Goal: Task Accomplishment & Management: Use online tool/utility

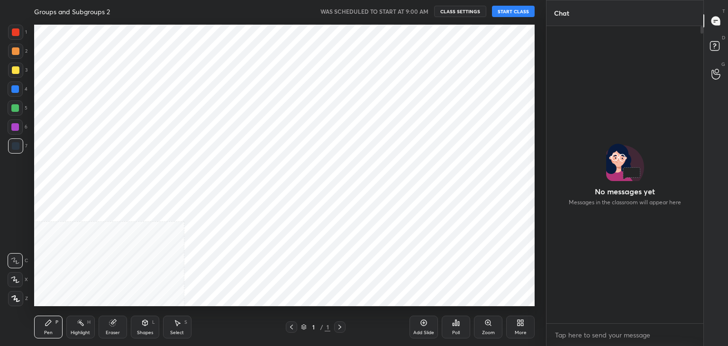
scroll to position [47092, 46870]
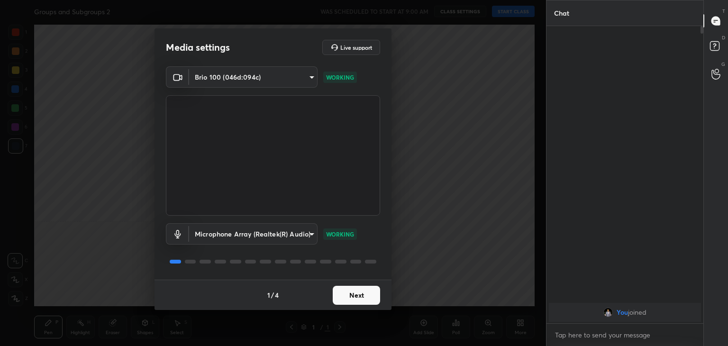
click at [300, 75] on body "1 2 3 4 5 6 7 C X Z C X Z E E Erase all H H Groups and Subgroups 2 WAS SCHEDULE…" at bounding box center [364, 173] width 728 height 346
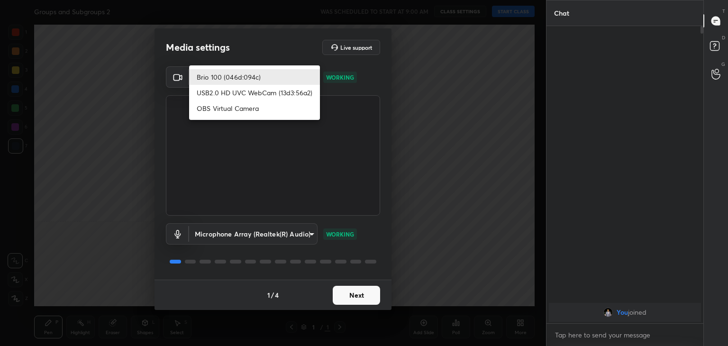
click at [363, 296] on div at bounding box center [364, 173] width 728 height 346
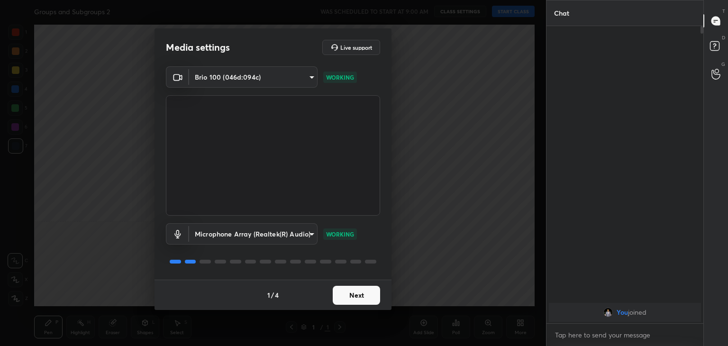
click at [365, 296] on div "Brio 100 (046d:094c) USB2.0 HD UVC WebCam (13d3:56a2) OBS Virtual Camera" at bounding box center [364, 173] width 728 height 346
click at [366, 295] on button "Next" at bounding box center [356, 295] width 47 height 19
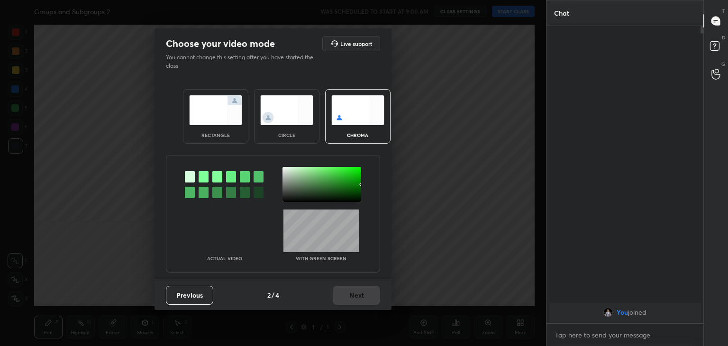
click at [366, 295] on div "Previous 2 / 4 Next" at bounding box center [272, 295] width 237 height 30
drag, startPoint x: 301, startPoint y: 134, endPoint x: 307, endPoint y: 145, distance: 12.1
click at [301, 135] on div "circle" at bounding box center [287, 135] width 38 height 5
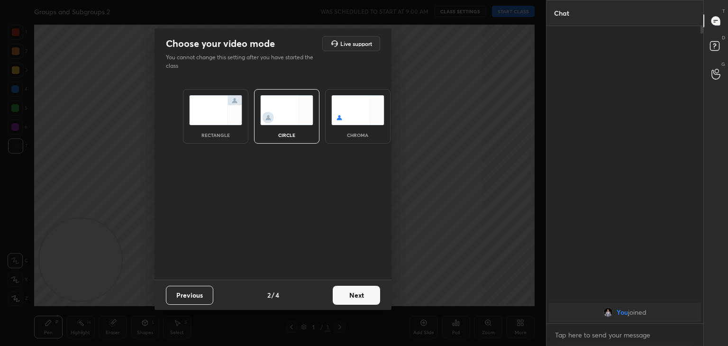
click at [367, 296] on button "Next" at bounding box center [356, 295] width 47 height 19
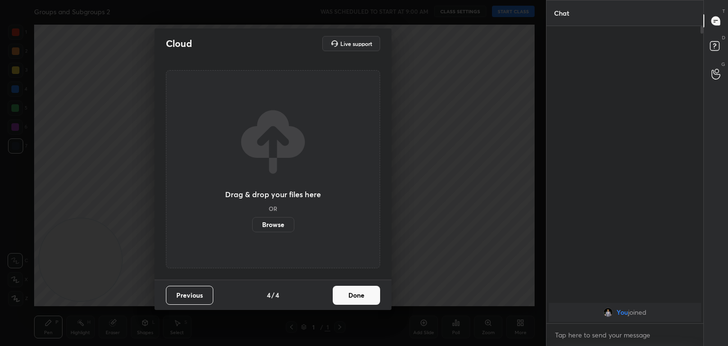
click at [365, 299] on button "Done" at bounding box center [356, 295] width 47 height 19
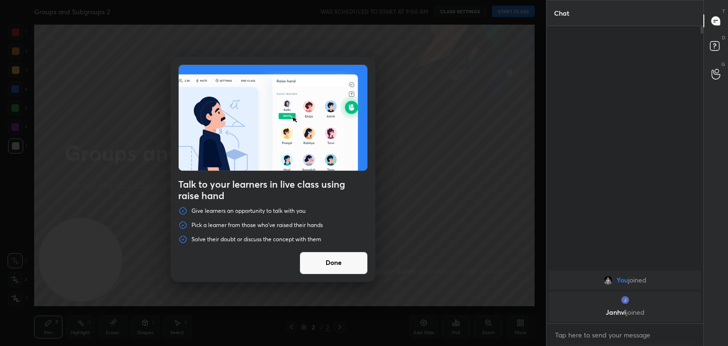
click at [370, 252] on div "Talk to your learners in live class using raise hand Give learners an opportuni…" at bounding box center [273, 169] width 205 height 225
click at [366, 254] on button "Done" at bounding box center [333, 263] width 68 height 23
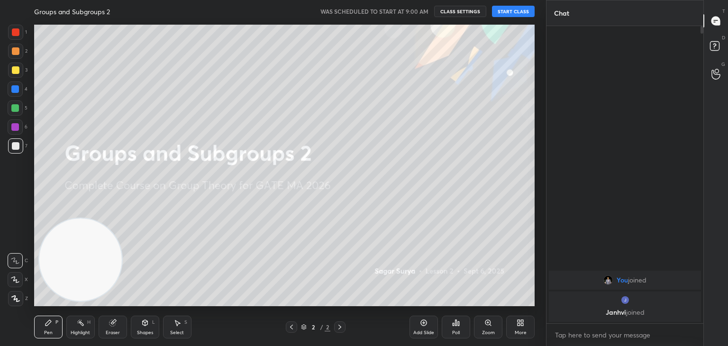
click at [532, 19] on div "Groups and Subgroups 2 WAS SCHEDULED TO START AT 9:00 AM CLASS SETTINGS START C…" at bounding box center [284, 11] width 500 height 23
click at [524, 10] on button "START CLASS" at bounding box center [513, 11] width 43 height 11
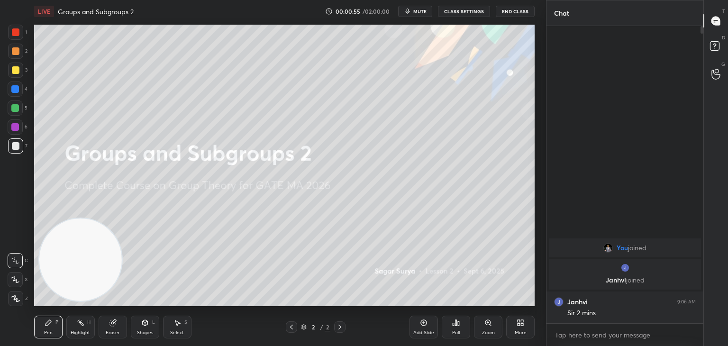
click at [515, 326] on div "More" at bounding box center [520, 327] width 28 height 23
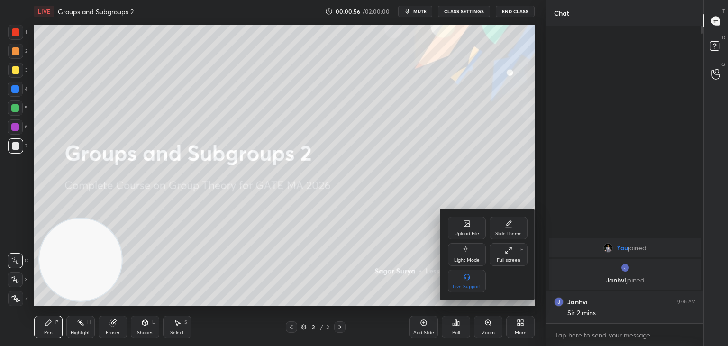
click at [453, 217] on div "Upload File Slide theme Light Mode Full screen F Live Support" at bounding box center [487, 254] width 95 height 91
click at [461, 228] on div "Upload File" at bounding box center [467, 228] width 38 height 23
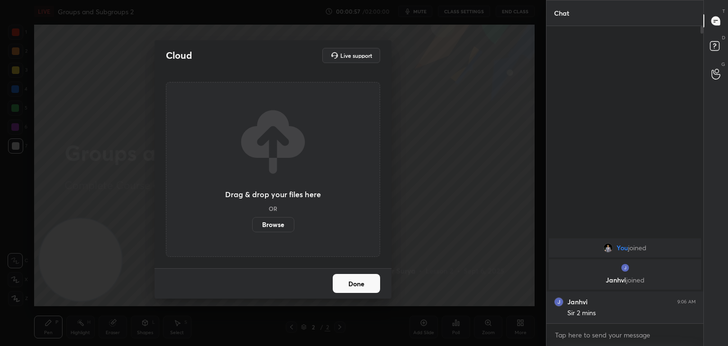
click at [269, 227] on label "Browse" at bounding box center [273, 224] width 42 height 15
click at [252, 227] on input "Browse" at bounding box center [252, 224] width 0 height 15
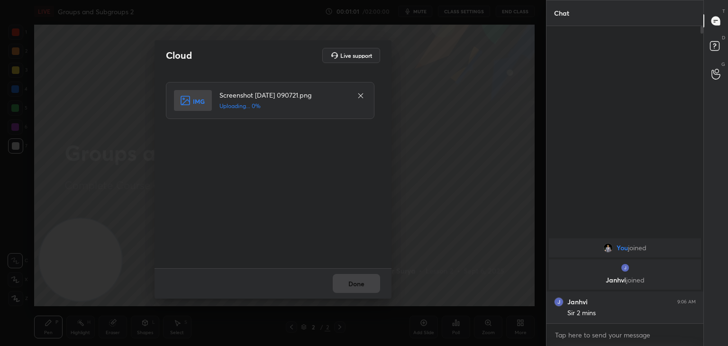
click at [354, 280] on div "Done" at bounding box center [272, 283] width 237 height 30
click at [354, 284] on div "Done" at bounding box center [272, 283] width 237 height 30
click at [354, 289] on div "Done" at bounding box center [272, 283] width 237 height 30
click at [355, 290] on div "Done" at bounding box center [272, 283] width 237 height 30
click at [357, 292] on button "Done" at bounding box center [356, 283] width 47 height 19
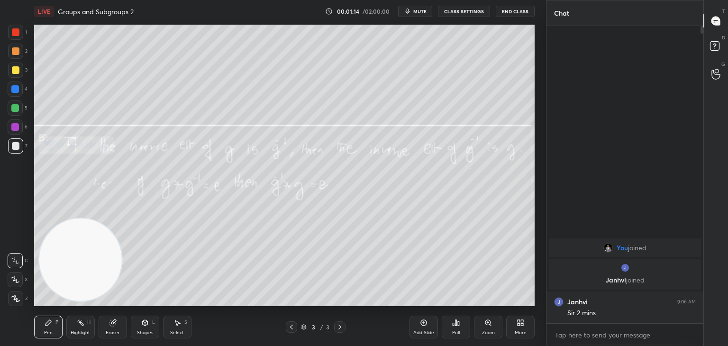
click at [16, 70] on div at bounding box center [16, 70] width 8 height 8
click at [17, 130] on div at bounding box center [15, 127] width 8 height 8
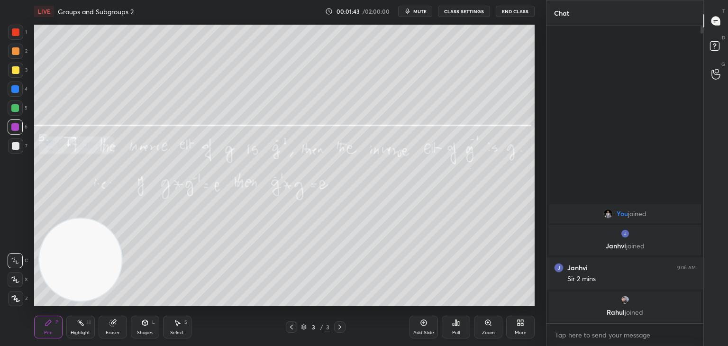
click at [20, 145] on div at bounding box center [15, 145] width 15 height 15
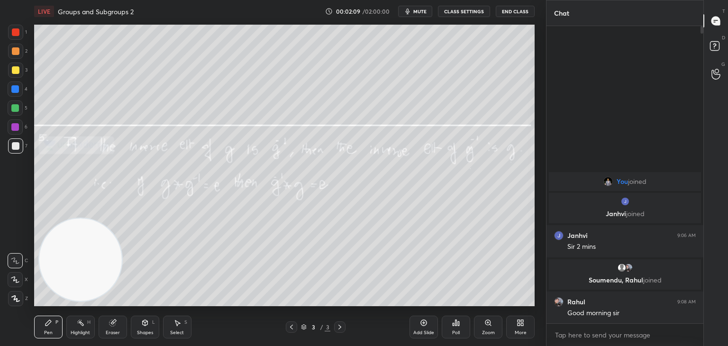
click at [515, 332] on div "More" at bounding box center [521, 332] width 12 height 5
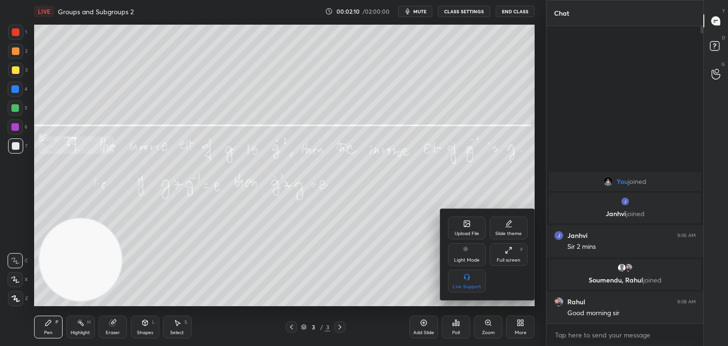
click at [462, 232] on div "Upload File" at bounding box center [466, 233] width 25 height 5
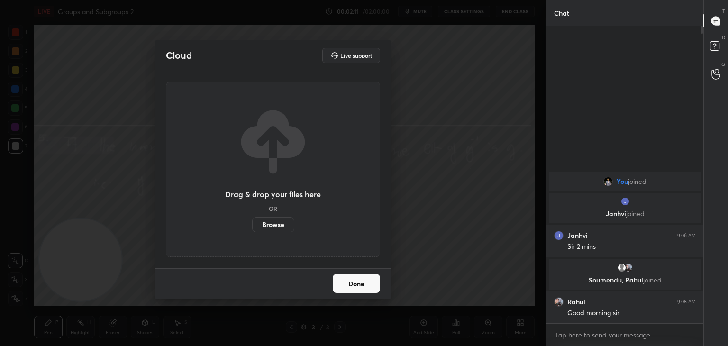
click at [285, 228] on label "Browse" at bounding box center [273, 224] width 42 height 15
click at [252, 228] on input "Browse" at bounding box center [252, 224] width 0 height 15
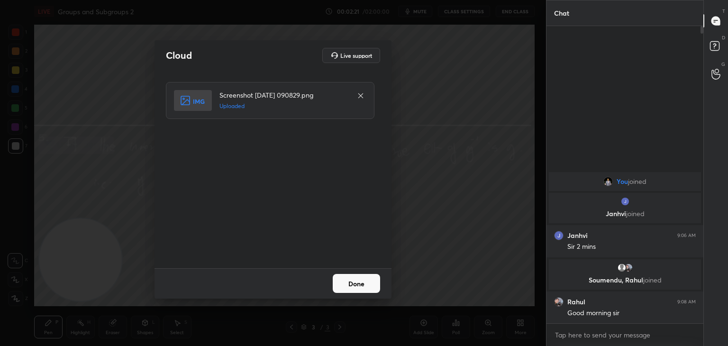
drag, startPoint x: 371, startPoint y: 287, endPoint x: 368, endPoint y: 283, distance: 5.0
click at [370, 286] on button "Done" at bounding box center [356, 283] width 47 height 19
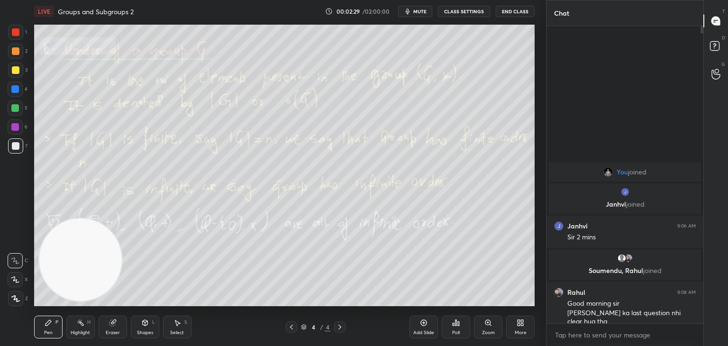
click at [288, 326] on div at bounding box center [291, 326] width 11 height 11
click at [426, 330] on div "Add Slide" at bounding box center [423, 332] width 21 height 5
click at [12, 147] on div at bounding box center [15, 145] width 15 height 15
click at [150, 321] on div "Shapes L" at bounding box center [145, 327] width 28 height 23
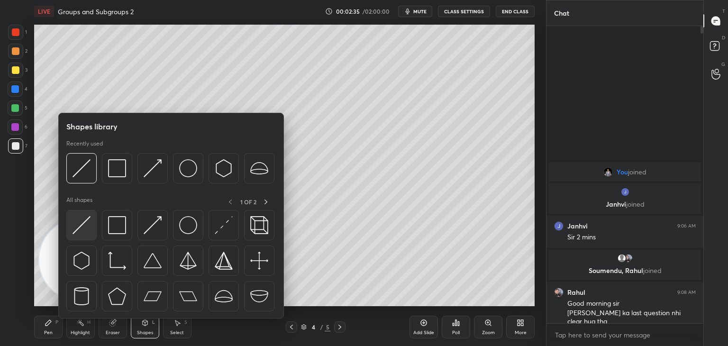
click at [83, 233] on img at bounding box center [81, 225] width 18 height 18
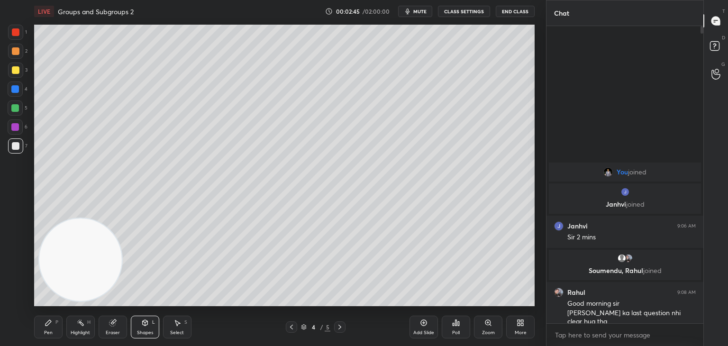
click at [54, 325] on div "Pen P" at bounding box center [48, 327] width 28 height 23
click at [153, 321] on div "L" at bounding box center [153, 322] width 3 height 5
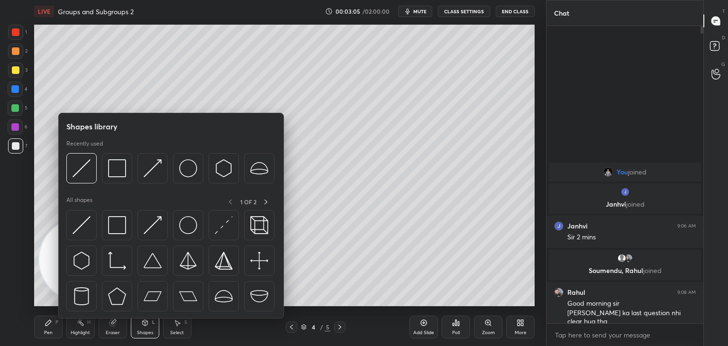
click at [84, 223] on img at bounding box center [81, 225] width 18 height 18
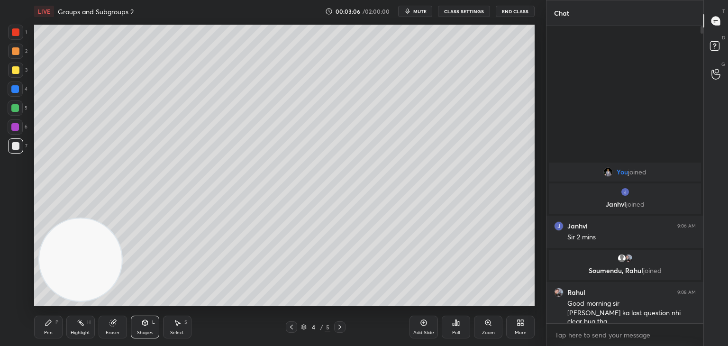
click at [15, 89] on div at bounding box center [15, 89] width 8 height 8
click at [50, 327] on div "Pen P" at bounding box center [48, 327] width 28 height 23
click at [15, 72] on div at bounding box center [16, 70] width 8 height 8
click at [148, 321] on div "Shapes L" at bounding box center [145, 327] width 28 height 23
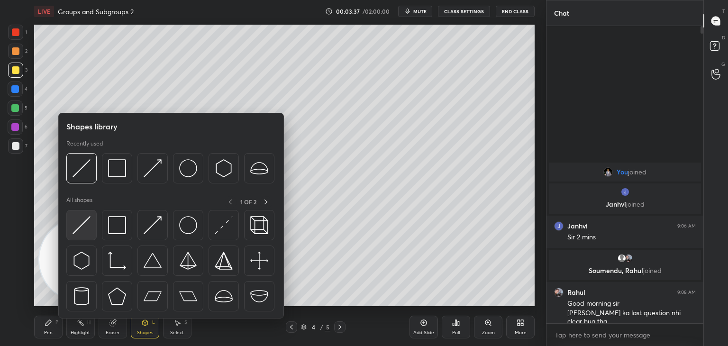
click at [91, 234] on div at bounding box center [81, 225] width 30 height 30
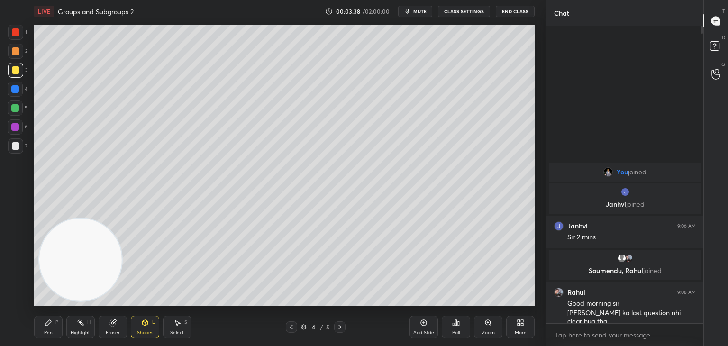
click at [15, 131] on div at bounding box center [15, 126] width 15 height 15
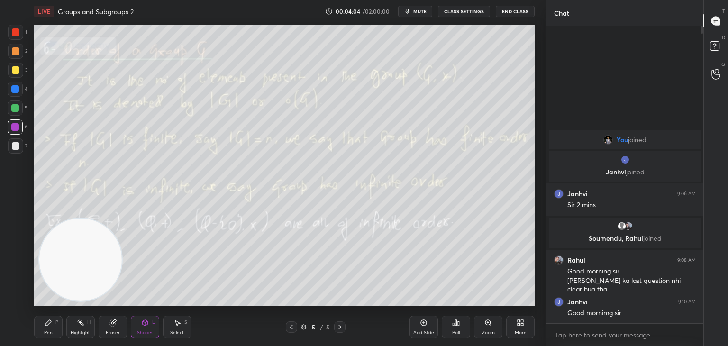
click at [21, 150] on div at bounding box center [15, 145] width 15 height 15
click at [18, 130] on div at bounding box center [15, 127] width 8 height 8
drag, startPoint x: 80, startPoint y: 272, endPoint x: 136, endPoint y: 66, distance: 214.2
click at [122, 214] on video at bounding box center [80, 255] width 82 height 82
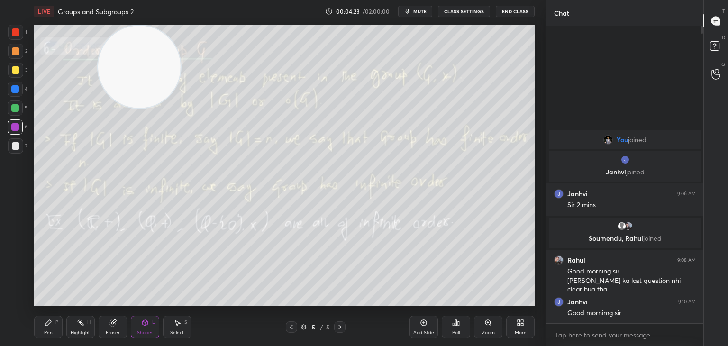
click at [56, 326] on div "Pen P" at bounding box center [48, 327] width 28 height 23
click at [16, 146] on div at bounding box center [16, 146] width 8 height 8
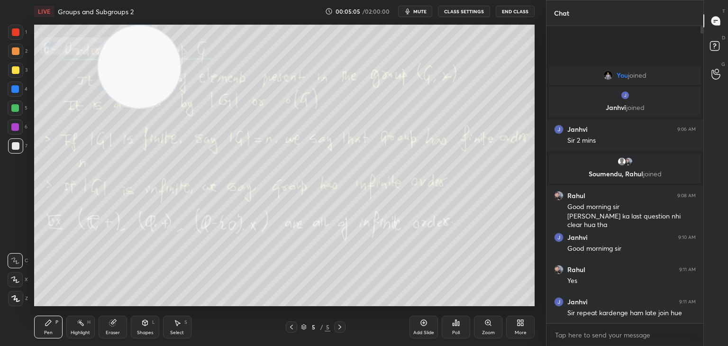
click at [288, 326] on icon at bounding box center [292, 327] width 8 height 8
click at [289, 326] on icon at bounding box center [292, 327] width 8 height 8
drag, startPoint x: 91, startPoint y: 217, endPoint x: 18, endPoint y: 281, distance: 96.7
click at [19, 287] on div "1 2 3 4 5 6 7 C X Z C X Z E E Erase all H H LIVE Groups and Subgroups 2 00:05:0…" at bounding box center [269, 173] width 538 height 346
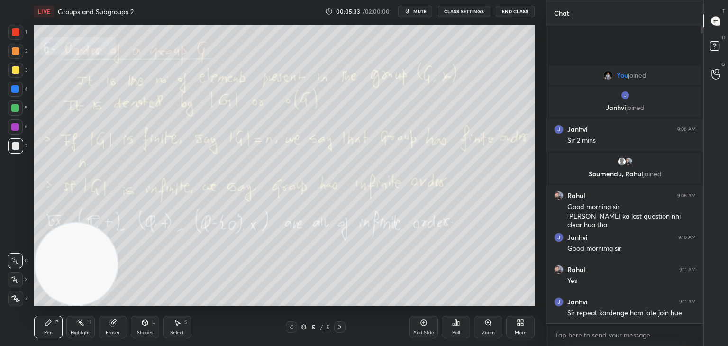
drag, startPoint x: 100, startPoint y: 208, endPoint x: 104, endPoint y: 216, distance: 8.3
click at [104, 223] on video at bounding box center [76, 264] width 82 height 82
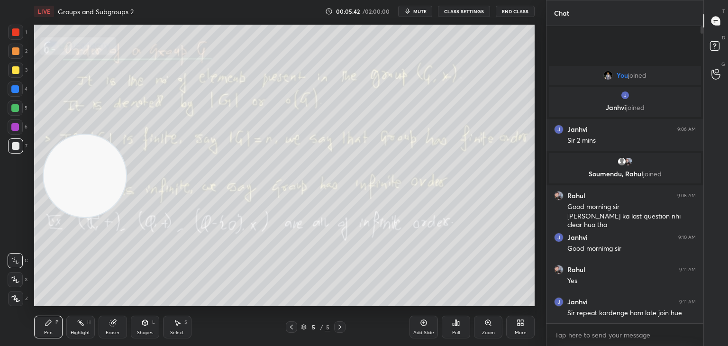
click at [520, 326] on icon at bounding box center [520, 323] width 8 height 8
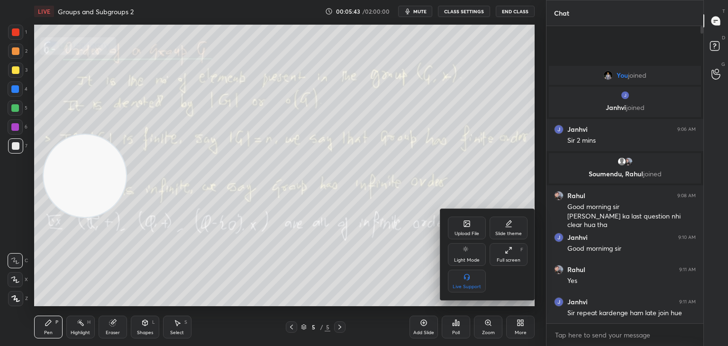
click at [469, 234] on div "Upload File" at bounding box center [466, 233] width 25 height 5
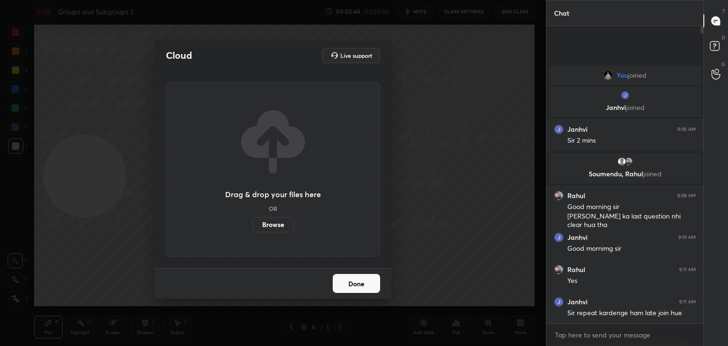
click at [286, 228] on label "Browse" at bounding box center [273, 224] width 42 height 15
click at [252, 228] on input "Browse" at bounding box center [252, 224] width 0 height 15
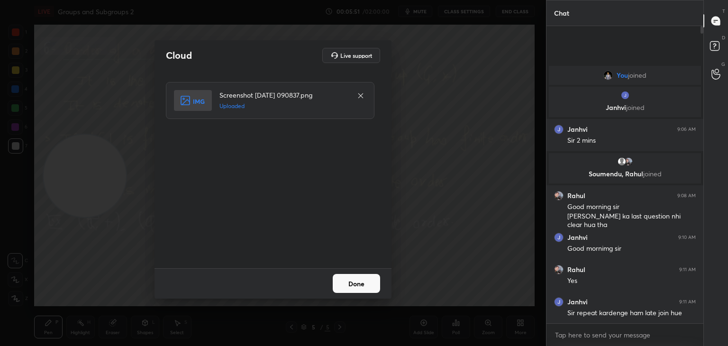
click at [363, 286] on button "Done" at bounding box center [356, 283] width 47 height 19
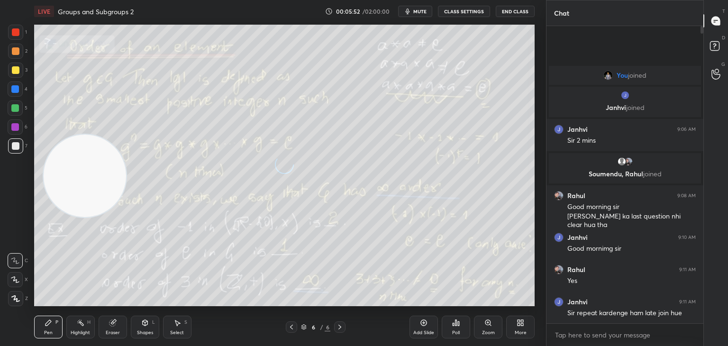
click at [294, 327] on icon at bounding box center [292, 327] width 8 height 8
click at [295, 330] on icon at bounding box center [292, 327] width 8 height 8
drag, startPoint x: 78, startPoint y: 52, endPoint x: 79, endPoint y: 21, distance: 30.8
click at [79, 24] on div "Setting up your live class Poll for secs No correct answer Start poll" at bounding box center [284, 165] width 508 height 285
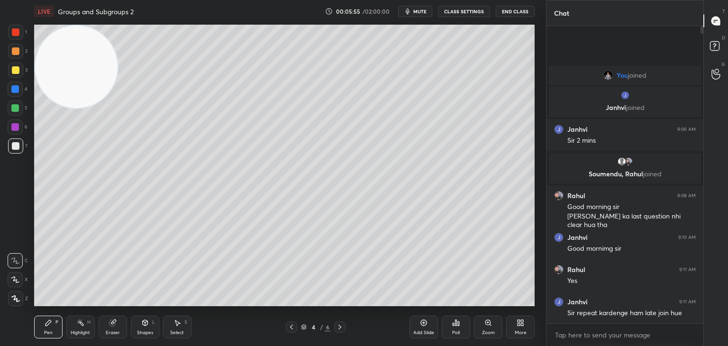
click at [14, 152] on div at bounding box center [15, 145] width 15 height 15
click at [16, 47] on div at bounding box center [16, 51] width 8 height 8
click at [143, 329] on div "Shapes L" at bounding box center [145, 327] width 28 height 23
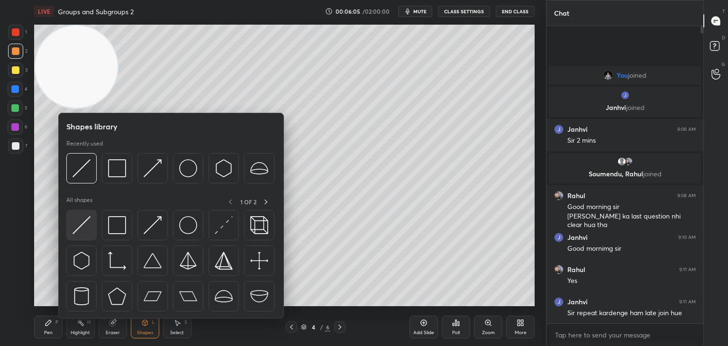
click at [91, 226] on div at bounding box center [81, 225] width 30 height 30
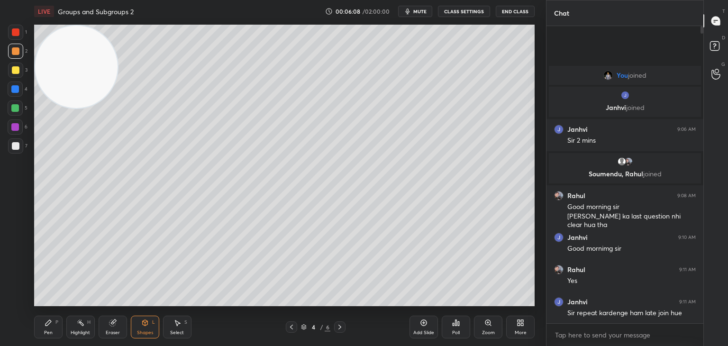
click at [56, 324] on div "P" at bounding box center [56, 322] width 3 height 5
click at [19, 145] on div at bounding box center [15, 145] width 15 height 15
drag, startPoint x: 19, startPoint y: 134, endPoint x: 17, endPoint y: 129, distance: 5.3
click at [18, 135] on div "6" at bounding box center [18, 128] width 20 height 19
click at [149, 334] on div "Shapes" at bounding box center [145, 332] width 16 height 5
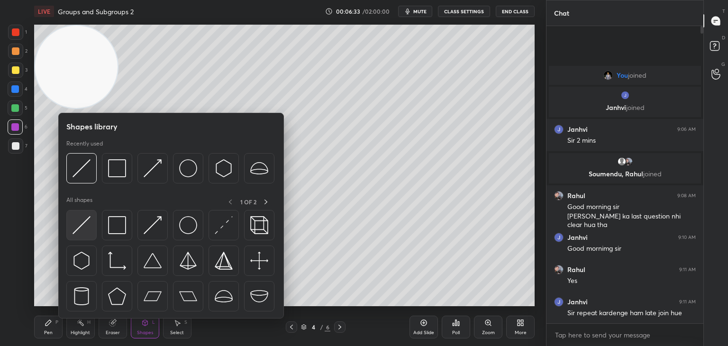
click at [87, 234] on img at bounding box center [81, 225] width 18 height 18
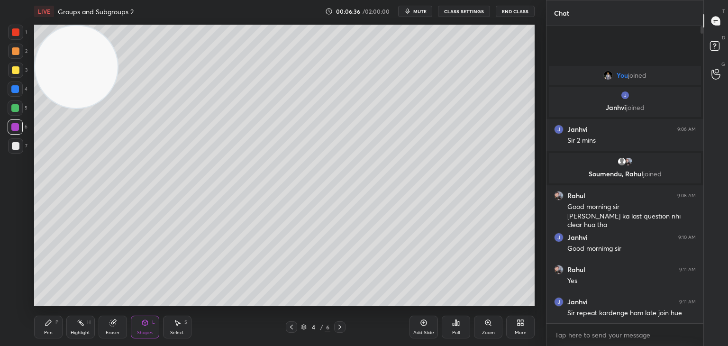
drag, startPoint x: 44, startPoint y: 334, endPoint x: 51, endPoint y: 331, distance: 8.1
click at [53, 331] on div "Pen P" at bounding box center [48, 327] width 28 height 23
click at [16, 152] on div at bounding box center [15, 145] width 15 height 15
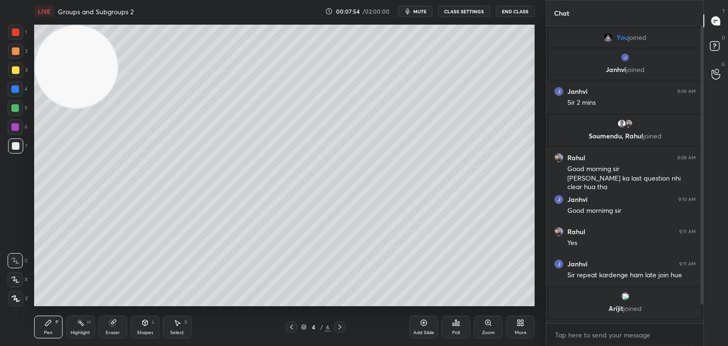
click at [15, 129] on div at bounding box center [15, 127] width 8 height 8
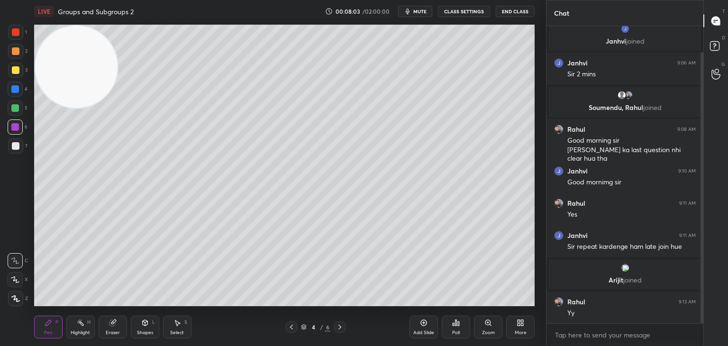
drag, startPoint x: 702, startPoint y: 296, endPoint x: 704, endPoint y: 322, distance: 26.2
click at [704, 319] on div "Chat You joined [PERSON_NAME] joined Janhvi 9:06 AM Sir 2 mins [PERSON_NAME] jo…" at bounding box center [637, 173] width 182 height 346
click at [342, 326] on icon at bounding box center [340, 327] width 8 height 8
click at [339, 330] on icon at bounding box center [340, 327] width 8 height 8
drag, startPoint x: 28, startPoint y: 294, endPoint x: 21, endPoint y: 328, distance: 35.3
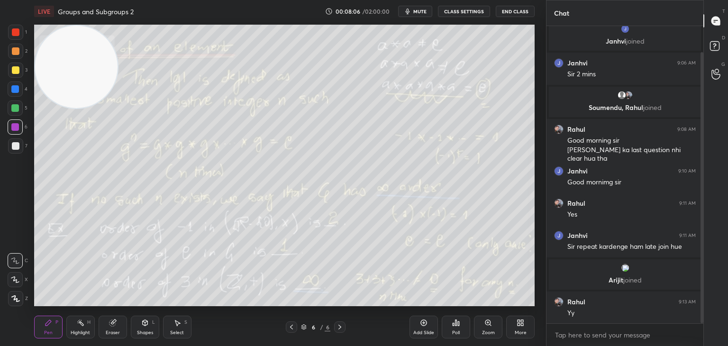
click at [21, 327] on div "1 2 3 4 5 6 7 C X Z C X Z E E Erase all H H LIVE Groups and Subgroups 2 00:08:0…" at bounding box center [269, 173] width 538 height 346
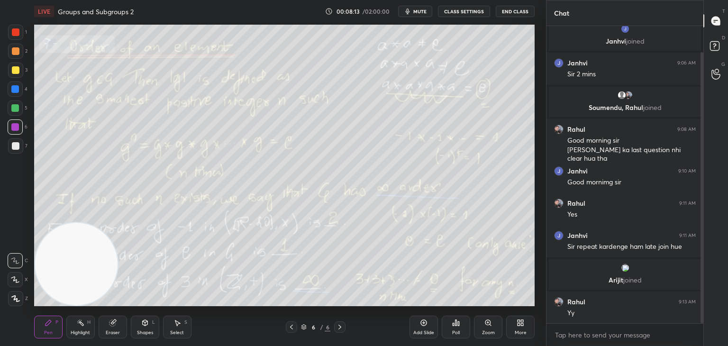
click at [290, 326] on icon at bounding box center [292, 327] width 8 height 8
click at [290, 328] on icon at bounding box center [292, 327] width 8 height 8
click at [18, 140] on div at bounding box center [15, 145] width 15 height 15
click at [15, 36] on div at bounding box center [16, 32] width 8 height 8
click at [340, 328] on icon at bounding box center [340, 327] width 8 height 8
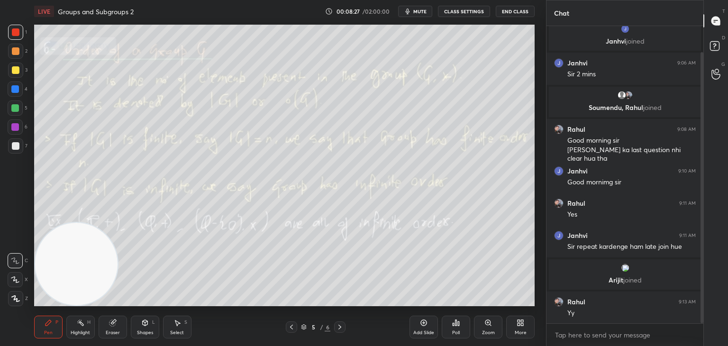
click at [342, 329] on icon at bounding box center [340, 327] width 8 height 8
click at [142, 331] on div "Shapes" at bounding box center [145, 332] width 16 height 5
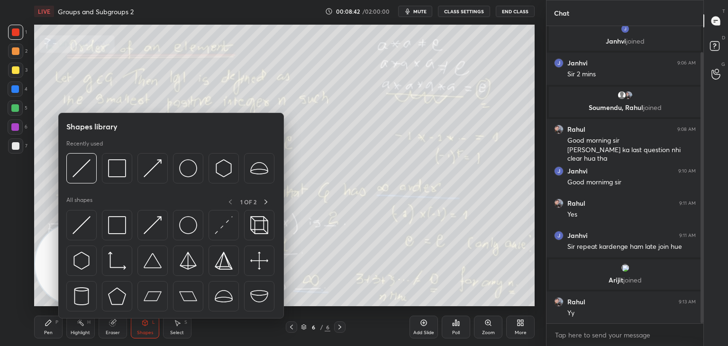
click at [91, 228] on div at bounding box center [81, 225] width 30 height 30
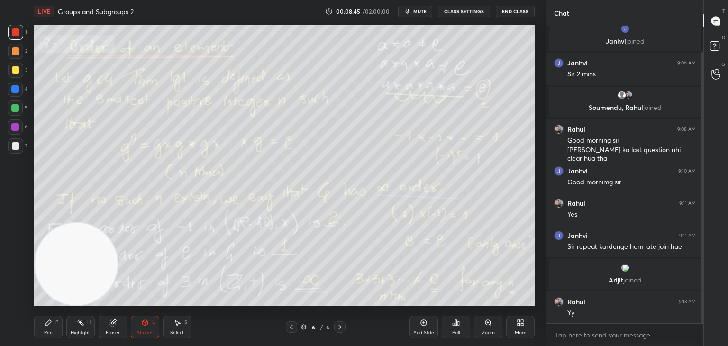
click at [57, 223] on video at bounding box center [76, 264] width 82 height 82
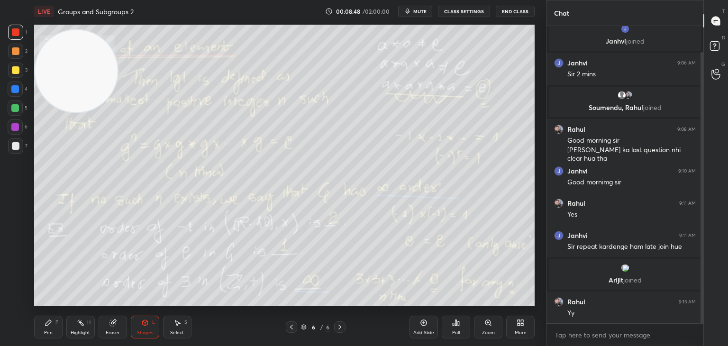
click at [45, 343] on div "Pen P Highlight H Eraser Shapes L Select S 6 / 6 Add Slide Poll Zoom More" at bounding box center [284, 327] width 500 height 38
drag, startPoint x: 46, startPoint y: 338, endPoint x: 52, endPoint y: 338, distance: 5.7
click at [45, 338] on div "Pen P Highlight H Eraser Shapes L Select S 6 / 6 Add Slide Poll Zoom More" at bounding box center [284, 327] width 500 height 38
click at [49, 323] on icon at bounding box center [48, 323] width 6 height 6
click at [13, 150] on div at bounding box center [15, 145] width 15 height 15
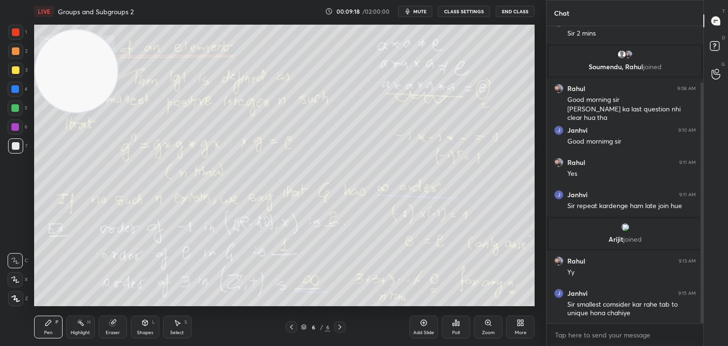
scroll to position [79, 0]
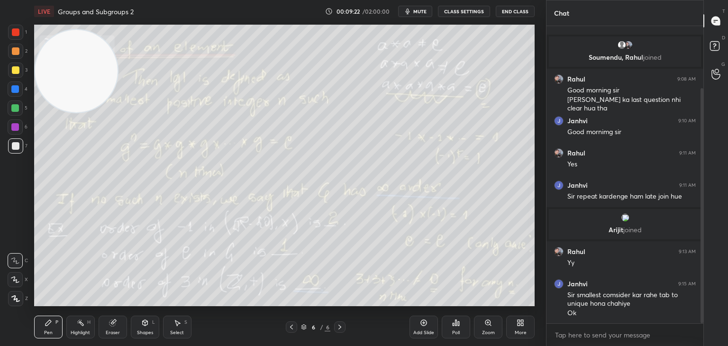
click at [430, 327] on div "Add Slide" at bounding box center [423, 327] width 28 height 23
drag, startPoint x: 63, startPoint y: 87, endPoint x: 51, endPoint y: 211, distance: 124.7
click at [42, 112] on video at bounding box center [76, 71] width 82 height 82
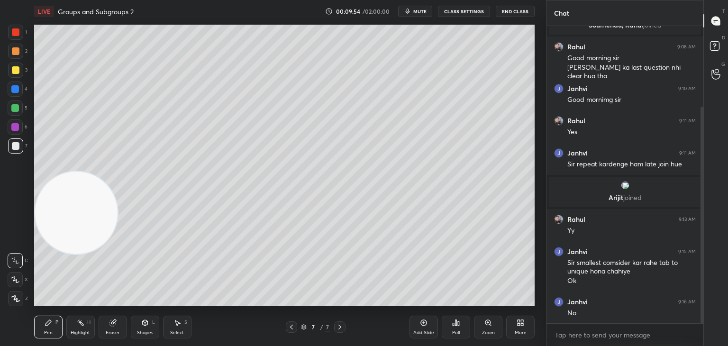
scroll to position [160, 0]
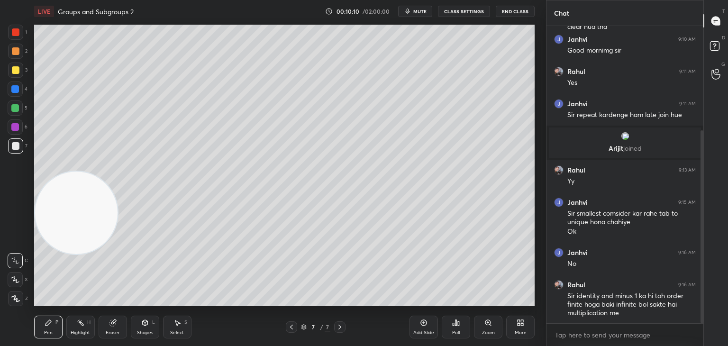
click at [436, 327] on div "Add Slide" at bounding box center [423, 327] width 28 height 23
click at [522, 319] on div "More" at bounding box center [520, 327] width 28 height 23
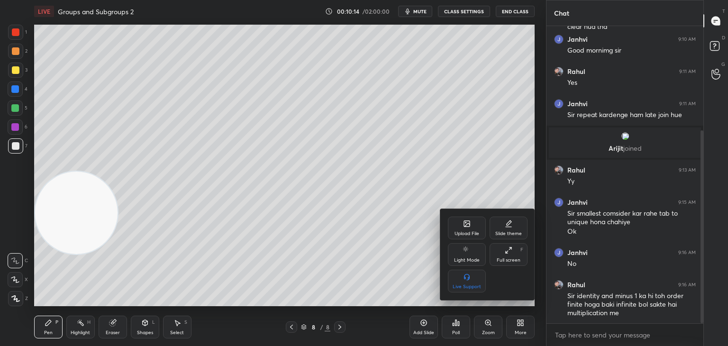
click at [462, 224] on div "Upload File" at bounding box center [467, 228] width 38 height 23
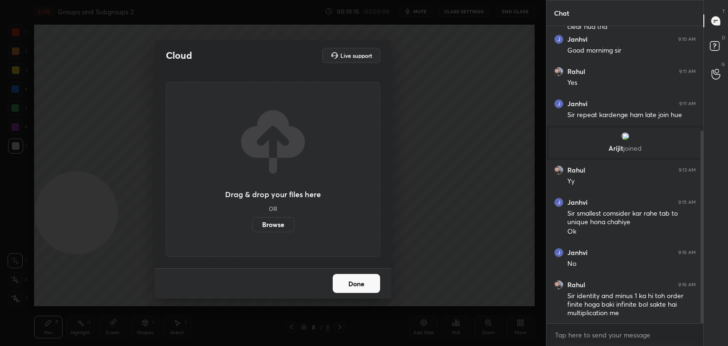
click at [273, 226] on label "Browse" at bounding box center [273, 224] width 42 height 15
click at [252, 226] on input "Browse" at bounding box center [252, 224] width 0 height 15
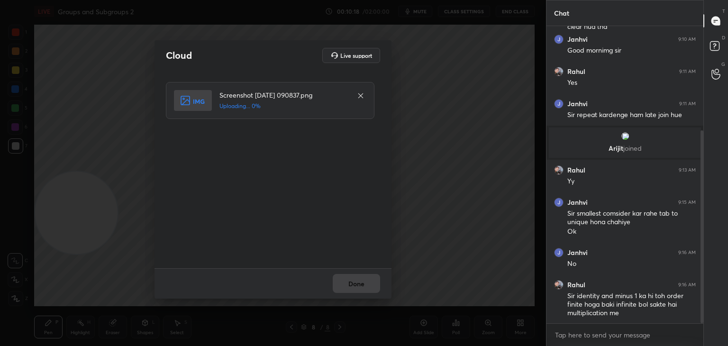
click at [367, 280] on div "Done" at bounding box center [272, 283] width 237 height 30
click at [367, 284] on div "Done" at bounding box center [272, 283] width 237 height 30
click at [368, 285] on div "Done" at bounding box center [272, 283] width 237 height 30
click at [368, 286] on div "Done" at bounding box center [272, 283] width 237 height 30
click at [370, 288] on button "Done" at bounding box center [356, 283] width 47 height 19
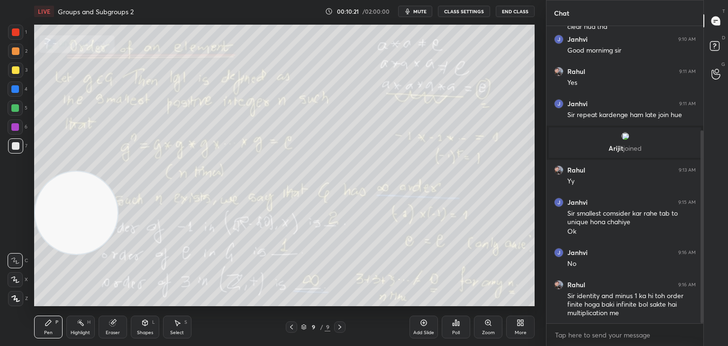
click at [294, 328] on icon at bounding box center [292, 327] width 8 height 8
click at [338, 322] on div at bounding box center [339, 326] width 11 height 11
click at [516, 326] on icon at bounding box center [520, 323] width 8 height 8
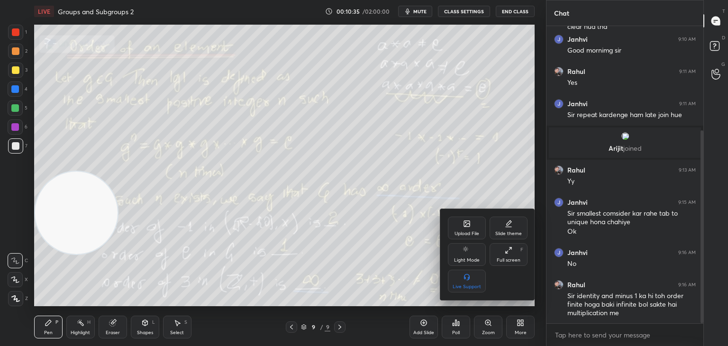
click at [379, 306] on div at bounding box center [364, 173] width 728 height 346
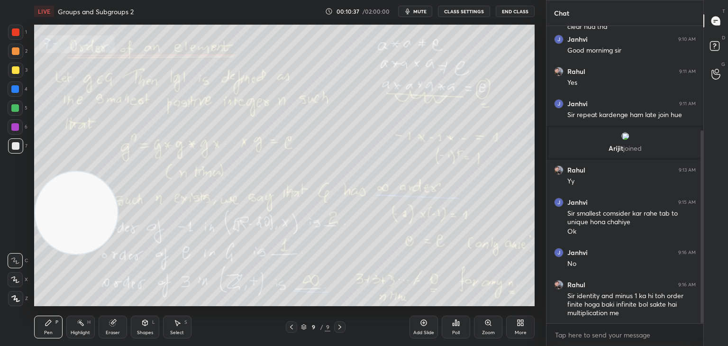
click at [426, 330] on div "Add Slide" at bounding box center [423, 332] width 21 height 5
click at [519, 327] on div "More" at bounding box center [520, 327] width 28 height 23
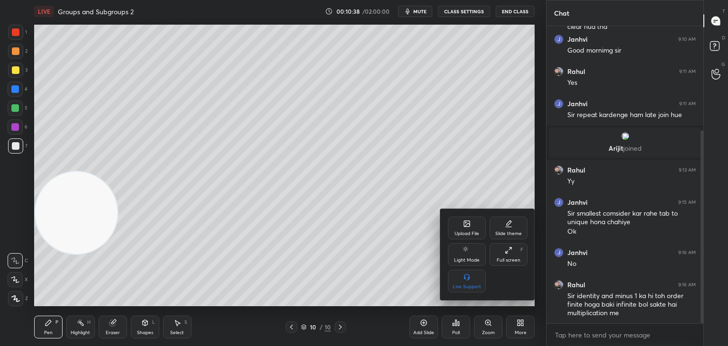
click at [475, 229] on div "Upload File" at bounding box center [467, 228] width 38 height 23
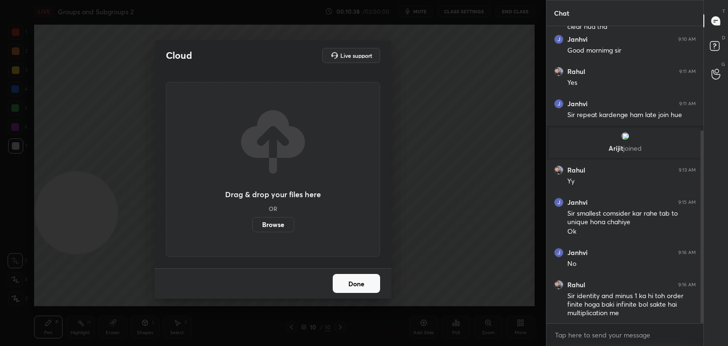
click at [269, 224] on label "Browse" at bounding box center [273, 224] width 42 height 15
click at [252, 224] on input "Browse" at bounding box center [252, 224] width 0 height 15
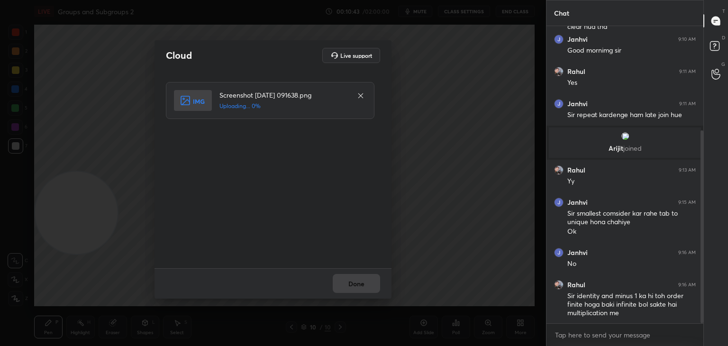
click at [356, 288] on div "Done" at bounding box center [272, 283] width 237 height 30
click at [358, 285] on div "Done" at bounding box center [272, 283] width 237 height 30
click at [358, 285] on button "Done" at bounding box center [356, 283] width 47 height 19
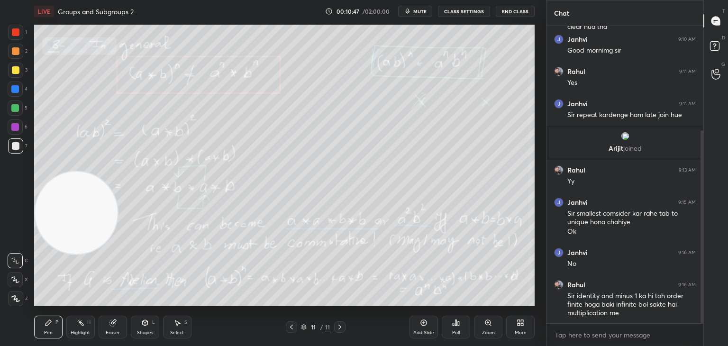
click at [296, 325] on div at bounding box center [291, 326] width 11 height 11
click at [19, 68] on div at bounding box center [15, 70] width 15 height 15
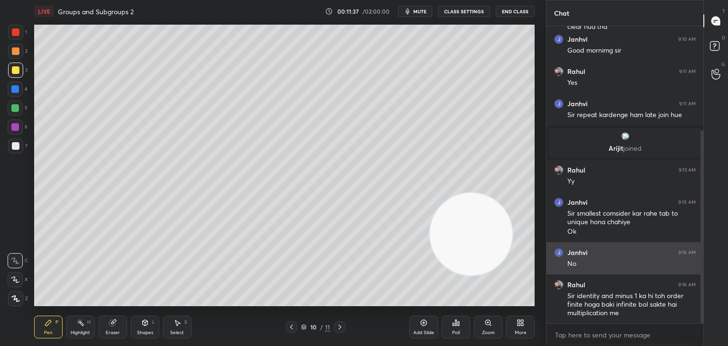
drag, startPoint x: 83, startPoint y: 218, endPoint x: 552, endPoint y: 269, distance: 471.2
click at [562, 268] on div "1 2 3 4 5 6 7 C X Z C X Z E E Erase all H H LIVE Groups and Subgroups 2 00:11:3…" at bounding box center [364, 173] width 728 height 346
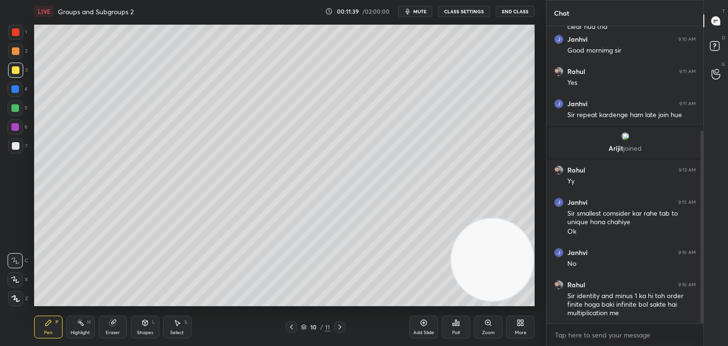
click at [111, 328] on div "Eraser" at bounding box center [113, 327] width 28 height 23
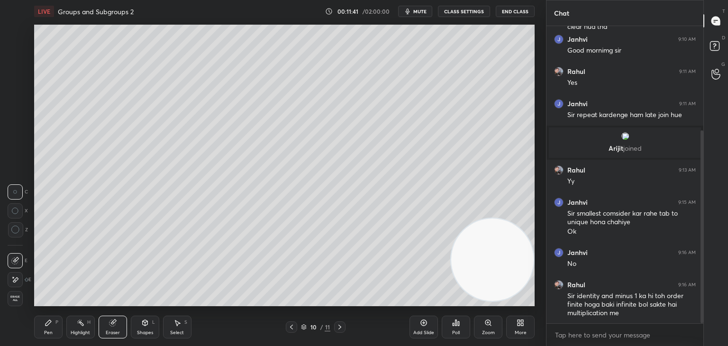
drag, startPoint x: 15, startPoint y: 300, endPoint x: 25, endPoint y: 312, distance: 15.1
click at [16, 300] on span "Erase all" at bounding box center [15, 298] width 14 height 7
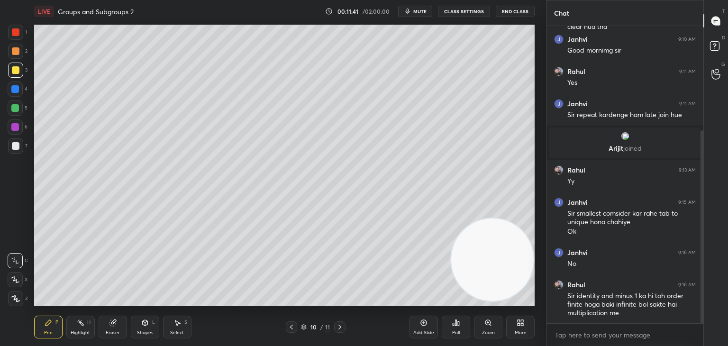
click at [48, 325] on icon at bounding box center [49, 323] width 8 height 8
click at [15, 148] on div at bounding box center [16, 146] width 8 height 8
click at [16, 148] on div at bounding box center [15, 145] width 15 height 15
click at [15, 34] on div at bounding box center [16, 32] width 8 height 8
click at [144, 317] on div "Shapes L" at bounding box center [145, 327] width 28 height 23
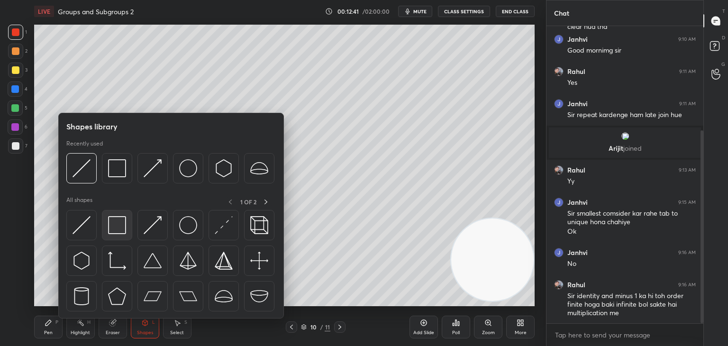
click at [107, 233] on div at bounding box center [117, 225] width 30 height 30
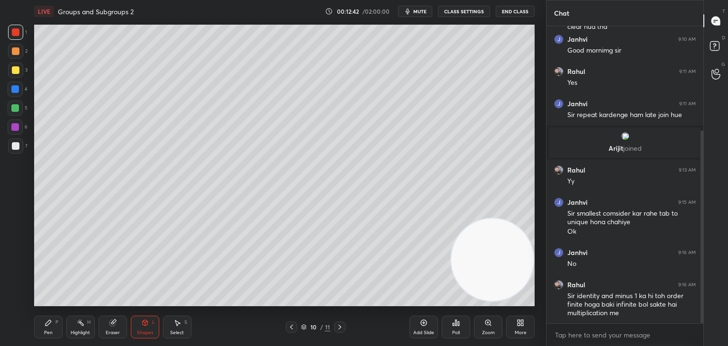
click at [16, 116] on div "5" at bounding box center [18, 109] width 20 height 19
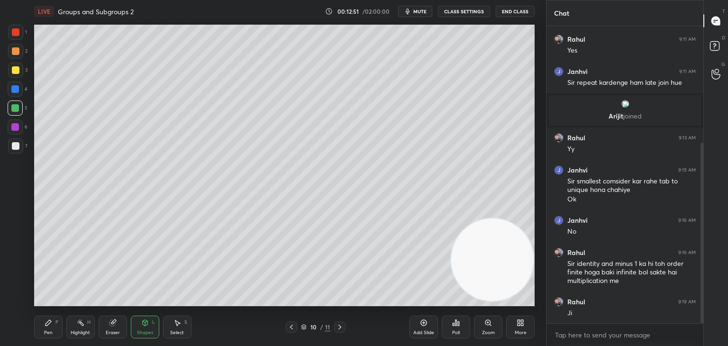
click at [51, 335] on div "Pen" at bounding box center [48, 332] width 9 height 5
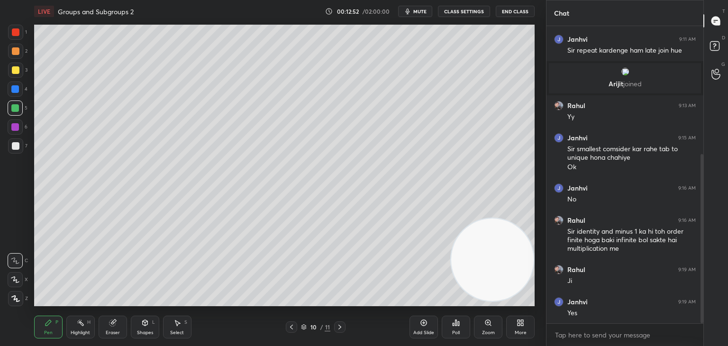
click at [14, 148] on div at bounding box center [16, 146] width 8 height 8
click at [11, 129] on div at bounding box center [15, 127] width 8 height 8
click at [147, 314] on div "Pen P Highlight H Eraser Shapes L Select S 10 / 11 Add Slide Poll Zoom More" at bounding box center [284, 327] width 500 height 38
click at [148, 317] on div "Shapes L" at bounding box center [145, 327] width 28 height 23
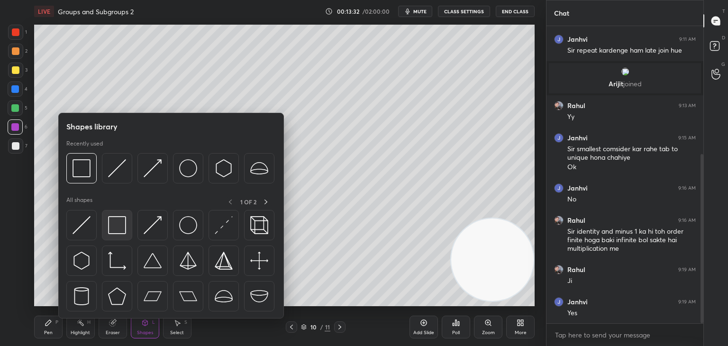
click at [127, 228] on div at bounding box center [117, 225] width 30 height 30
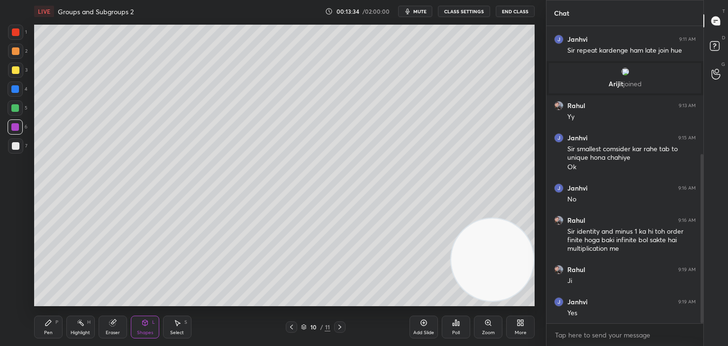
click at [58, 323] on div "Pen P" at bounding box center [48, 327] width 28 height 23
click at [13, 146] on div at bounding box center [16, 146] width 8 height 8
click at [343, 326] on icon at bounding box center [340, 327] width 8 height 8
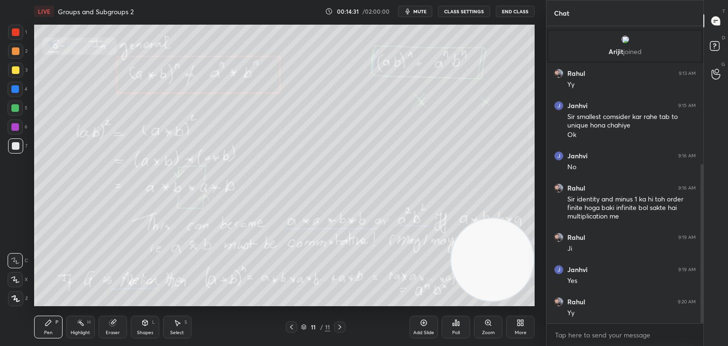
click at [4, 225] on div "1 2 3 4 5 6 7 C X Z C X Z E E Erase all H H" at bounding box center [15, 165] width 30 height 281
click at [425, 328] on div "Add Slide" at bounding box center [423, 327] width 28 height 23
click at [0, 210] on div "1 2 3 4 5 6 7 C X Z C X Z E E Erase all H H" at bounding box center [15, 165] width 30 height 281
click at [422, 13] on span "mute" at bounding box center [419, 11] width 13 height 7
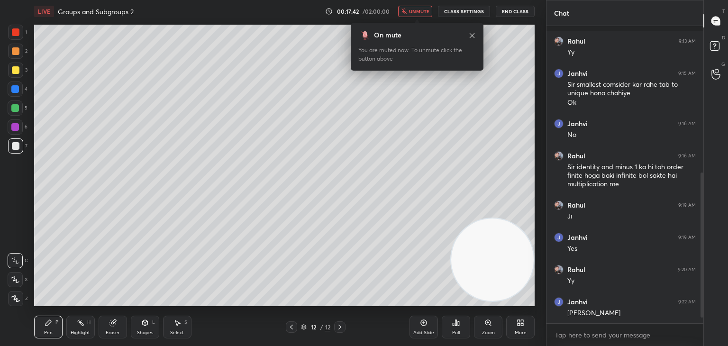
scroll to position [330, 0]
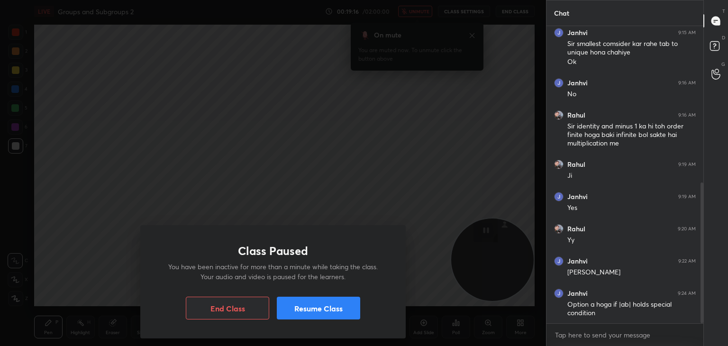
click at [343, 307] on button "Resume Class" at bounding box center [318, 308] width 83 height 23
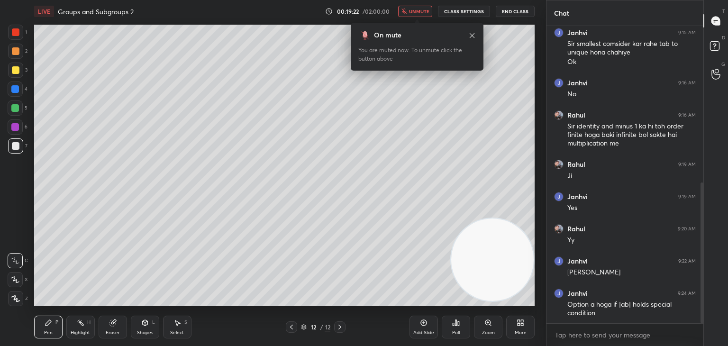
click at [425, 17] on body "1 2 3 4 5 6 7 C X Z C X Z E E Erase all H H LIVE Groups and Subgroups 2 00:19:2…" at bounding box center [364, 173] width 728 height 346
click at [425, 12] on span "unmute" at bounding box center [419, 11] width 20 height 7
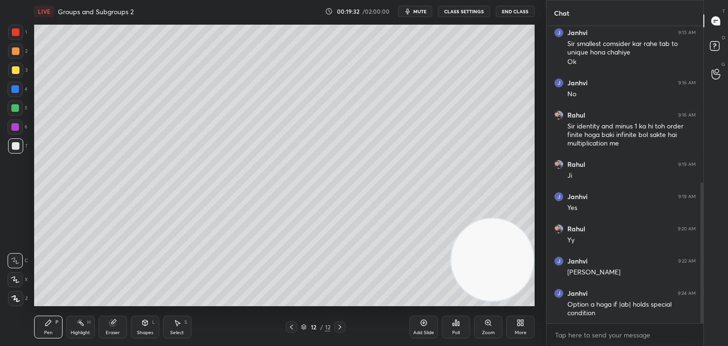
click at [11, 109] on div at bounding box center [15, 107] width 15 height 15
click at [17, 140] on div at bounding box center [15, 145] width 15 height 15
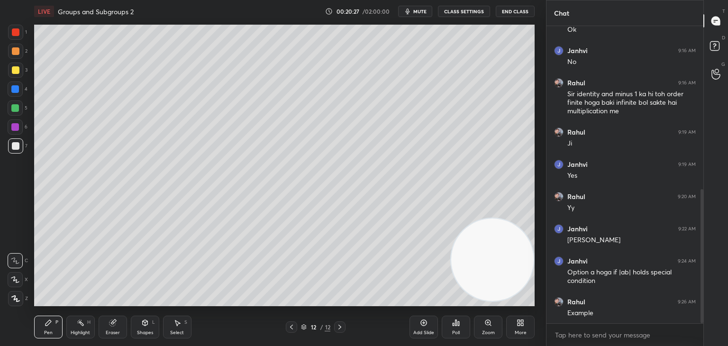
click at [17, 128] on div at bounding box center [15, 127] width 8 height 8
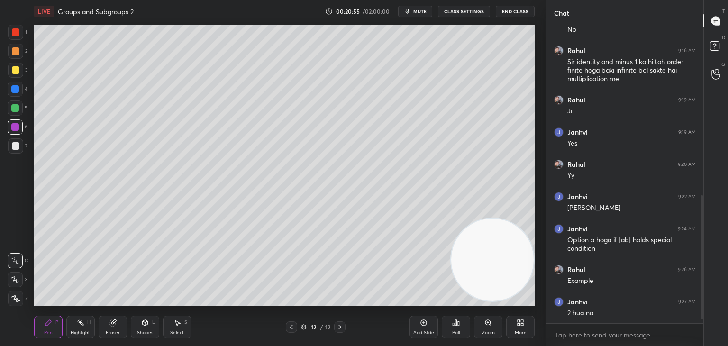
scroll to position [426, 0]
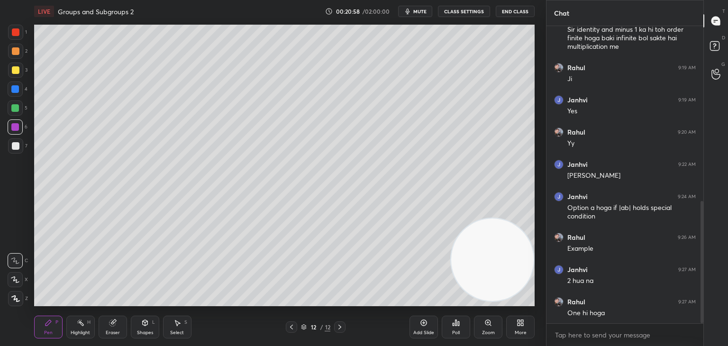
click at [19, 91] on div at bounding box center [15, 88] width 15 height 15
click at [15, 146] on div at bounding box center [16, 146] width 8 height 8
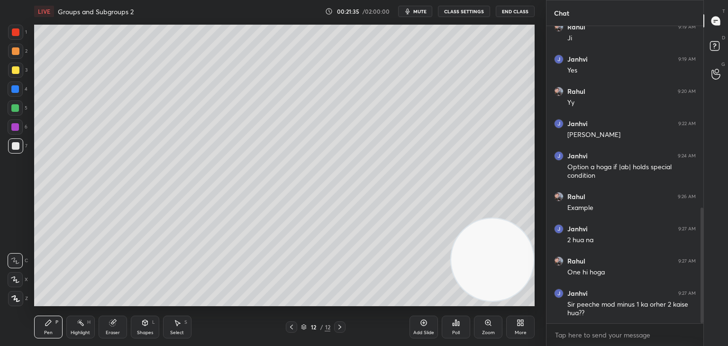
scroll to position [499, 0]
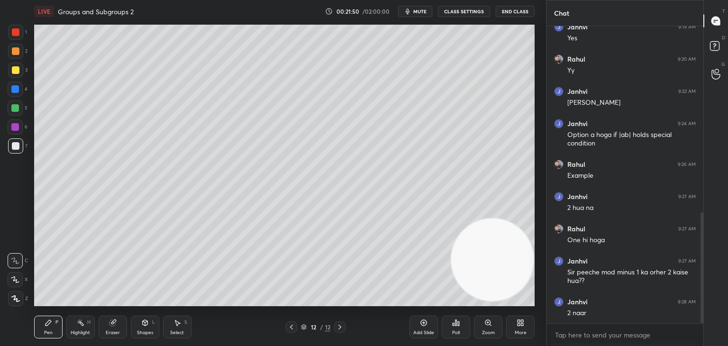
click at [2, 206] on div "1 2 3 4 5 6 7 C X Z C X Z E E Erase all H H" at bounding box center [15, 165] width 30 height 281
click at [139, 327] on div "Shapes L" at bounding box center [145, 327] width 28 height 23
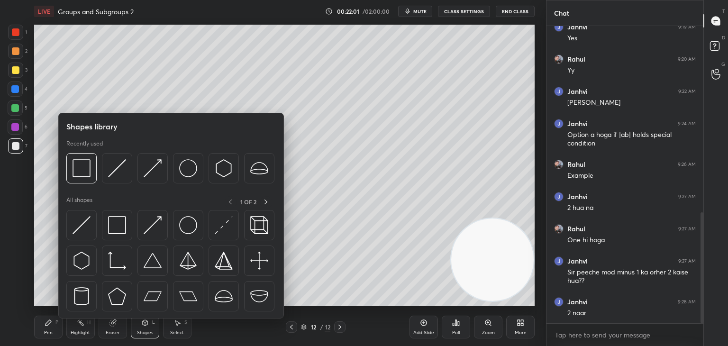
click at [84, 244] on div at bounding box center [170, 263] width 209 height 107
click at [85, 237] on div at bounding box center [81, 225] width 30 height 30
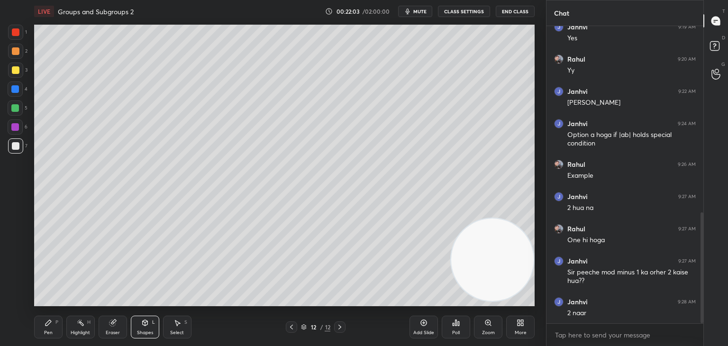
click at [50, 332] on div "Pen" at bounding box center [48, 332] width 9 height 5
click at [17, 75] on div at bounding box center [15, 70] width 15 height 15
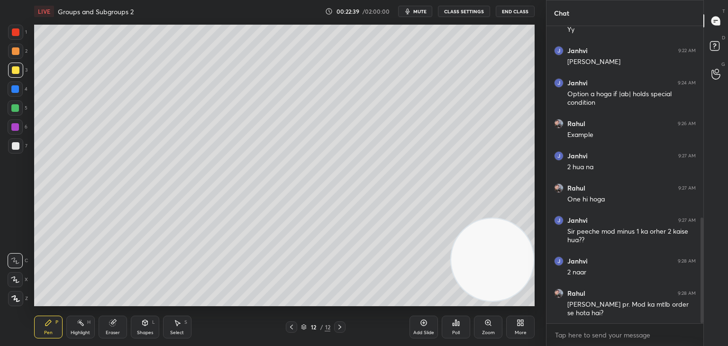
click at [21, 129] on div at bounding box center [15, 126] width 15 height 15
click at [18, 145] on div at bounding box center [16, 146] width 8 height 8
click at [15, 69] on div at bounding box center [16, 70] width 8 height 8
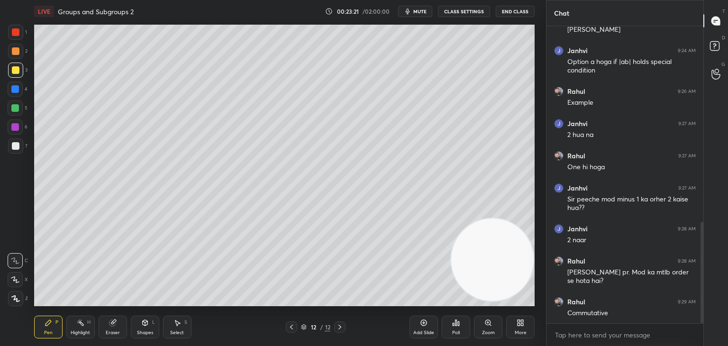
drag, startPoint x: 477, startPoint y: 274, endPoint x: 447, endPoint y: 206, distance: 73.8
click at [456, 218] on video at bounding box center [492, 259] width 82 height 82
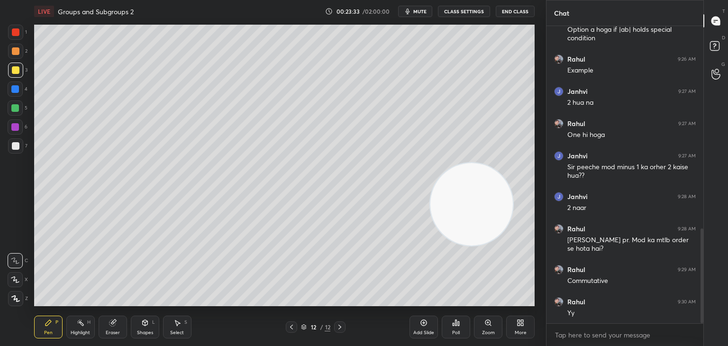
scroll to position [637, 0]
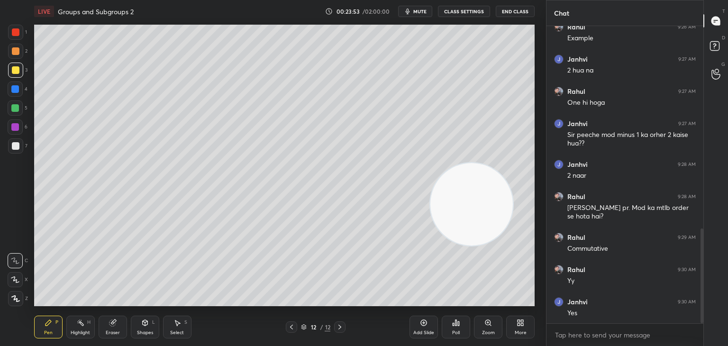
click at [8, 180] on div "1 2 3 4 5 6 7 C X Z C X Z E E Erase all H H" at bounding box center [15, 165] width 30 height 281
click at [423, 324] on icon at bounding box center [424, 323] width 8 height 8
click at [147, 324] on icon at bounding box center [145, 323] width 8 height 8
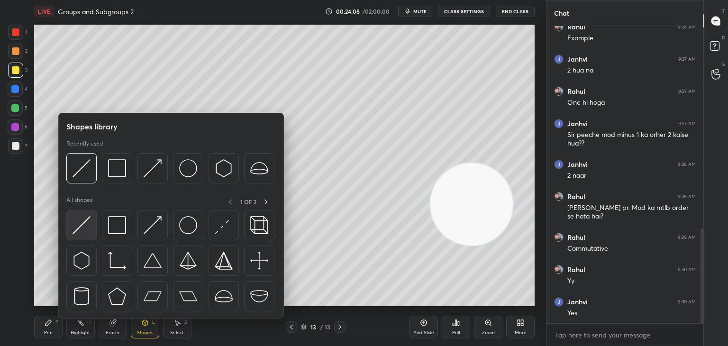
click at [93, 228] on div at bounding box center [81, 225] width 30 height 30
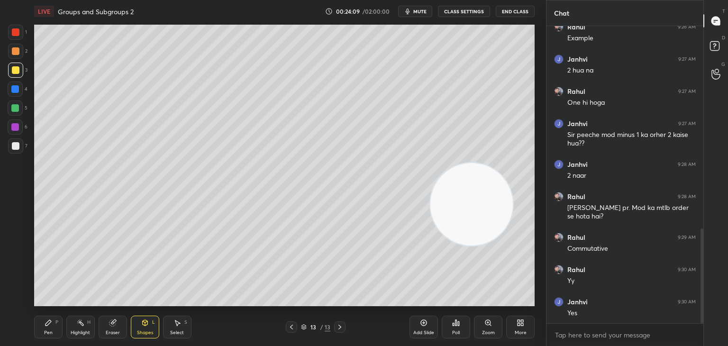
click at [15, 49] on div at bounding box center [15, 51] width 15 height 15
click at [53, 329] on div "Pen P" at bounding box center [48, 327] width 28 height 23
drag, startPoint x: 12, startPoint y: 145, endPoint x: 17, endPoint y: 144, distance: 4.8
click at [11, 148] on div at bounding box center [15, 145] width 15 height 15
click at [5, 209] on div "1 2 3 4 5 6 7 C X Z C X Z E E Erase all H H" at bounding box center [15, 165] width 30 height 281
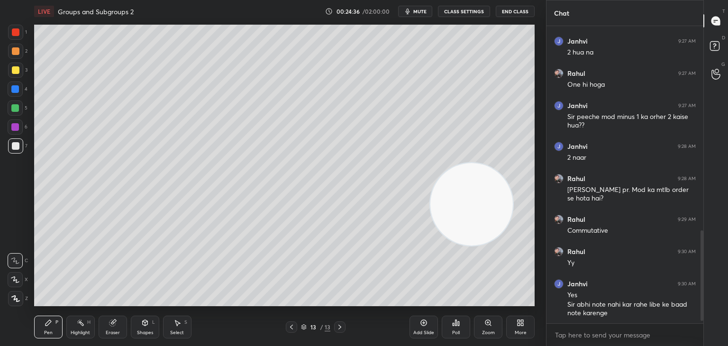
scroll to position [687, 0]
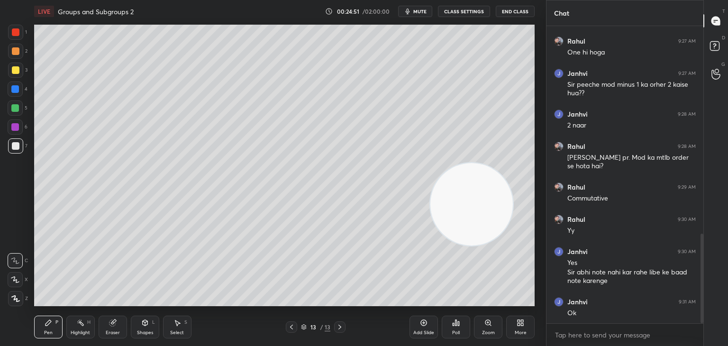
click at [5, 174] on div "1 2 3 4 5 6 7 C X Z C X Z E E Erase all H H" at bounding box center [15, 165] width 30 height 281
click at [106, 322] on div "Eraser" at bounding box center [113, 327] width 28 height 23
click at [47, 333] on div "Pen" at bounding box center [48, 332] width 9 height 5
click at [418, 12] on span "mute" at bounding box center [419, 11] width 13 height 7
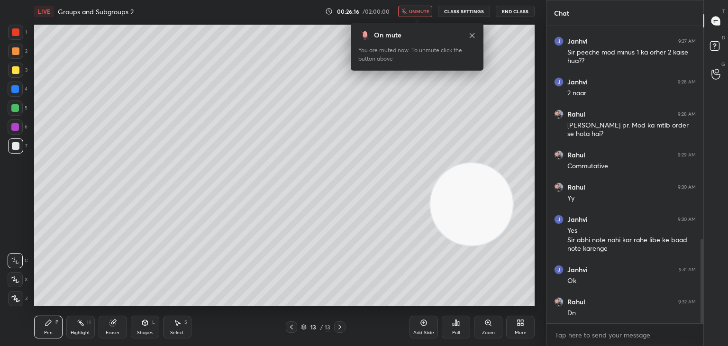
scroll to position [751, 0]
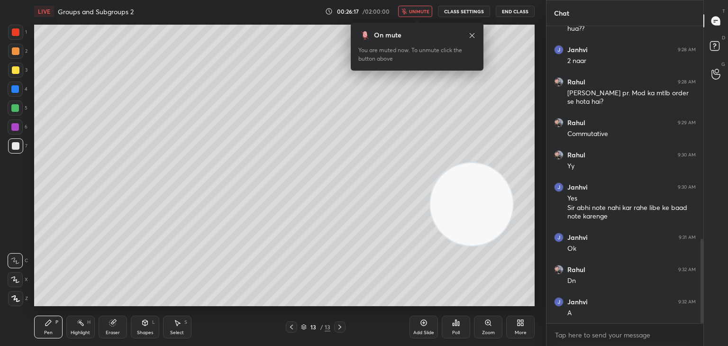
click at [424, 14] on button "unmute" at bounding box center [415, 11] width 34 height 11
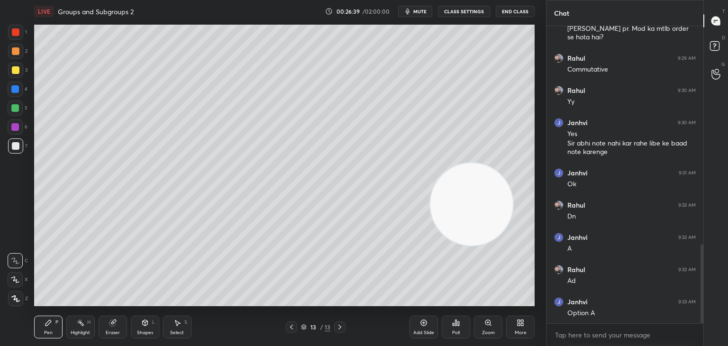
scroll to position [825, 0]
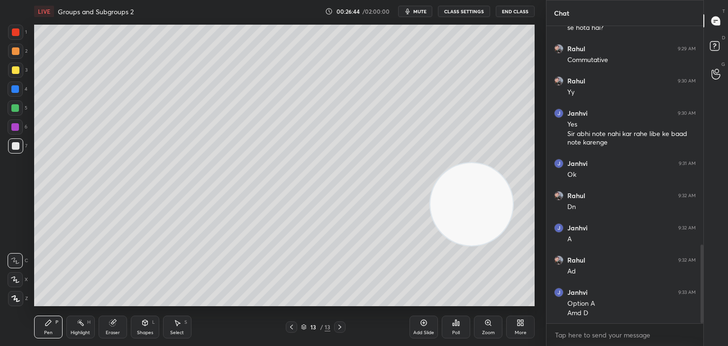
click at [17, 88] on div at bounding box center [15, 89] width 8 height 8
drag, startPoint x: 478, startPoint y: 212, endPoint x: 0, endPoint y: 354, distance: 498.7
click at [0, 0] on html "1 2 3 4 5 6 7 C X Z C X Z E E Erase all H H LIVE Groups and Subgroups 2 00:26:5…" at bounding box center [364, 0] width 728 height 0
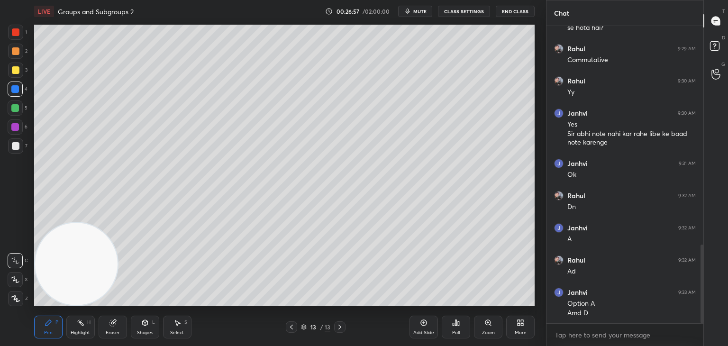
click at [423, 329] on div "Add Slide" at bounding box center [423, 327] width 28 height 23
click at [15, 149] on div at bounding box center [15, 145] width 15 height 15
click at [13, 38] on div at bounding box center [15, 32] width 15 height 15
click at [158, 331] on div "Shapes L" at bounding box center [145, 327] width 28 height 23
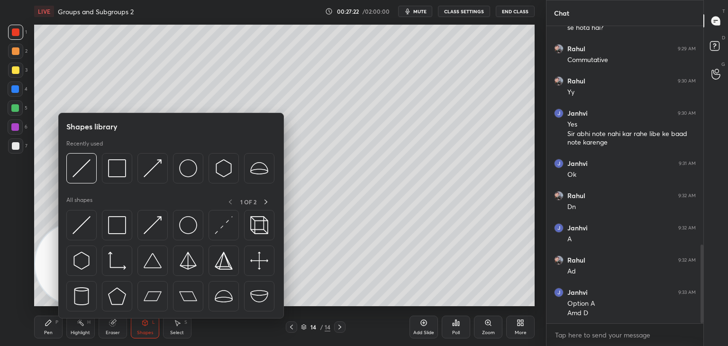
click at [85, 226] on img at bounding box center [81, 225] width 18 height 18
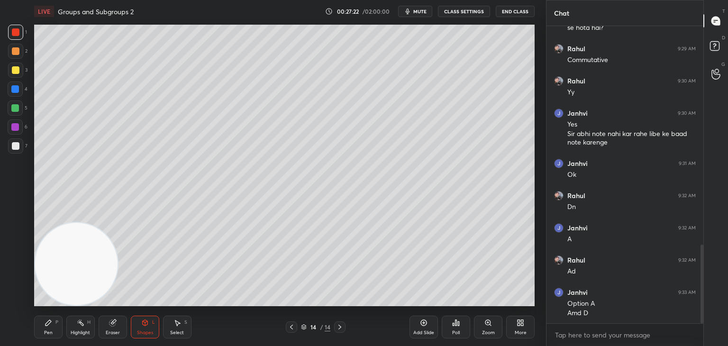
click at [12, 76] on div at bounding box center [15, 70] width 15 height 15
click at [54, 327] on div "Pen P" at bounding box center [48, 327] width 28 height 23
click at [13, 141] on div at bounding box center [15, 145] width 15 height 15
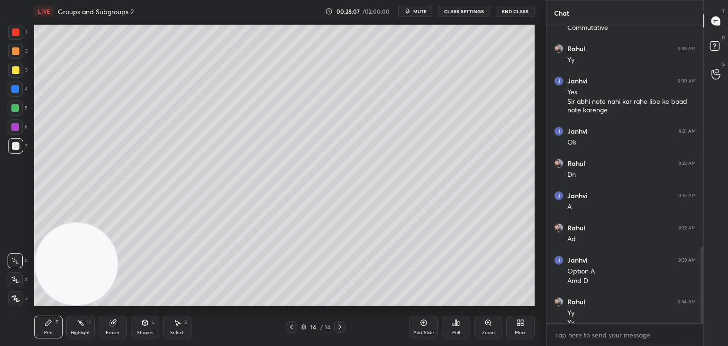
scroll to position [867, 0]
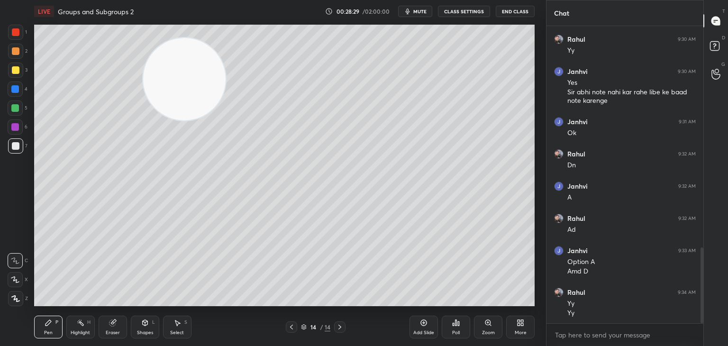
drag, startPoint x: 160, startPoint y: 136, endPoint x: 172, endPoint y: 99, distance: 38.5
click at [172, 98] on video at bounding box center [184, 79] width 82 height 82
click at [15, 79] on div "3" at bounding box center [17, 72] width 19 height 19
drag, startPoint x: 13, startPoint y: 144, endPoint x: 26, endPoint y: 151, distance: 14.5
click at [9, 146] on div at bounding box center [15, 145] width 15 height 15
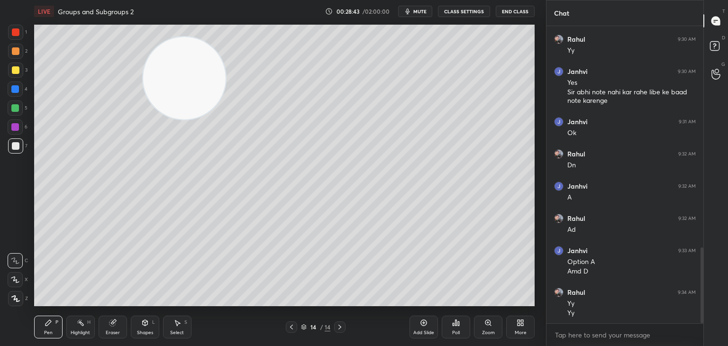
click at [15, 54] on div at bounding box center [16, 51] width 8 height 8
click at [14, 151] on div at bounding box center [15, 145] width 15 height 15
click at [15, 261] on icon at bounding box center [15, 260] width 9 height 7
click at [20, 132] on div at bounding box center [15, 126] width 15 height 15
drag, startPoint x: 144, startPoint y: 150, endPoint x: 7, endPoint y: 341, distance: 234.7
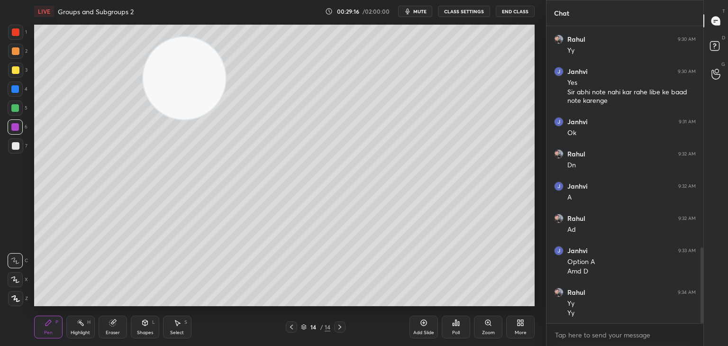
click at [6, 341] on div "1 2 3 4 5 6 7 C X Z C X Z E E Erase all H H LIVE Groups and Subgroups 2 00:29:1…" at bounding box center [269, 173] width 538 height 346
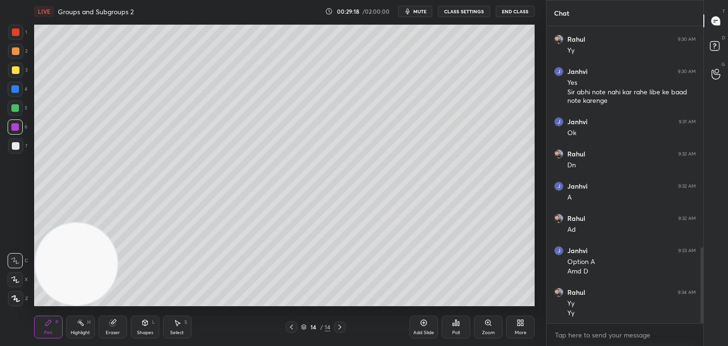
drag, startPoint x: 426, startPoint y: 329, endPoint x: 437, endPoint y: 330, distance: 10.5
click at [430, 329] on div "Add Slide" at bounding box center [423, 327] width 28 height 23
click at [17, 141] on div at bounding box center [15, 145] width 15 height 15
click at [117, 223] on video at bounding box center [76, 264] width 82 height 82
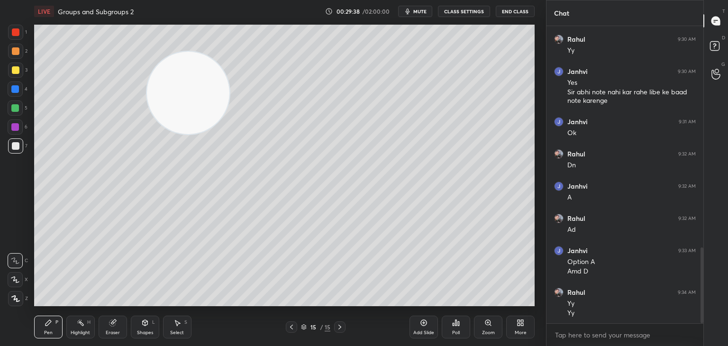
click at [107, 330] on div "Eraser" at bounding box center [113, 332] width 14 height 5
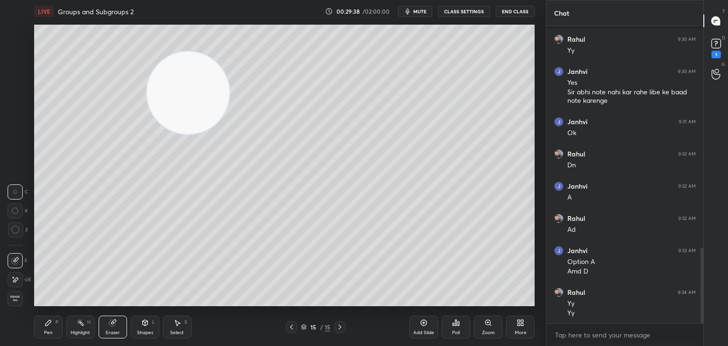
scroll to position [908, 0]
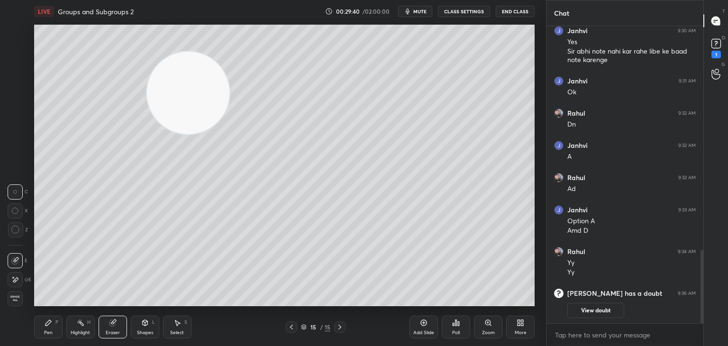
click at [25, 289] on div "1 2 3 4 5 6 7 C X Z C X Z E E Erase all H H LIVE Groups and Subgroups 2 00:29:4…" at bounding box center [269, 173] width 538 height 346
click at [51, 330] on div "Pen" at bounding box center [48, 332] width 9 height 5
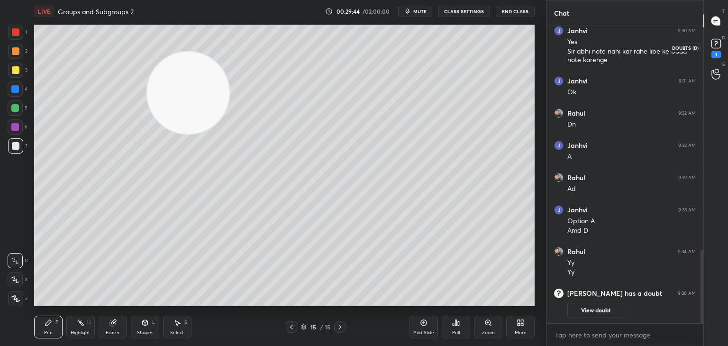
click at [718, 46] on rect at bounding box center [715, 43] width 9 height 9
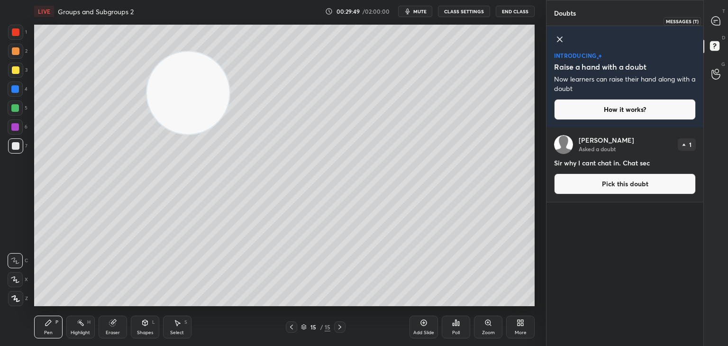
click at [713, 27] on div at bounding box center [715, 20] width 19 height 17
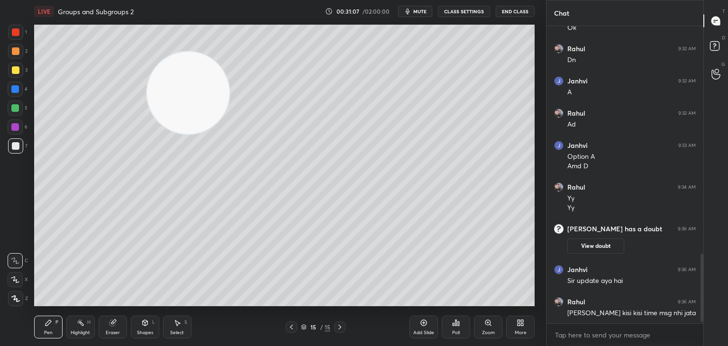
scroll to position [1013, 0]
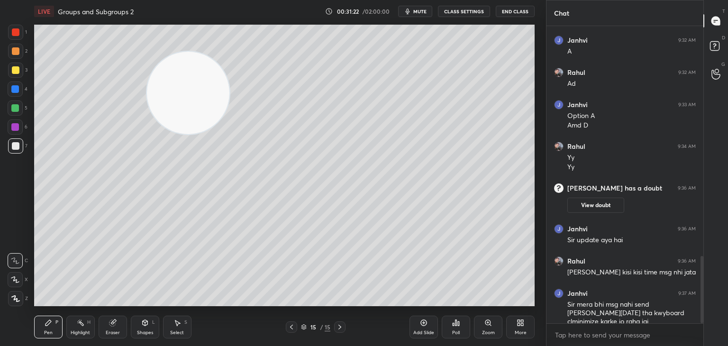
click at [147, 134] on video at bounding box center [188, 93] width 82 height 82
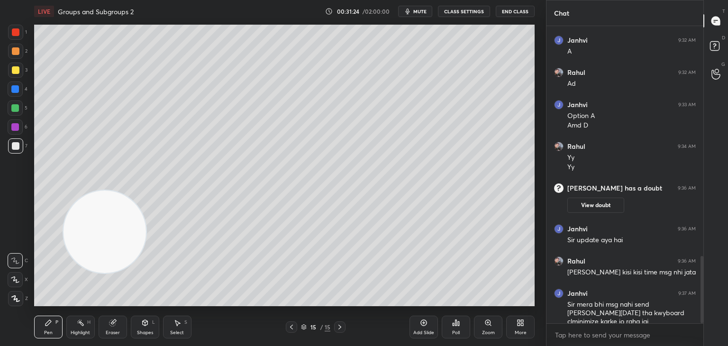
click at [15, 72] on div at bounding box center [16, 70] width 8 height 8
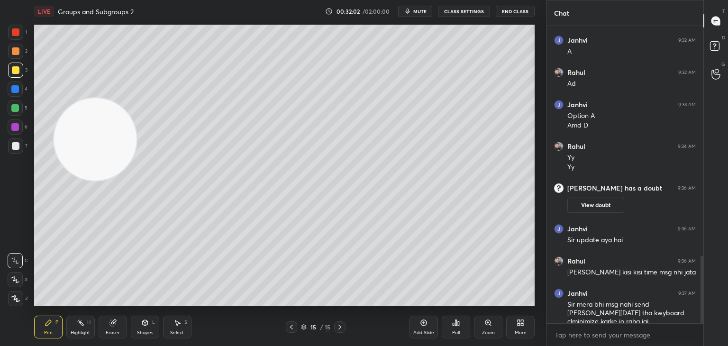
drag, startPoint x: 108, startPoint y: 249, endPoint x: 89, endPoint y: 144, distance: 107.0
click at [89, 152] on video at bounding box center [95, 139] width 82 height 82
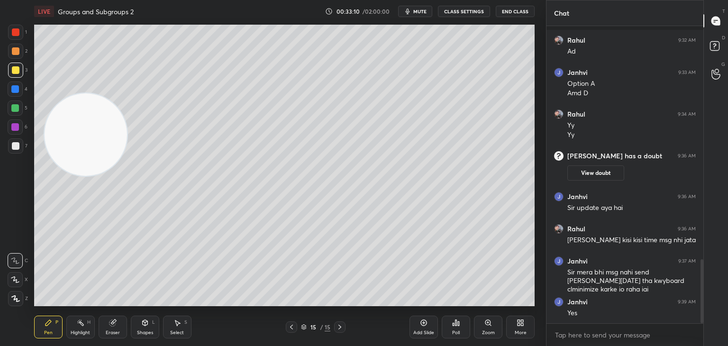
scroll to position [1086, 0]
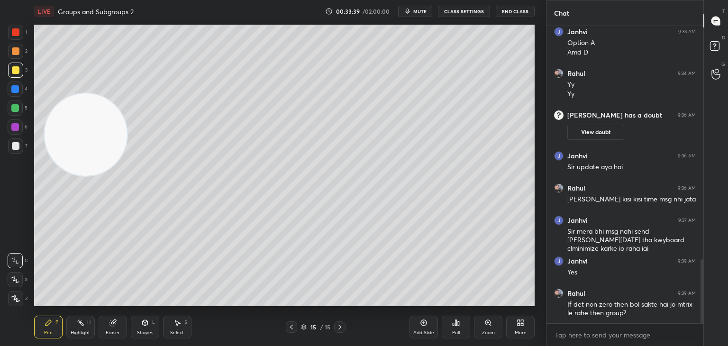
drag, startPoint x: 115, startPoint y: 321, endPoint x: 115, endPoint y: 307, distance: 13.3
click at [114, 320] on div "Eraser" at bounding box center [113, 327] width 28 height 23
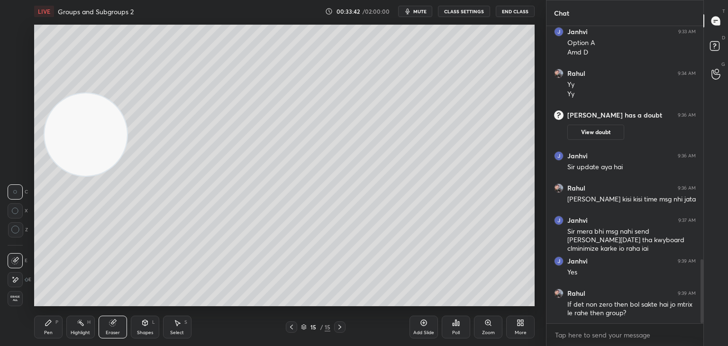
click at [433, 328] on div "Add Slide" at bounding box center [423, 327] width 28 height 23
click at [51, 335] on div "Pen" at bounding box center [48, 332] width 9 height 5
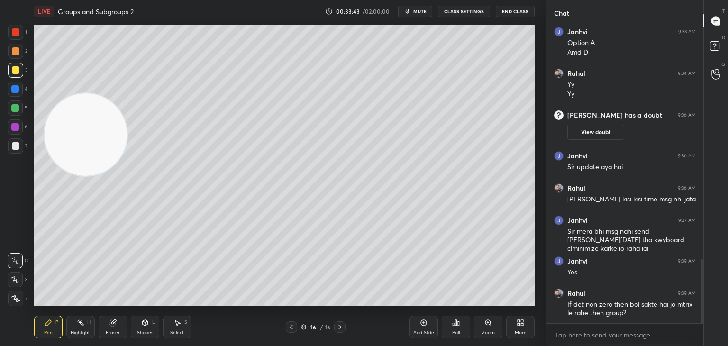
click at [40, 325] on div "LIVE Groups and Subgroups 2 00:33:43 / 02:00:00 mute CLASS SETTINGS End Class S…" at bounding box center [284, 173] width 508 height 346
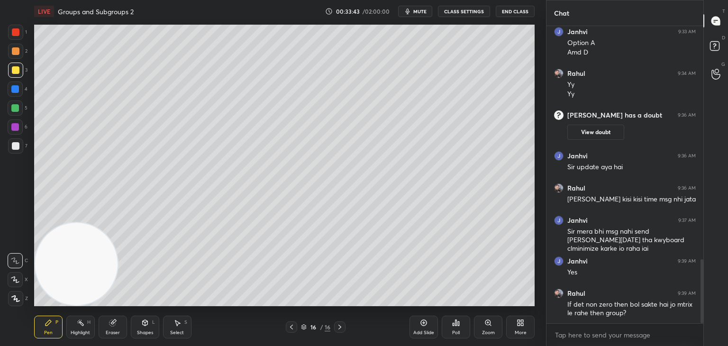
drag, startPoint x: 31, startPoint y: 342, endPoint x: 37, endPoint y: 317, distance: 24.9
click at [30, 344] on div "LIVE Groups and Subgroups 2 00:33:43 / 02:00:00 mute CLASS SETTINGS End Class S…" at bounding box center [284, 173] width 508 height 346
click at [16, 150] on div at bounding box center [15, 145] width 15 height 15
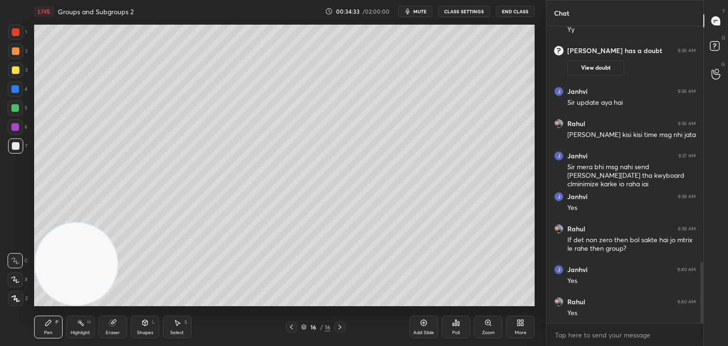
scroll to position [1183, 0]
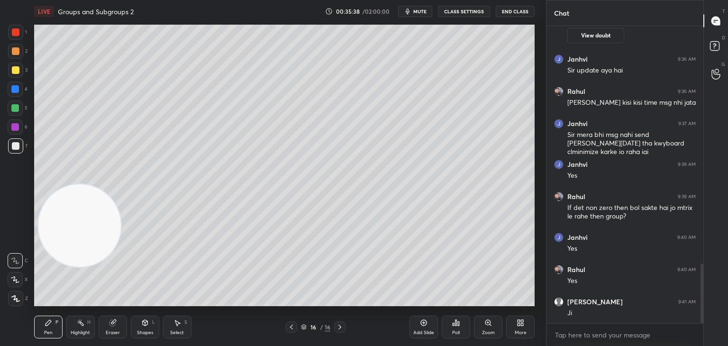
drag, startPoint x: 89, startPoint y: 201, endPoint x: 98, endPoint y: 30, distance: 171.7
click at [98, 184] on video at bounding box center [79, 225] width 82 height 82
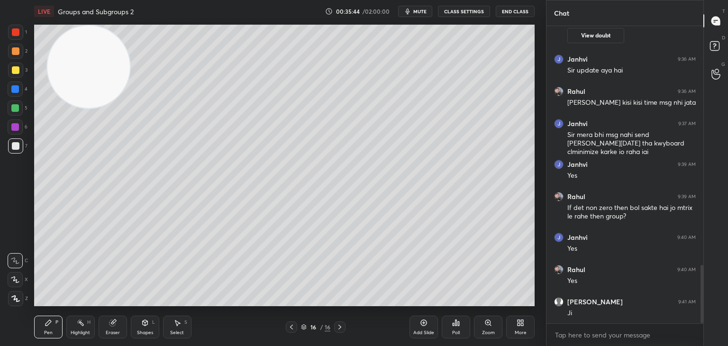
scroll to position [1223, 0]
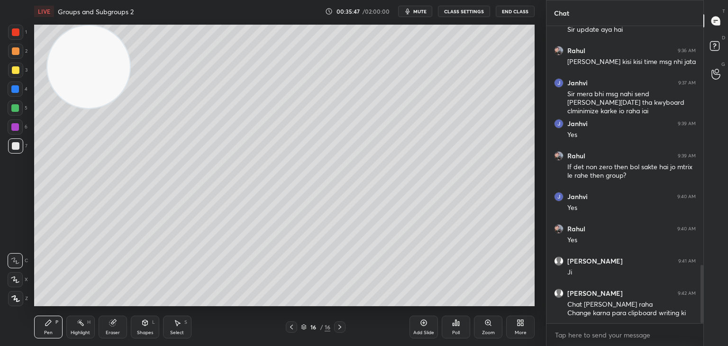
click at [14, 95] on div at bounding box center [15, 88] width 15 height 15
click at [13, 147] on div at bounding box center [16, 146] width 8 height 8
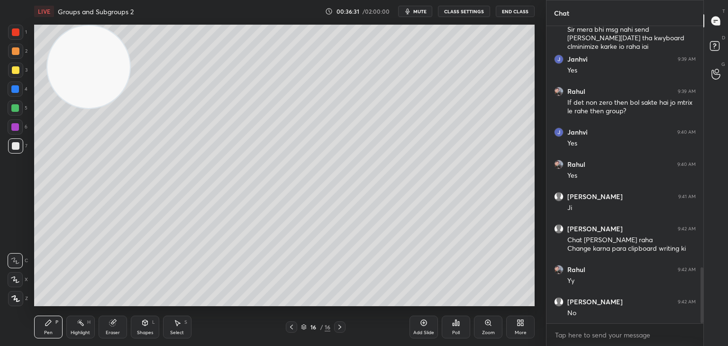
scroll to position [1320, 0]
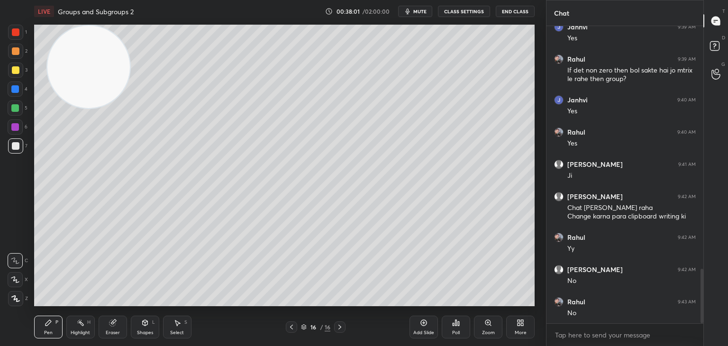
click at [12, 221] on div "1 2 3 4 5 6 7 C X Z C X Z E E Erase all H H" at bounding box center [15, 165] width 30 height 281
click at [425, 336] on div "Add Slide" at bounding box center [423, 327] width 28 height 23
click at [62, 108] on video at bounding box center [88, 67] width 82 height 82
click at [9, 301] on div at bounding box center [15, 298] width 15 height 15
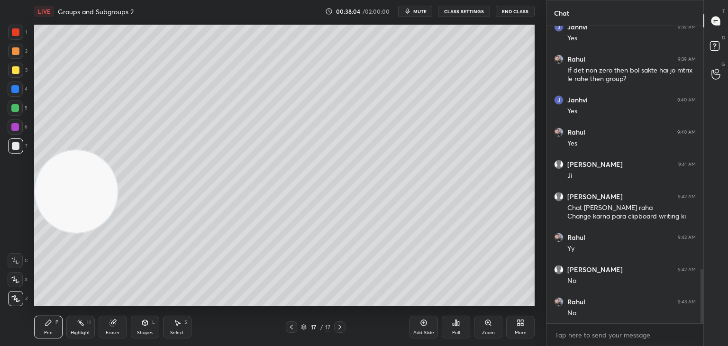
click at [11, 141] on div at bounding box center [15, 145] width 15 height 15
click at [17, 259] on icon at bounding box center [15, 260] width 9 height 7
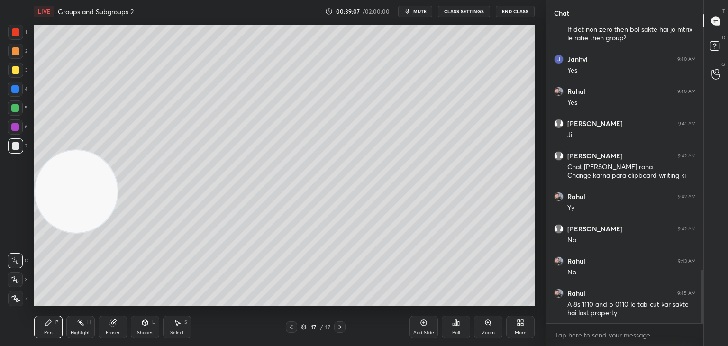
drag, startPoint x: 112, startPoint y: 171, endPoint x: 432, endPoint y: 20, distance: 354.1
click at [473, 0] on div "LIVE Groups and Subgroups 2 00:39:07 / 02:00:00 mute CLASS SETTINGS End Class S…" at bounding box center [284, 173] width 508 height 346
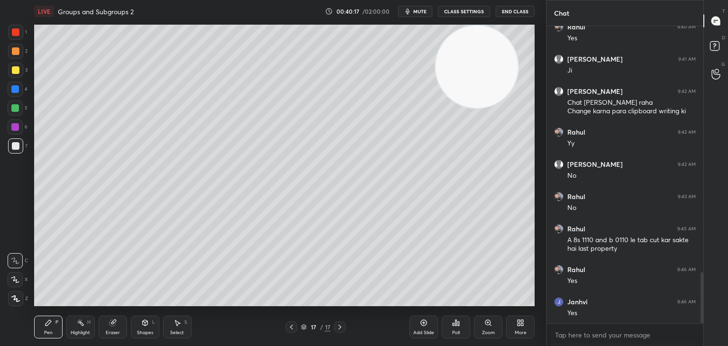
scroll to position [1457, 0]
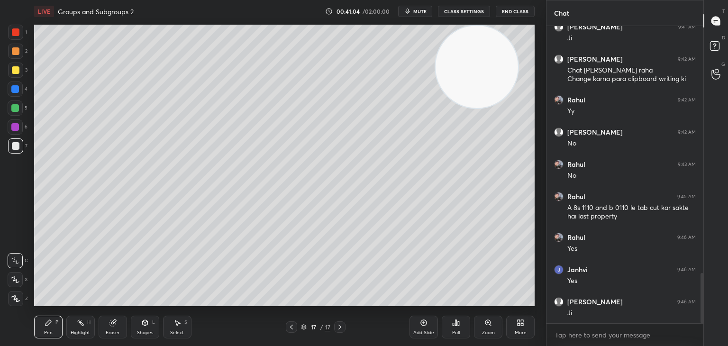
click at [517, 335] on div "More" at bounding box center [521, 332] width 12 height 5
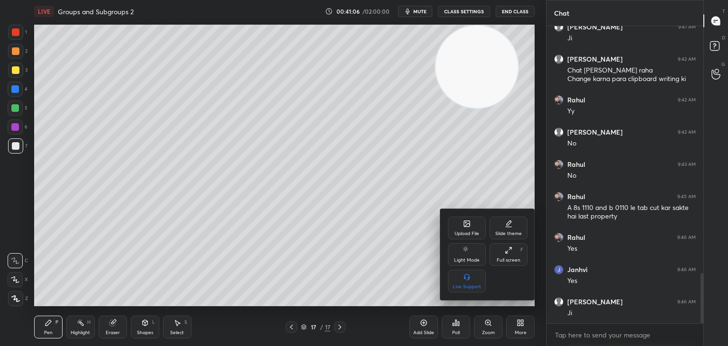
click at [457, 231] on div "Upload File" at bounding box center [466, 233] width 25 height 5
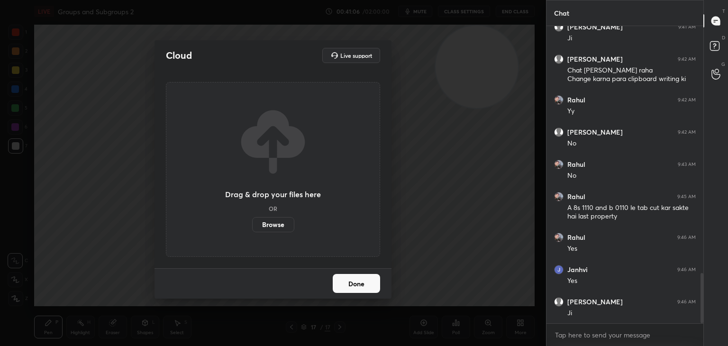
click at [275, 227] on label "Browse" at bounding box center [273, 224] width 42 height 15
click at [252, 227] on input "Browse" at bounding box center [252, 224] width 0 height 15
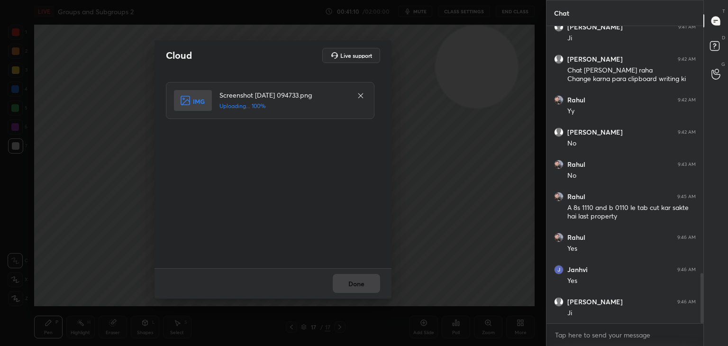
click at [353, 283] on div "Done" at bounding box center [272, 283] width 237 height 30
click at [353, 281] on div "Done" at bounding box center [272, 283] width 237 height 30
click at [354, 283] on button "Done" at bounding box center [356, 283] width 47 height 19
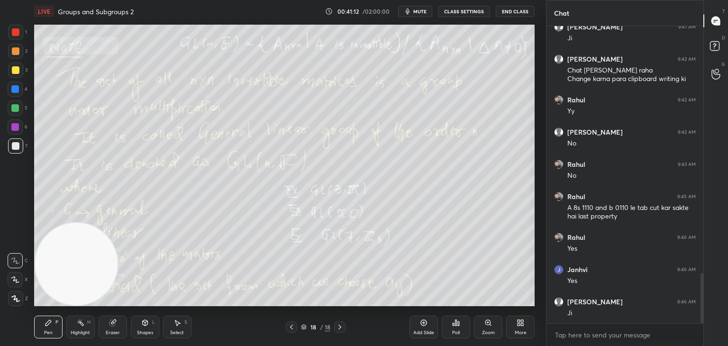
drag, startPoint x: 489, startPoint y: 86, endPoint x: 15, endPoint y: 362, distance: 548.7
click at [15, 0] on html "1 2 3 4 5 6 7 C X Z C X Z E E Erase all H H LIVE Groups and Subgroups 2 00:41:1…" at bounding box center [364, 0] width 728 height 0
click at [138, 326] on div "Shapes L" at bounding box center [145, 327] width 28 height 23
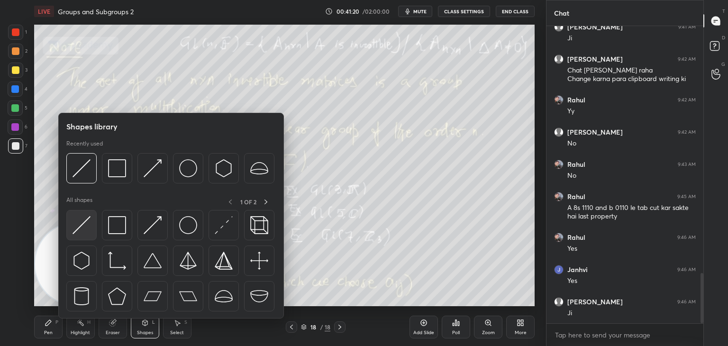
click at [82, 213] on div at bounding box center [81, 225] width 30 height 30
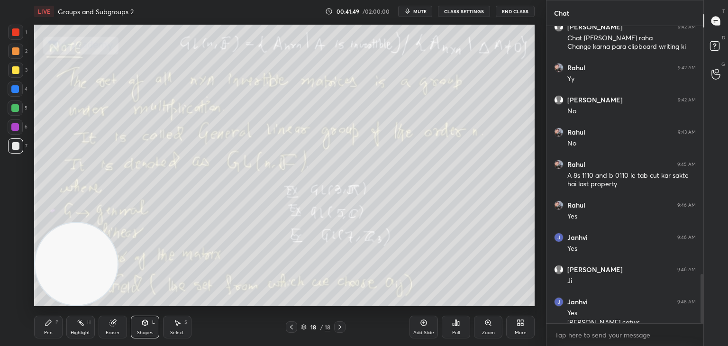
scroll to position [1499, 0]
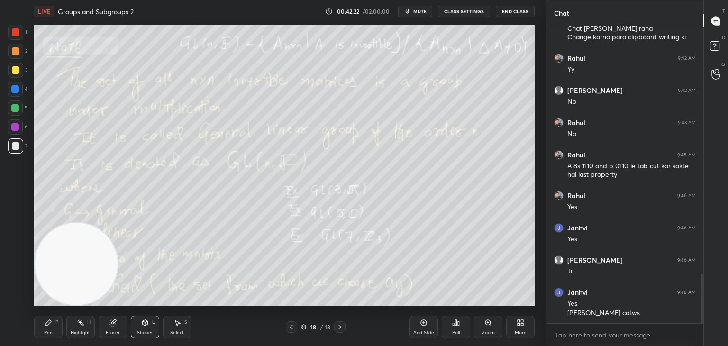
click at [19, 114] on div at bounding box center [15, 107] width 15 height 15
click at [66, 223] on video at bounding box center [76, 264] width 82 height 82
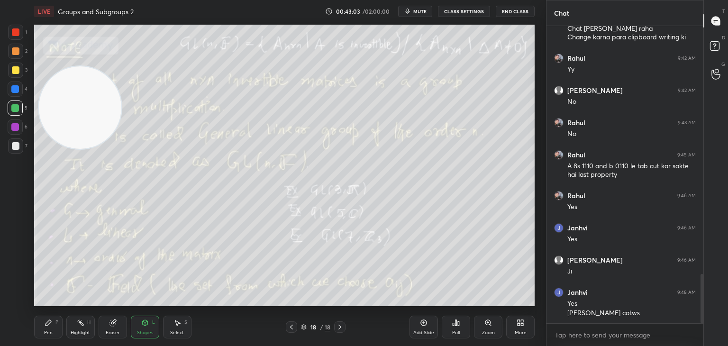
click at [42, 330] on div "Pen P" at bounding box center [48, 327] width 28 height 23
click at [16, 149] on div at bounding box center [16, 146] width 8 height 8
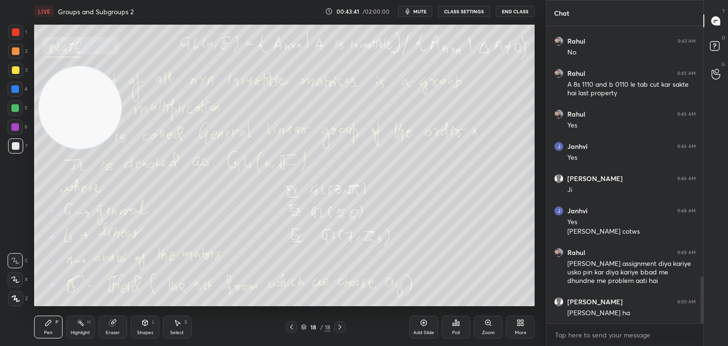
scroll to position [1613, 0]
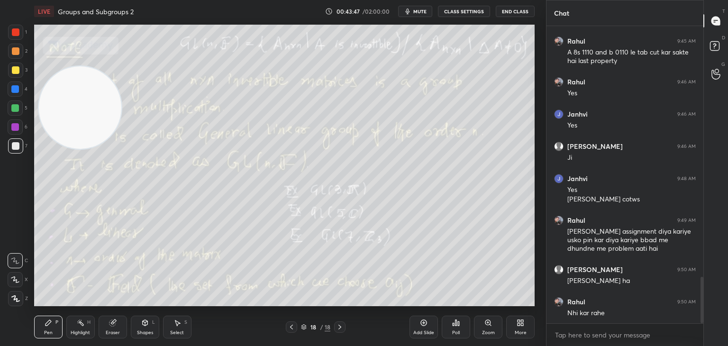
click at [7, 219] on div "1 2 3 4 5 6 7 C X Z C X Z E E Erase all H H" at bounding box center [15, 165] width 30 height 281
drag, startPoint x: 0, startPoint y: 234, endPoint x: 6, endPoint y: 229, distance: 7.1
click at [0, 233] on div "1 2 3 4 5 6 7 C X Z C X Z E E Erase all H H" at bounding box center [15, 165] width 30 height 281
click at [424, 325] on icon at bounding box center [424, 323] width 8 height 8
drag, startPoint x: 94, startPoint y: 122, endPoint x: 80, endPoint y: 281, distance: 159.9
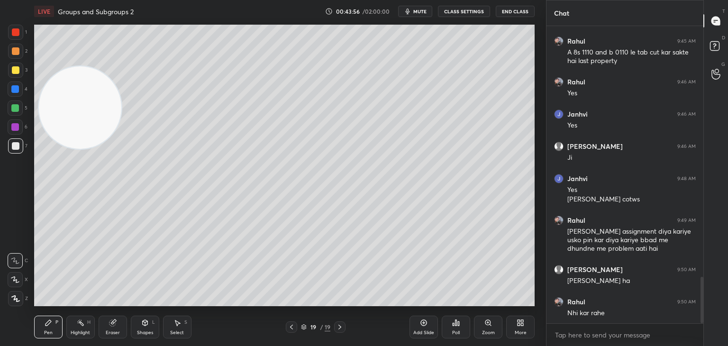
click at [80, 149] on video at bounding box center [80, 107] width 82 height 82
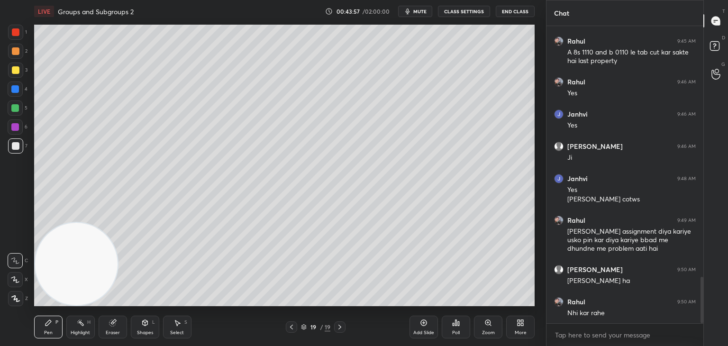
click at [17, 145] on div at bounding box center [16, 146] width 8 height 8
click at [417, 11] on span "mute" at bounding box center [419, 11] width 13 height 7
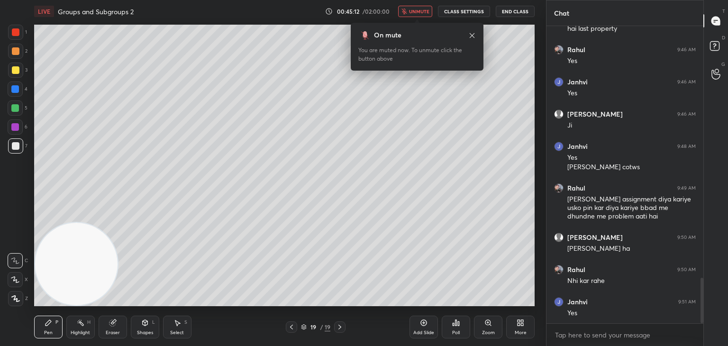
scroll to position [1677, 0]
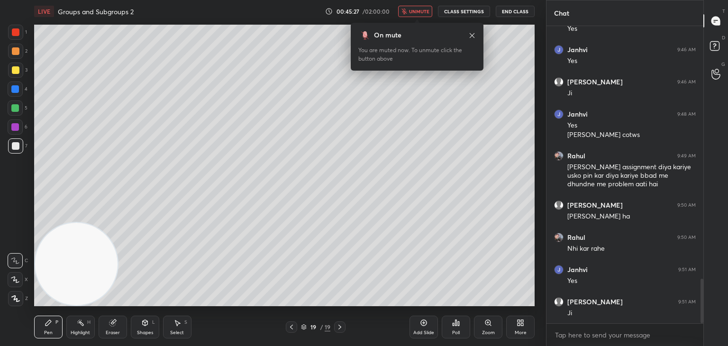
click at [420, 9] on span "unmute" at bounding box center [419, 11] width 20 height 7
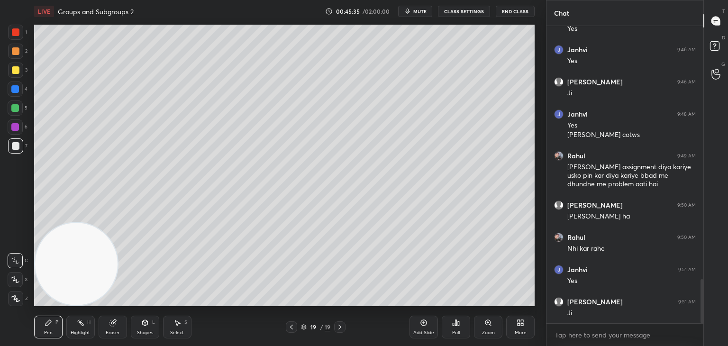
scroll to position [1709, 0]
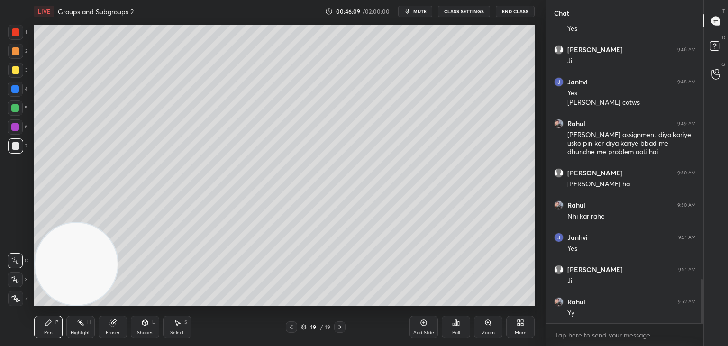
click at [19, 145] on div at bounding box center [16, 146] width 8 height 8
click at [17, 69] on div at bounding box center [16, 70] width 8 height 8
click at [152, 328] on div "Shapes L" at bounding box center [145, 327] width 28 height 23
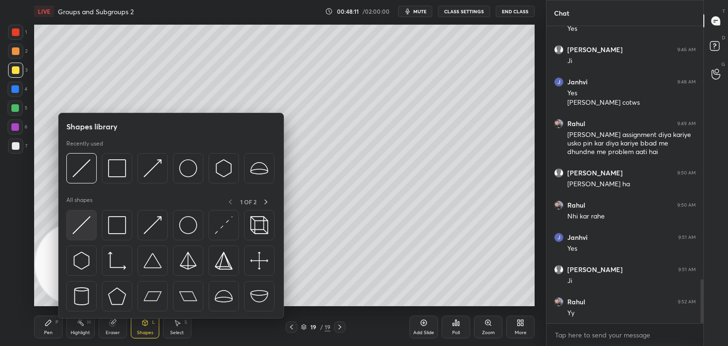
scroll to position [1742, 0]
click at [90, 230] on img at bounding box center [81, 225] width 18 height 18
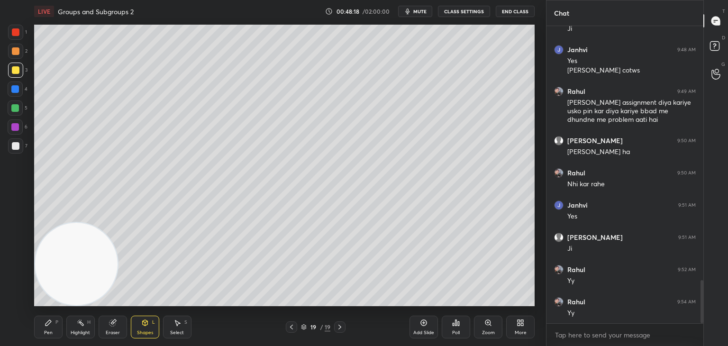
click at [58, 334] on div "Pen P" at bounding box center [48, 327] width 28 height 23
click at [18, 264] on div at bounding box center [15, 260] width 15 height 15
click at [15, 135] on div "6" at bounding box center [18, 128] width 20 height 19
click at [291, 327] on icon at bounding box center [292, 327] width 8 height 8
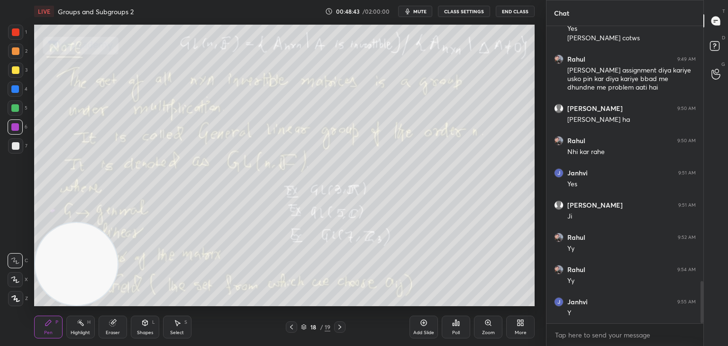
scroll to position [1806, 0]
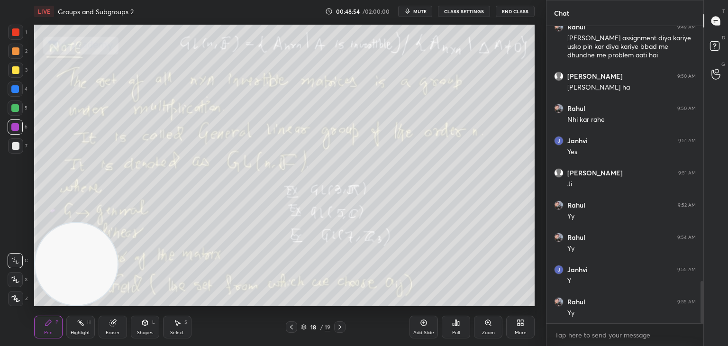
click at [340, 327] on icon at bounding box center [340, 327] width 8 height 8
click at [421, 334] on div "Add Slide" at bounding box center [423, 332] width 21 height 5
click at [142, 326] on icon at bounding box center [145, 323] width 8 height 8
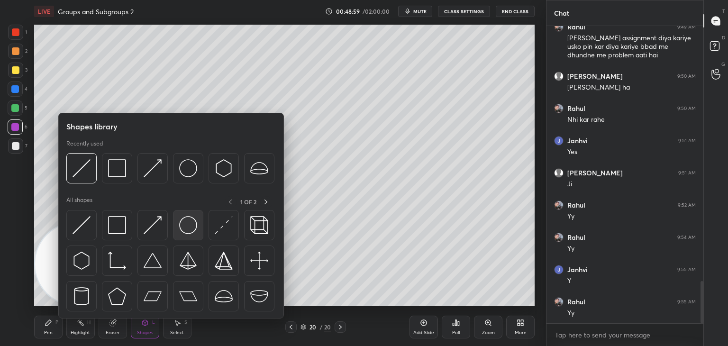
click at [185, 228] on img at bounding box center [188, 225] width 18 height 18
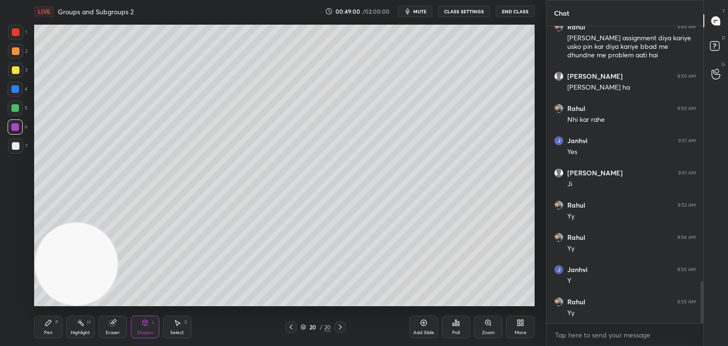
click at [17, 33] on div at bounding box center [16, 32] width 8 height 8
click at [52, 326] on div "Pen P" at bounding box center [48, 327] width 28 height 23
click at [16, 150] on div at bounding box center [15, 145] width 15 height 15
drag, startPoint x: 19, startPoint y: 90, endPoint x: 15, endPoint y: 87, distance: 5.4
click at [17, 91] on div at bounding box center [15, 88] width 15 height 15
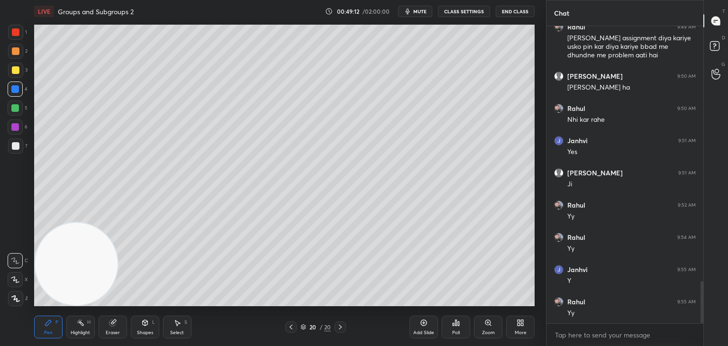
drag, startPoint x: 143, startPoint y: 321, endPoint x: 147, endPoint y: 318, distance: 4.9
click at [144, 321] on icon at bounding box center [145, 323] width 8 height 8
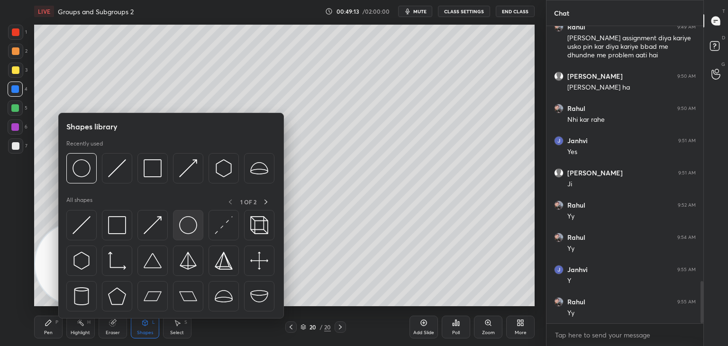
click at [195, 228] on img at bounding box center [188, 225] width 18 height 18
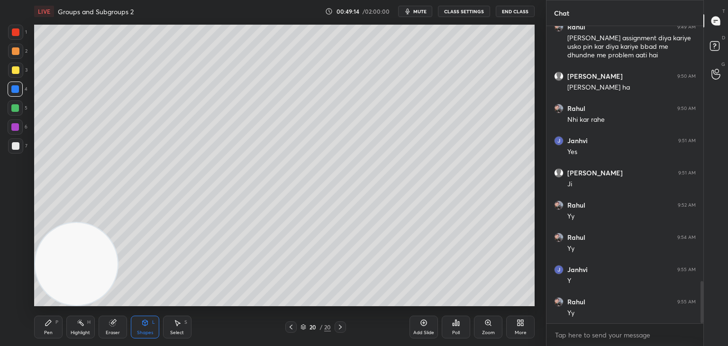
click at [47, 334] on div "Pen" at bounding box center [48, 332] width 9 height 5
click at [15, 154] on div "7" at bounding box center [17, 147] width 19 height 19
click at [515, 324] on div "More" at bounding box center [520, 327] width 28 height 23
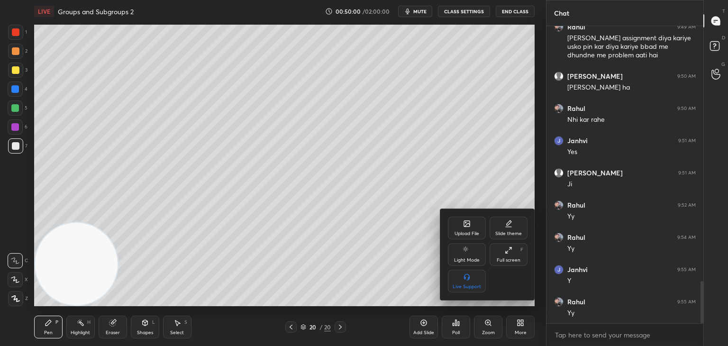
click at [447, 229] on div "Upload File Slide theme Light Mode Full screen F Live Support" at bounding box center [487, 254] width 95 height 91
click at [449, 221] on div "Upload File" at bounding box center [467, 228] width 38 height 23
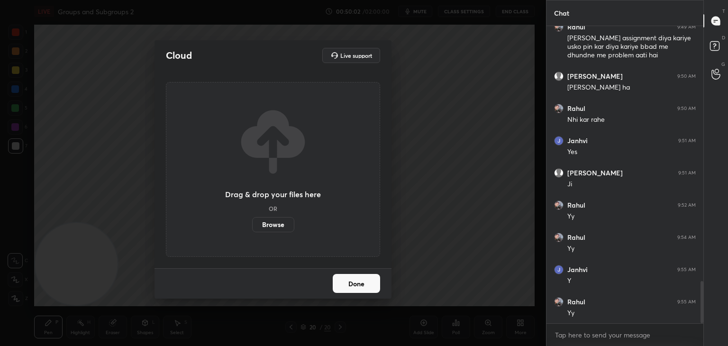
click at [269, 224] on label "Browse" at bounding box center [273, 224] width 42 height 15
click at [252, 224] on input "Browse" at bounding box center [252, 224] width 0 height 15
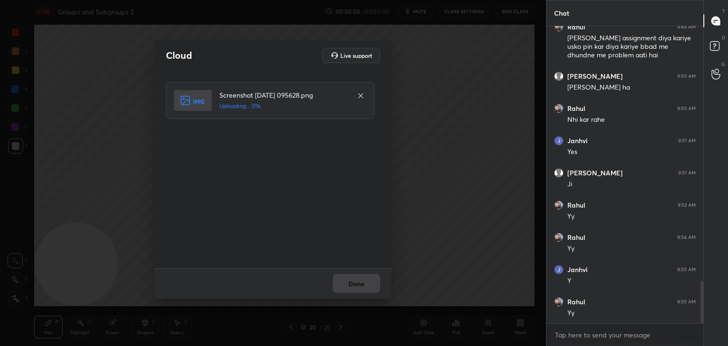
click at [364, 288] on div "Done" at bounding box center [272, 283] width 237 height 30
click at [364, 287] on div "Done" at bounding box center [272, 283] width 237 height 30
click at [366, 288] on button "Done" at bounding box center [356, 283] width 47 height 19
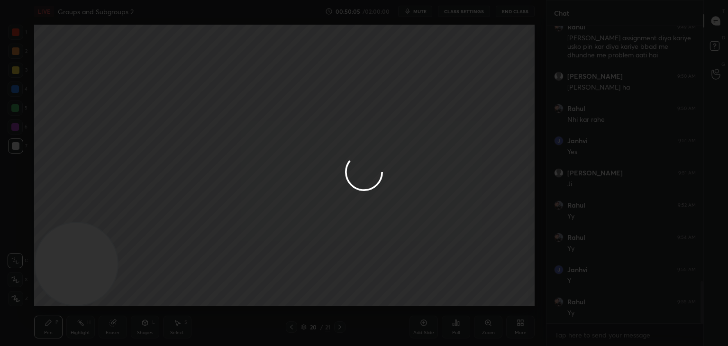
click at [366, 290] on button "Done" at bounding box center [356, 283] width 47 height 19
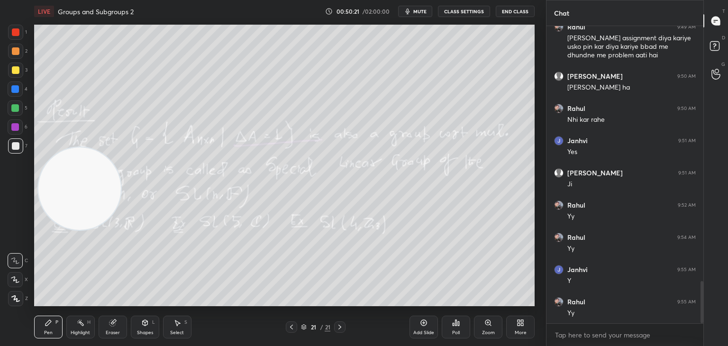
drag, startPoint x: 81, startPoint y: 198, endPoint x: 85, endPoint y: 110, distance: 87.3
click at [85, 147] on video at bounding box center [79, 188] width 82 height 82
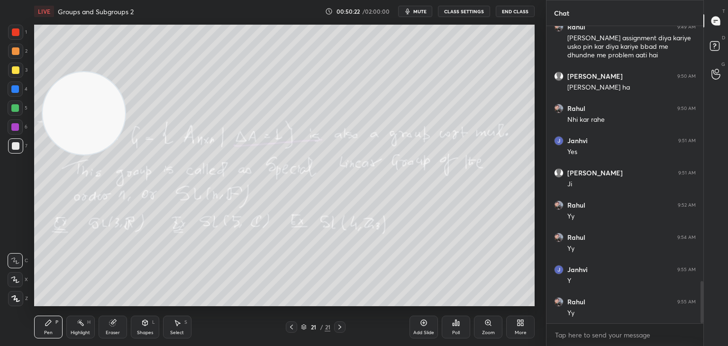
click at [19, 110] on div at bounding box center [15, 107] width 15 height 15
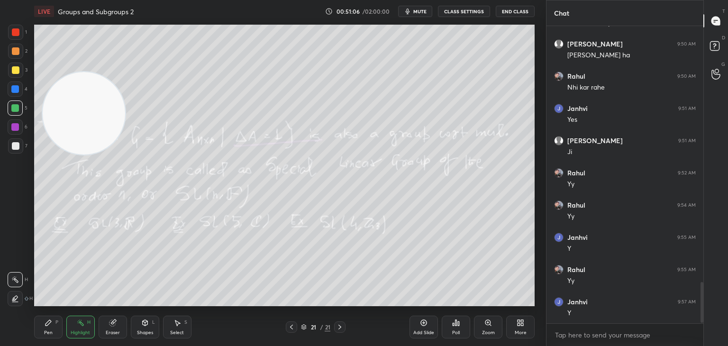
scroll to position [1870, 0]
click at [9, 220] on div "1 2 3 4 5 6 7 C X Z C X Z E E Erase all H H" at bounding box center [15, 165] width 30 height 281
click at [426, 328] on div "Add Slide" at bounding box center [423, 327] width 28 height 23
drag, startPoint x: 102, startPoint y: 106, endPoint x: 35, endPoint y: 325, distance: 228.7
click at [49, 154] on video at bounding box center [84, 113] width 82 height 82
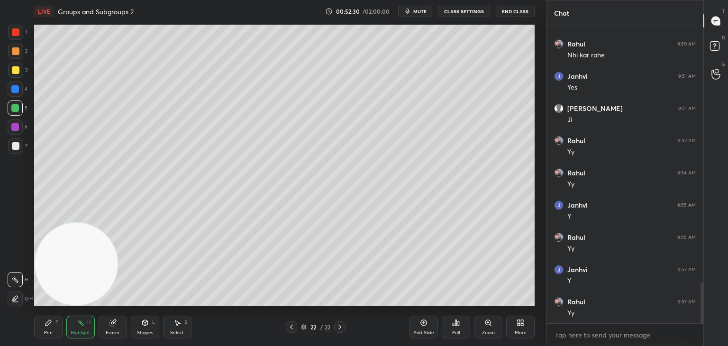
click at [46, 321] on icon at bounding box center [49, 323] width 8 height 8
click at [21, 143] on div at bounding box center [15, 145] width 15 height 15
click at [416, 12] on span "mute" at bounding box center [419, 11] width 13 height 7
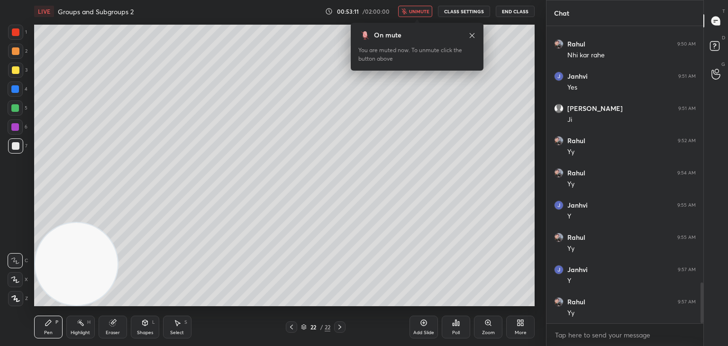
scroll to position [1903, 0]
click at [413, 15] on button "unmute" at bounding box center [415, 11] width 34 height 11
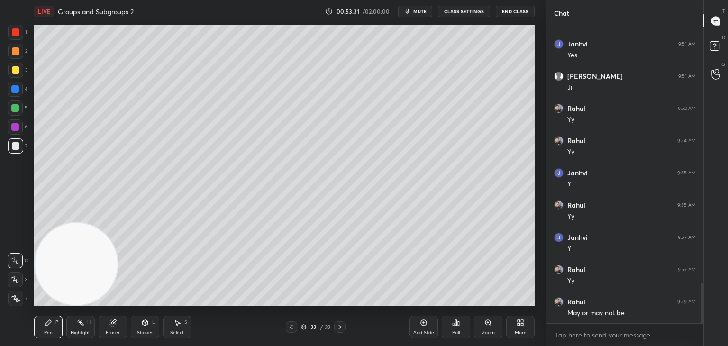
click at [423, 14] on span "mute" at bounding box center [419, 11] width 13 height 7
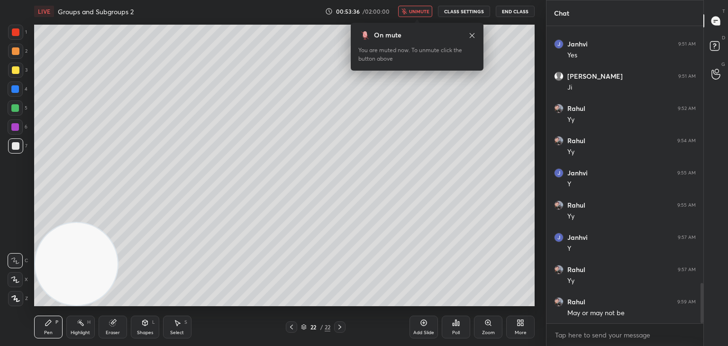
scroll to position [1943, 0]
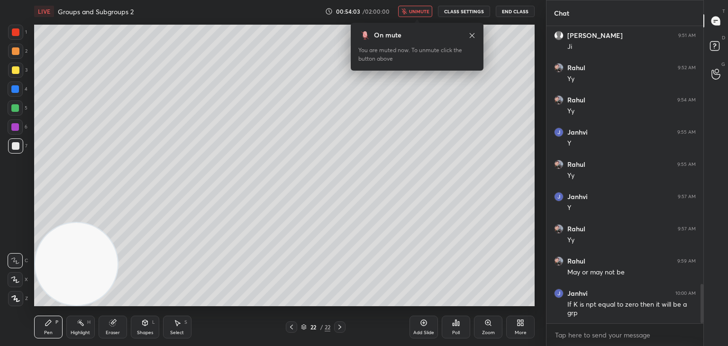
click at [413, 10] on span "unmute" at bounding box center [419, 11] width 20 height 7
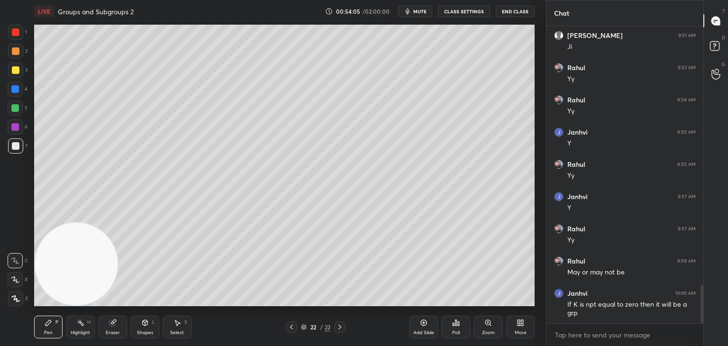
scroll to position [1976, 0]
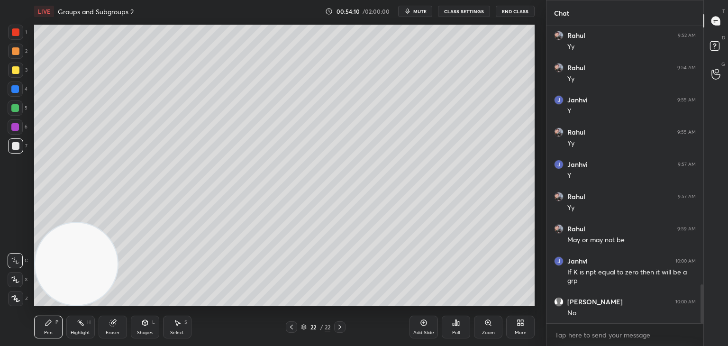
click at [414, 15] on button "mute" at bounding box center [415, 11] width 34 height 11
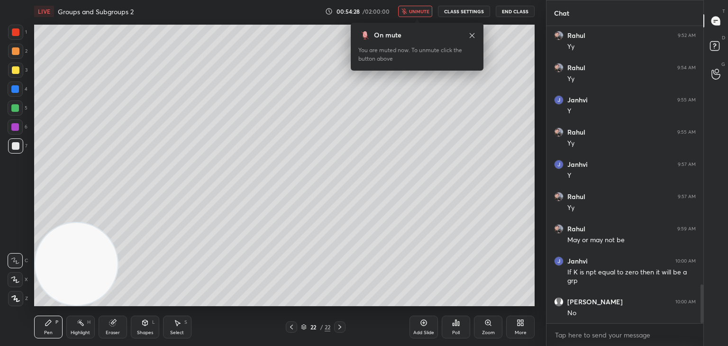
scroll to position [2008, 0]
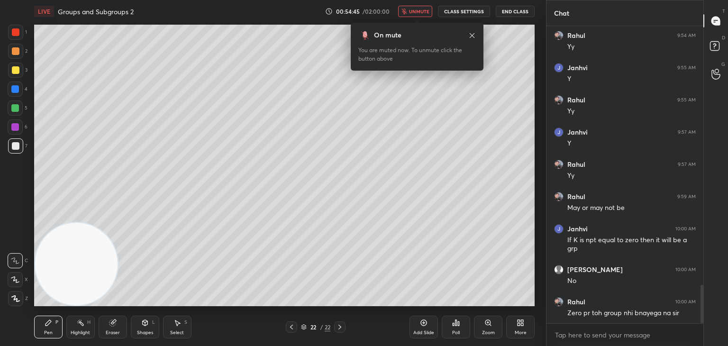
click at [423, 8] on button "unmute" at bounding box center [415, 11] width 34 height 11
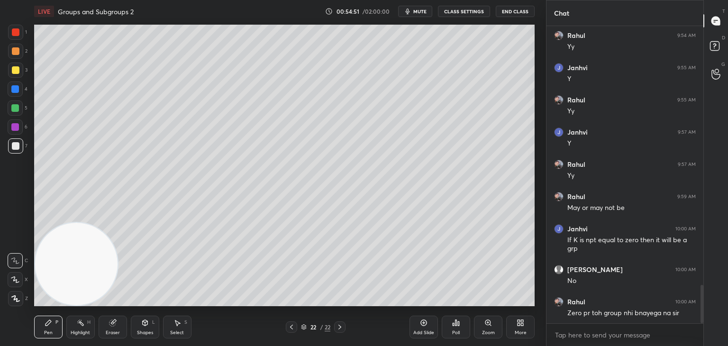
click at [15, 150] on div at bounding box center [15, 145] width 15 height 15
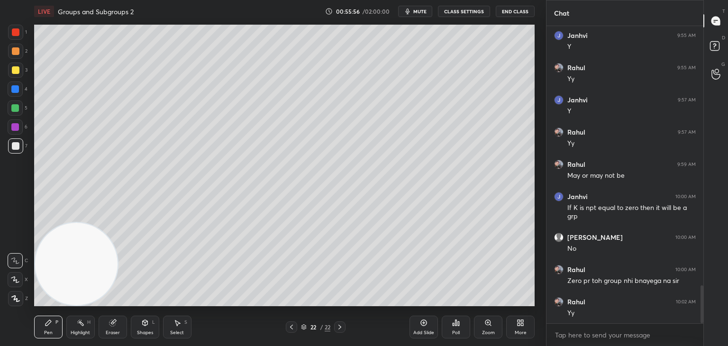
click at [155, 330] on div "Shapes L" at bounding box center [145, 327] width 28 height 23
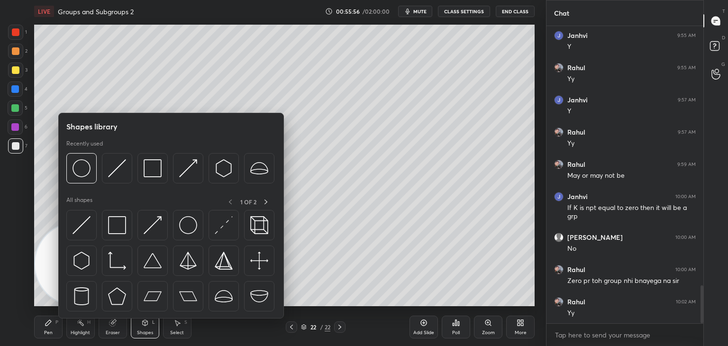
click at [116, 222] on img at bounding box center [117, 225] width 18 height 18
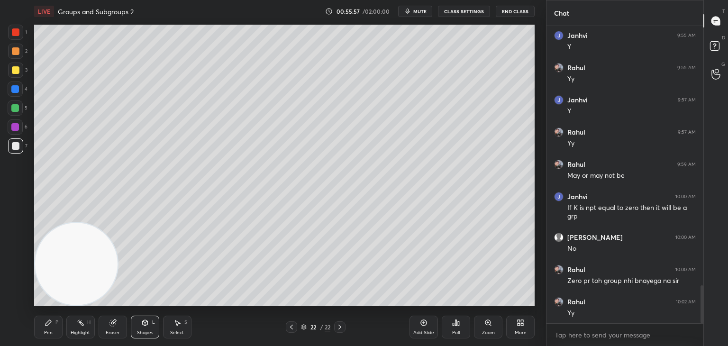
click at [12, 93] on div at bounding box center [15, 88] width 15 height 15
click at [17, 30] on div at bounding box center [15, 32] width 15 height 15
click at [48, 330] on div "Pen P" at bounding box center [48, 327] width 28 height 23
click at [14, 147] on div at bounding box center [16, 146] width 8 height 8
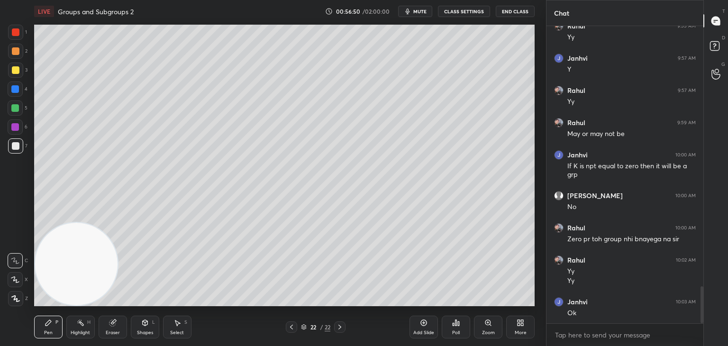
scroll to position [2114, 0]
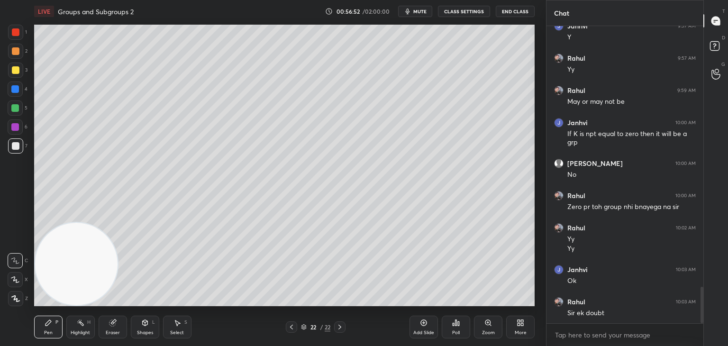
click at [5, 226] on div "1 2 3 4 5 6 7 C X Z C X Z E E Erase all H H" at bounding box center [15, 165] width 30 height 281
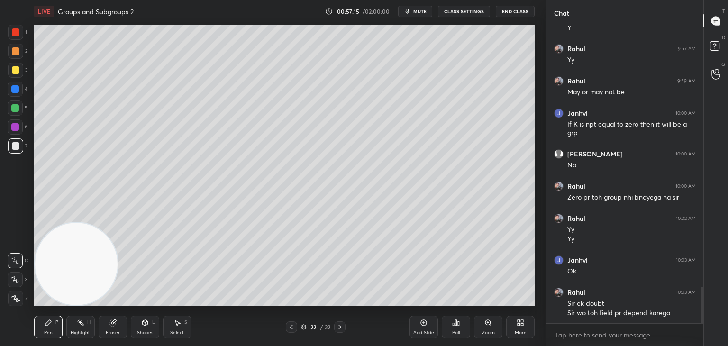
scroll to position [2133, 0]
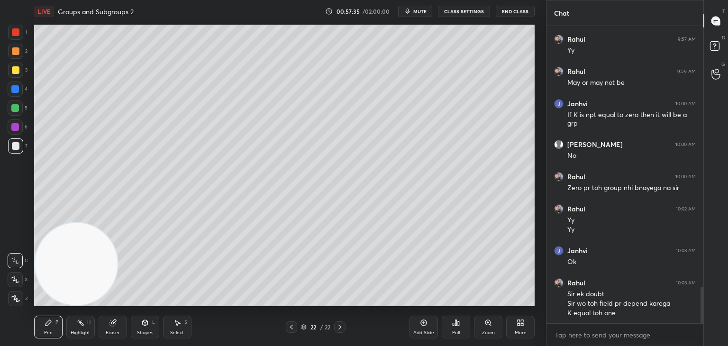
click at [343, 328] on icon at bounding box center [340, 327] width 8 height 8
click at [514, 327] on div "More" at bounding box center [520, 327] width 28 height 23
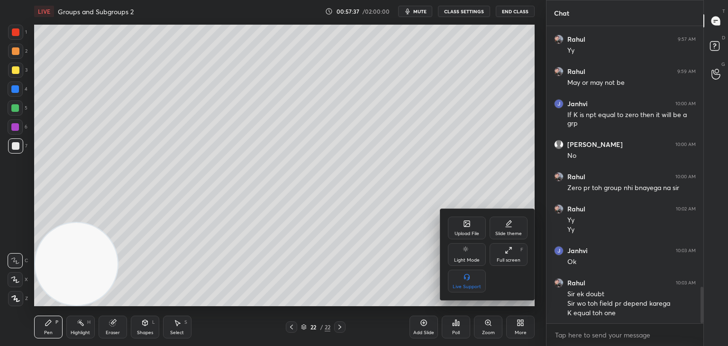
click at [461, 216] on div "Upload File Slide theme Light Mode Full screen F Live Support" at bounding box center [487, 254] width 95 height 91
click at [486, 226] on div "Upload File Slide theme Light Mode Full screen F Live Support" at bounding box center [488, 255] width 80 height 76
click at [478, 229] on div "Upload File" at bounding box center [467, 228] width 38 height 23
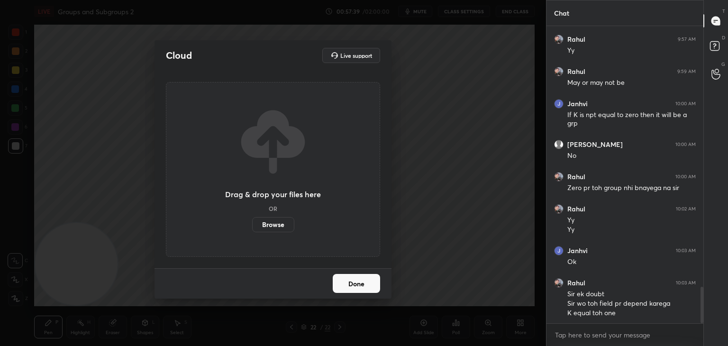
click at [274, 228] on label "Browse" at bounding box center [273, 224] width 42 height 15
click at [252, 228] on input "Browse" at bounding box center [252, 224] width 0 height 15
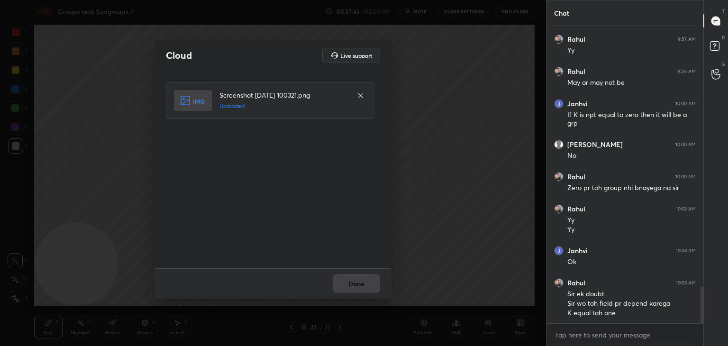
click at [362, 285] on div "Done" at bounding box center [272, 283] width 237 height 30
click at [365, 288] on button "Done" at bounding box center [356, 283] width 47 height 19
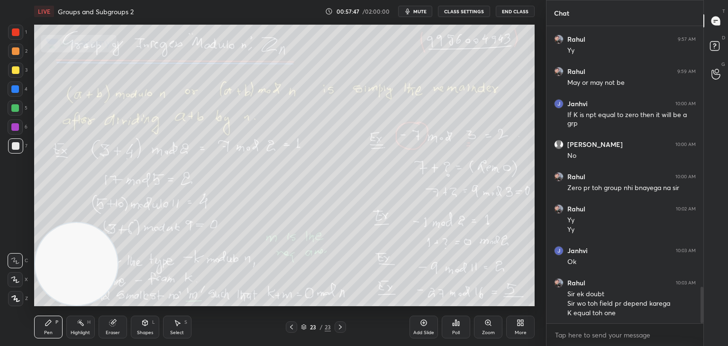
click at [17, 71] on div at bounding box center [16, 70] width 8 height 8
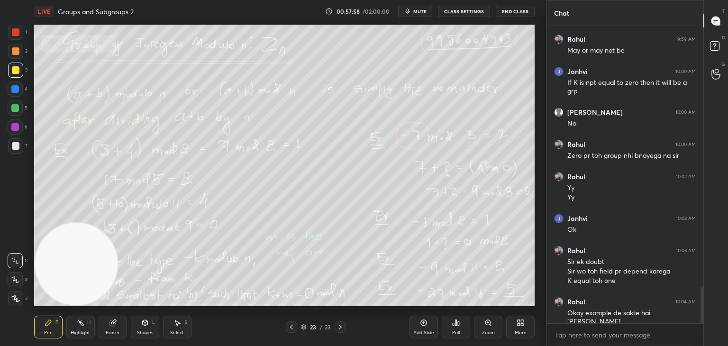
click at [295, 326] on div at bounding box center [291, 326] width 11 height 11
click at [292, 328] on icon at bounding box center [292, 327] width 8 height 8
drag, startPoint x: 72, startPoint y: 266, endPoint x: 73, endPoint y: 174, distance: 91.9
click at [72, 223] on video at bounding box center [76, 264] width 82 height 82
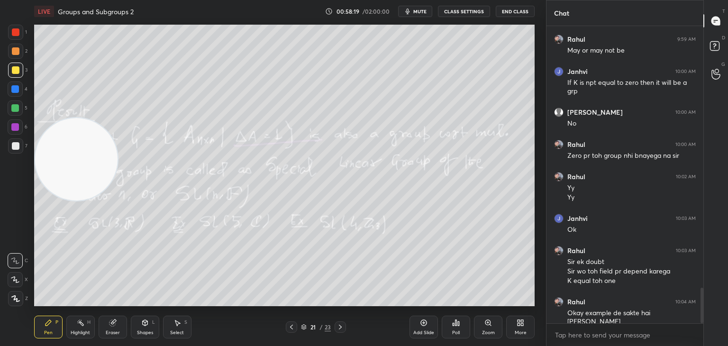
scroll to position [2175, 0]
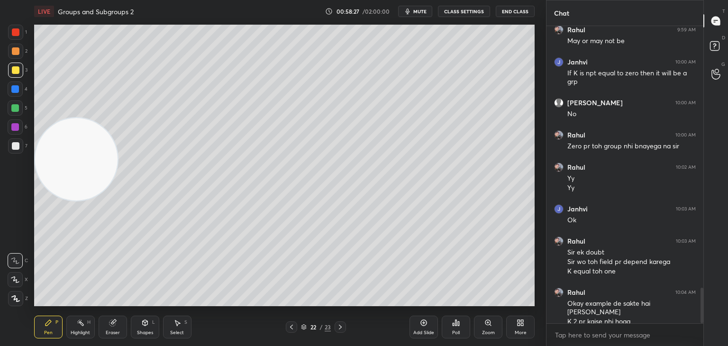
click at [20, 32] on div at bounding box center [15, 32] width 15 height 15
click at [18, 146] on div at bounding box center [15, 145] width 15 height 15
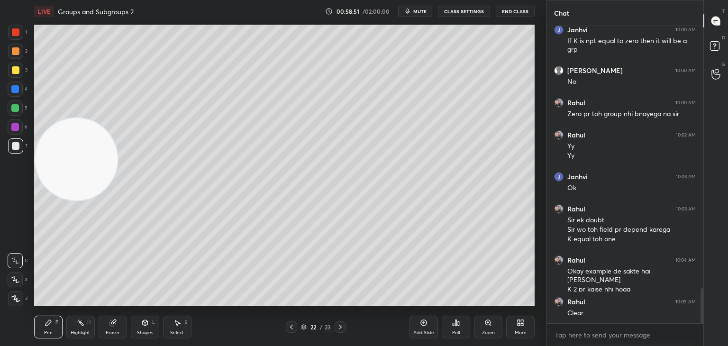
click at [418, 330] on div "Add Slide" at bounding box center [423, 332] width 21 height 5
drag, startPoint x: 55, startPoint y: 226, endPoint x: 14, endPoint y: 302, distance: 86.3
click at [14, 312] on div "1 2 3 4 5 6 7 C X Z C X Z E E Erase all H H LIVE Groups and Subgroups 2 00:58:5…" at bounding box center [269, 173] width 538 height 346
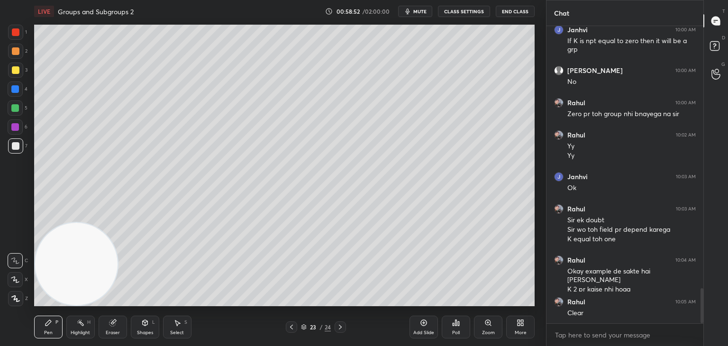
scroll to position [2239, 0]
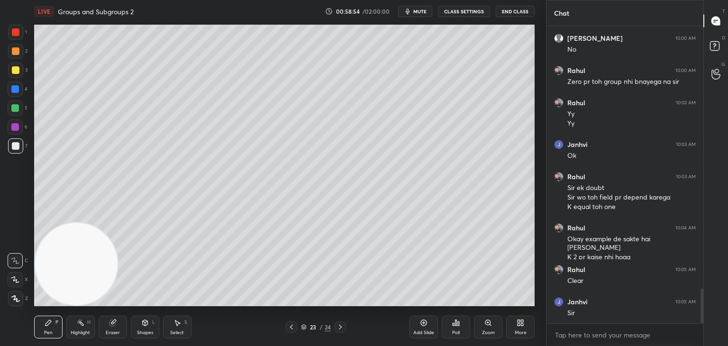
click at [290, 327] on icon at bounding box center [292, 327] width 8 height 8
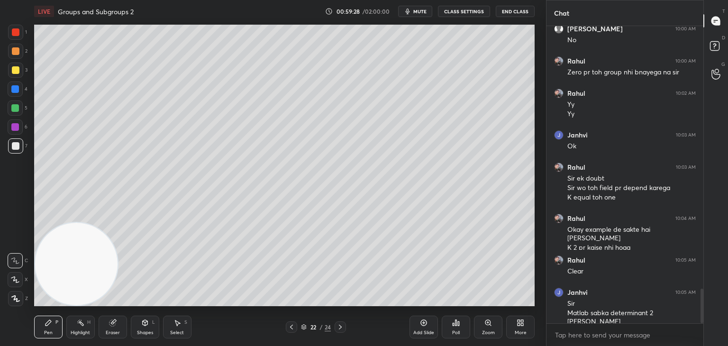
scroll to position [2258, 0]
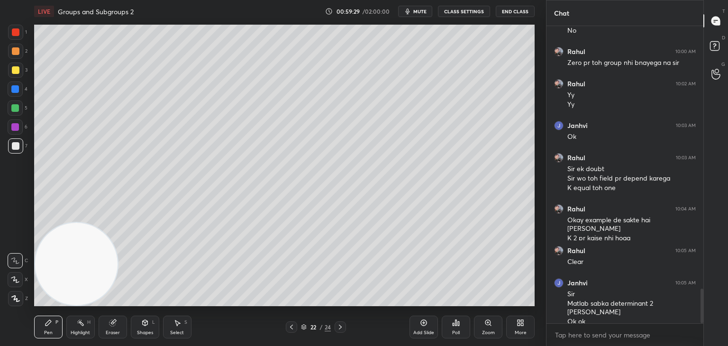
click at [341, 329] on icon at bounding box center [340, 327] width 8 height 8
click at [343, 332] on div at bounding box center [339, 326] width 11 height 11
click at [294, 328] on icon at bounding box center [292, 327] width 8 height 8
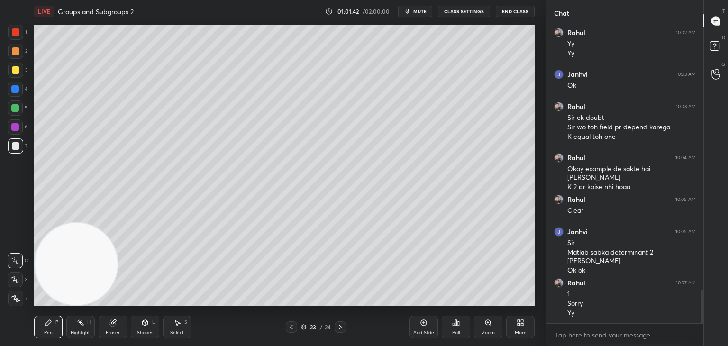
scroll to position [2341, 0]
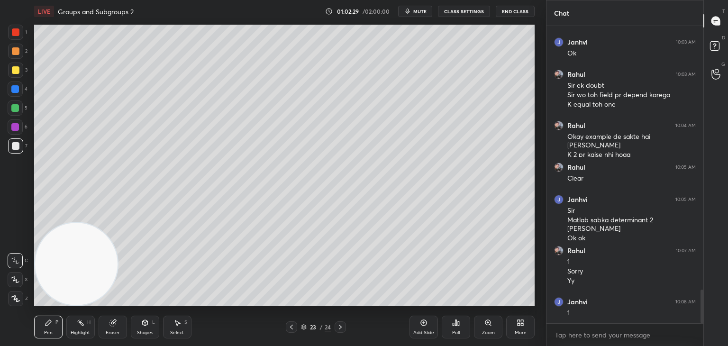
click at [109, 325] on div "Eraser" at bounding box center [113, 327] width 28 height 23
click at [59, 324] on div "Pen P Highlight H Eraser Shapes L Select S" at bounding box center [128, 327] width 188 height 23
click at [51, 332] on div "Pen" at bounding box center [48, 332] width 9 height 5
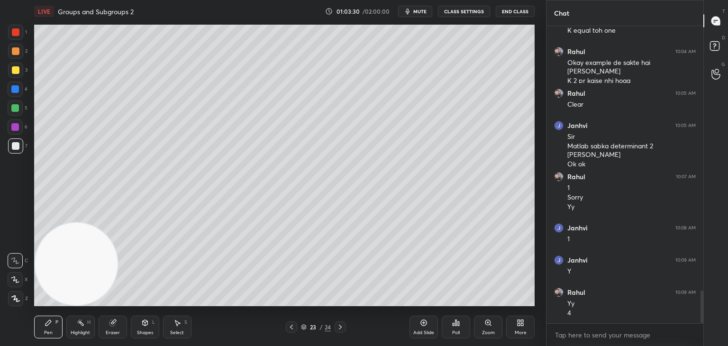
scroll to position [2448, 0]
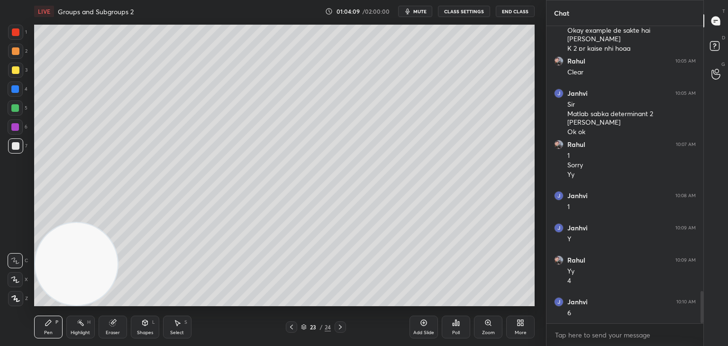
click at [339, 326] on icon at bounding box center [340, 327] width 8 height 8
click at [295, 327] on div at bounding box center [291, 326] width 11 height 11
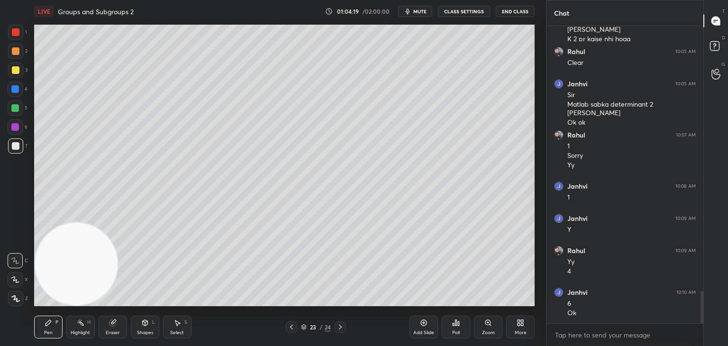
click at [343, 328] on icon at bounding box center [340, 327] width 8 height 8
drag, startPoint x: 19, startPoint y: 67, endPoint x: 31, endPoint y: 67, distance: 11.8
click at [20, 68] on div at bounding box center [15, 70] width 15 height 15
click at [288, 327] on icon at bounding box center [292, 327] width 8 height 8
click at [419, 329] on div "Add Slide" at bounding box center [423, 327] width 28 height 23
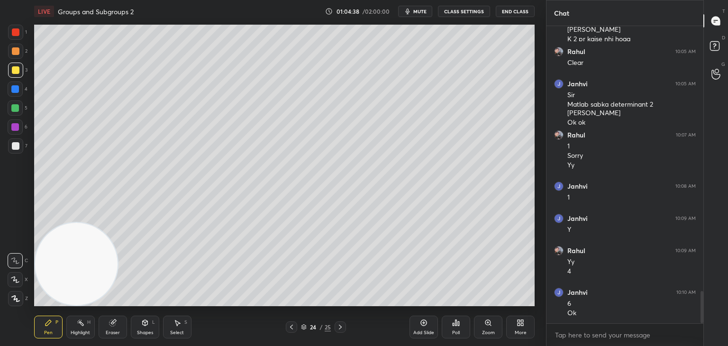
click at [7, 33] on div "1 2 3 4 5 6 7 C X Z C X Z E E Erase all H H" at bounding box center [15, 165] width 30 height 281
click at [16, 33] on div at bounding box center [16, 32] width 8 height 8
click at [149, 324] on div "Shapes L" at bounding box center [145, 327] width 28 height 23
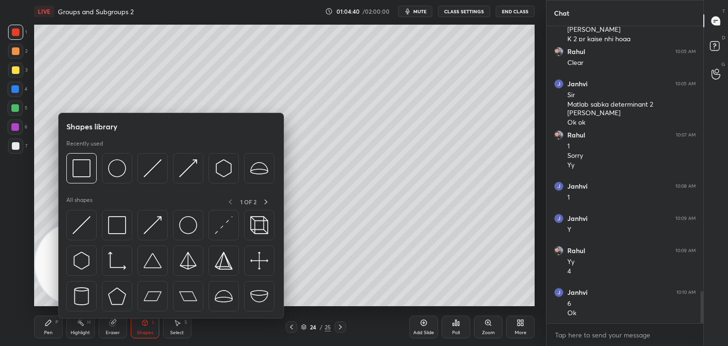
click at [91, 228] on div at bounding box center [81, 225] width 30 height 30
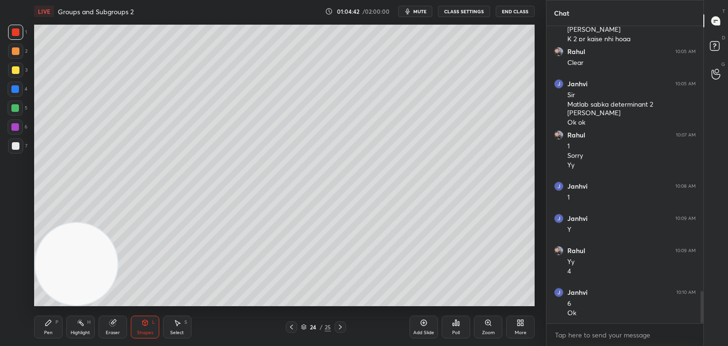
click at [61, 323] on div "Pen P" at bounding box center [48, 327] width 28 height 23
click at [17, 145] on div at bounding box center [16, 146] width 8 height 8
click at [417, 14] on span "mute" at bounding box center [419, 11] width 13 height 7
click at [421, 15] on button "unmute" at bounding box center [415, 11] width 34 height 11
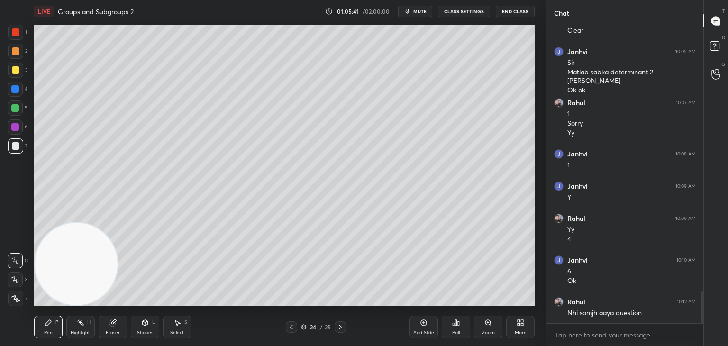
click at [18, 147] on div at bounding box center [16, 146] width 8 height 8
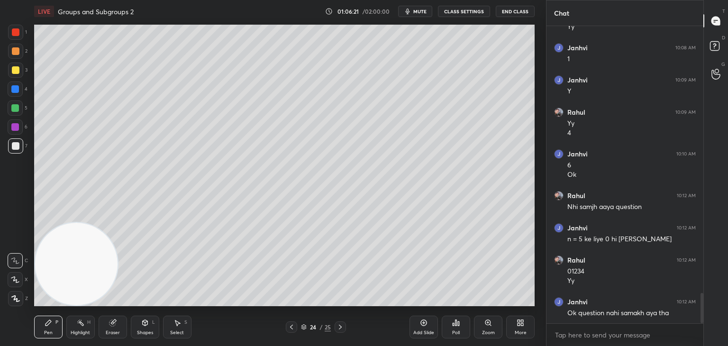
scroll to position [2628, 0]
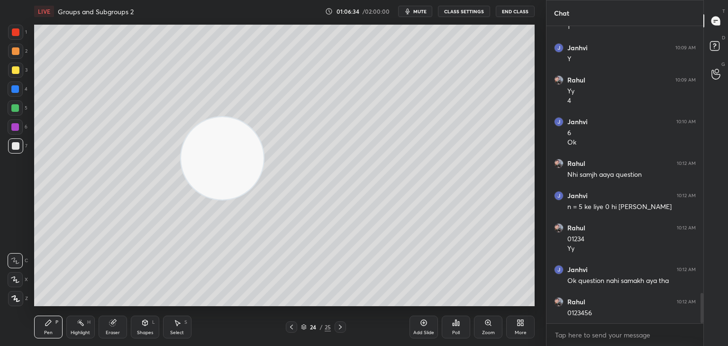
drag, startPoint x: 72, startPoint y: 279, endPoint x: 449, endPoint y: 63, distance: 434.8
click at [263, 117] on video at bounding box center [222, 158] width 82 height 82
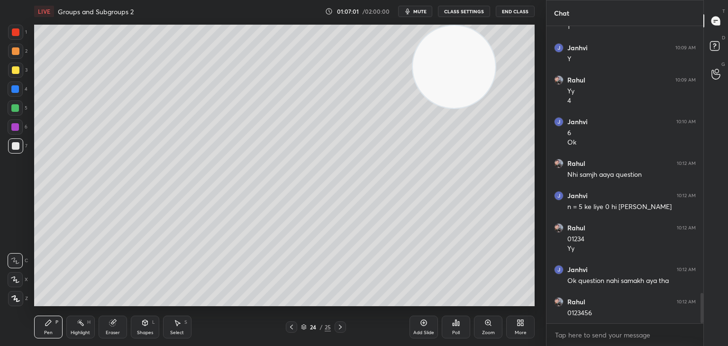
scroll to position [2660, 0]
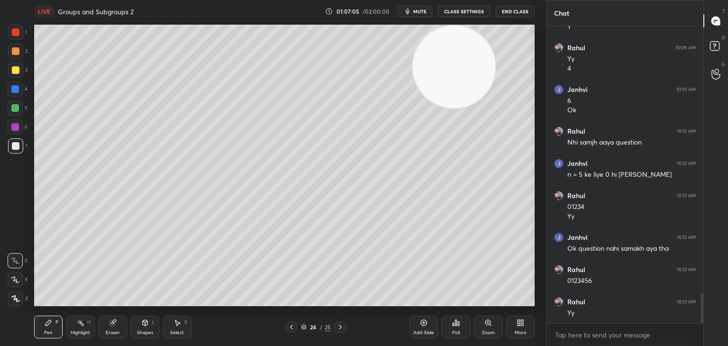
click at [15, 126] on div at bounding box center [15, 127] width 8 height 8
click at [16, 149] on div at bounding box center [16, 146] width 8 height 8
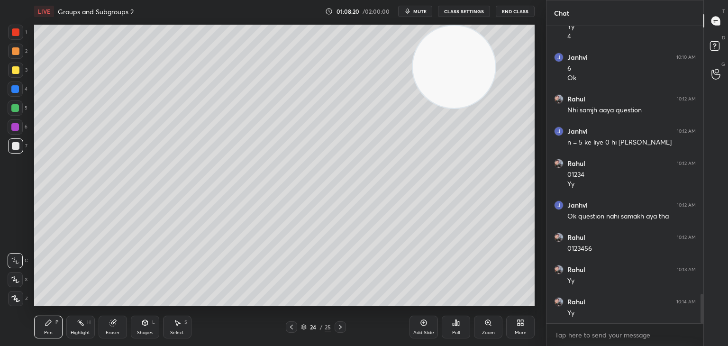
click at [10, 90] on div at bounding box center [15, 88] width 15 height 15
click at [144, 325] on icon at bounding box center [145, 323] width 5 height 6
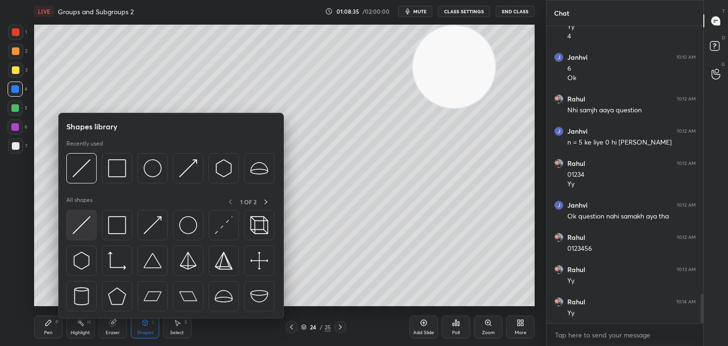
click at [79, 228] on img at bounding box center [81, 225] width 18 height 18
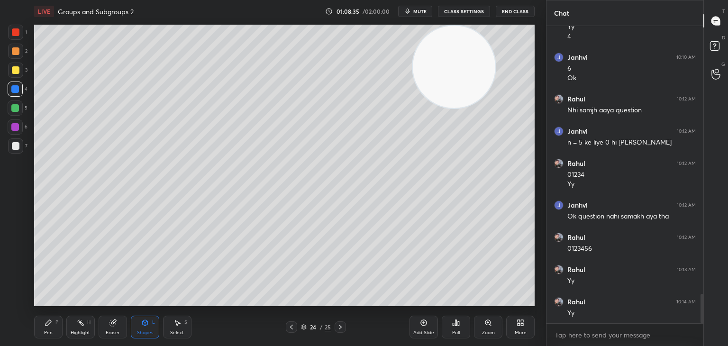
click at [13, 131] on div at bounding box center [15, 126] width 15 height 15
click at [340, 324] on icon at bounding box center [340, 327] width 8 height 8
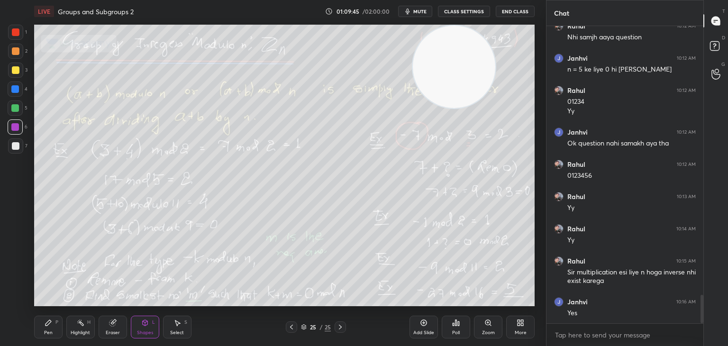
scroll to position [2797, 0]
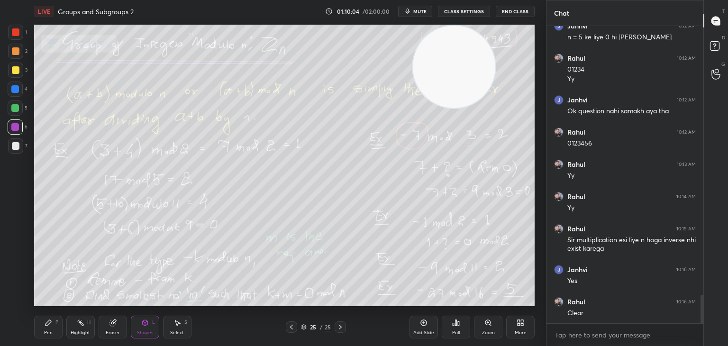
click at [8, 206] on div "1 2 3 4 5 6 7 C X Z C X Z E E Erase all H H" at bounding box center [15, 165] width 30 height 281
click at [517, 332] on div "More" at bounding box center [521, 332] width 12 height 5
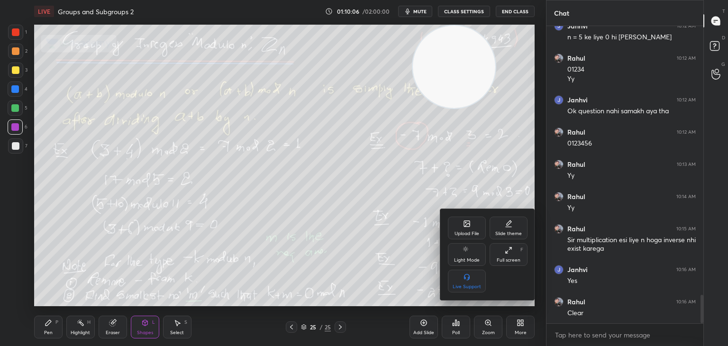
click at [462, 234] on div "Upload File" at bounding box center [466, 233] width 25 height 5
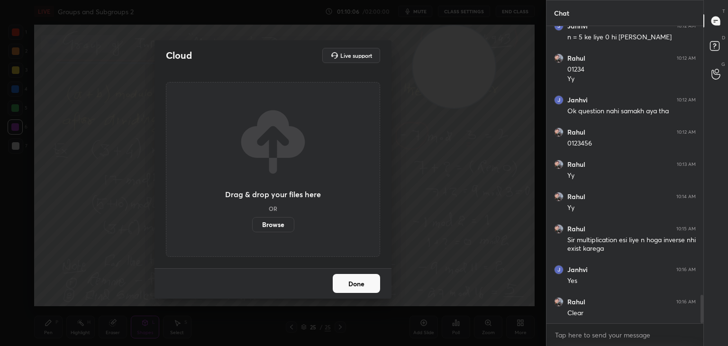
click at [275, 228] on label "Browse" at bounding box center [273, 224] width 42 height 15
click at [252, 228] on input "Browse" at bounding box center [252, 224] width 0 height 15
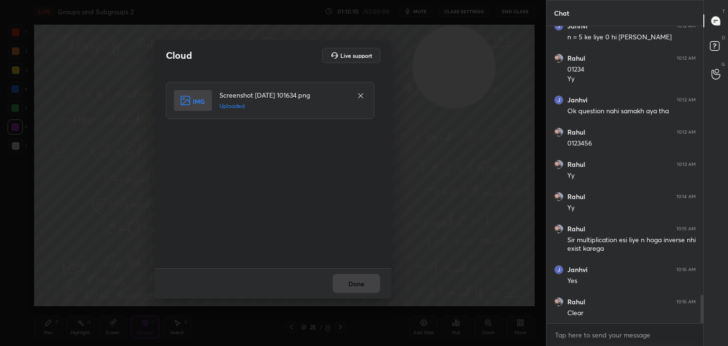
click at [364, 287] on div "Done" at bounding box center [272, 283] width 237 height 30
click at [364, 288] on button "Done" at bounding box center [356, 283] width 47 height 19
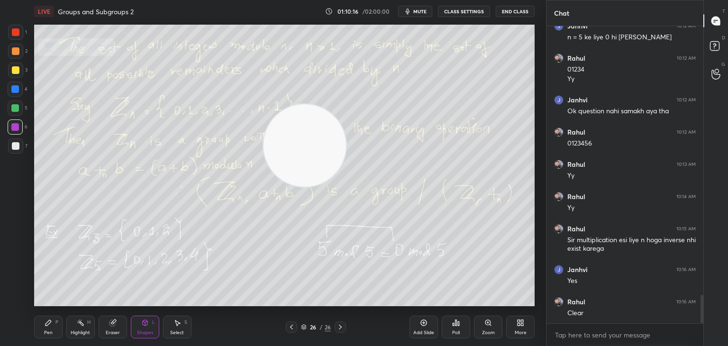
drag, startPoint x: 342, startPoint y: 150, endPoint x: 164, endPoint y: 232, distance: 196.1
click at [263, 187] on video at bounding box center [304, 145] width 82 height 82
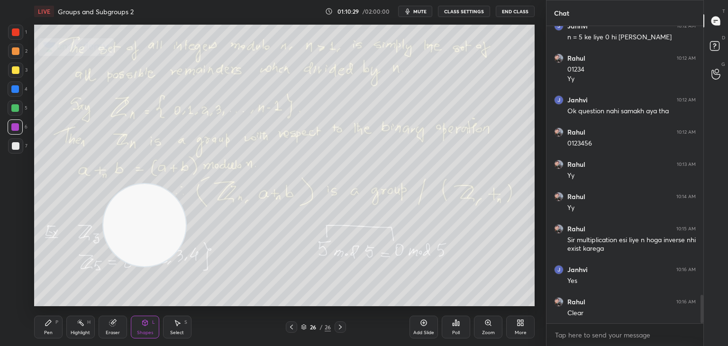
click at [19, 99] on div "4" at bounding box center [18, 90] width 20 height 19
click at [14, 109] on div at bounding box center [15, 108] width 8 height 8
click at [38, 323] on div "Pen P" at bounding box center [48, 327] width 28 height 23
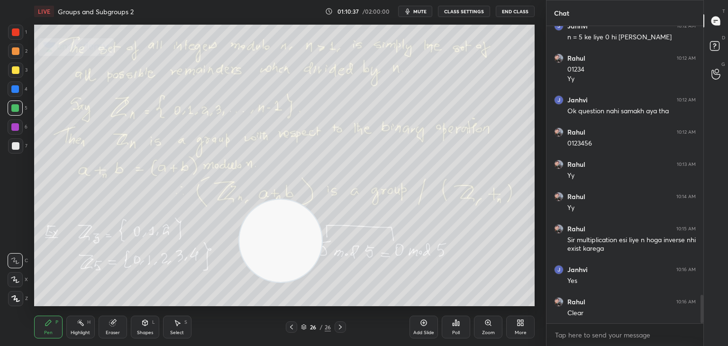
drag, startPoint x: 245, startPoint y: 220, endPoint x: 278, endPoint y: 251, distance: 45.3
click at [277, 250] on video at bounding box center [280, 240] width 82 height 82
click at [0, 206] on div "1 2 3 4 5 6 7 C X Z C X Z E E Erase all H H" at bounding box center [15, 165] width 30 height 281
click at [428, 327] on div "Add Slide" at bounding box center [423, 327] width 28 height 23
click at [15, 72] on div at bounding box center [16, 70] width 8 height 8
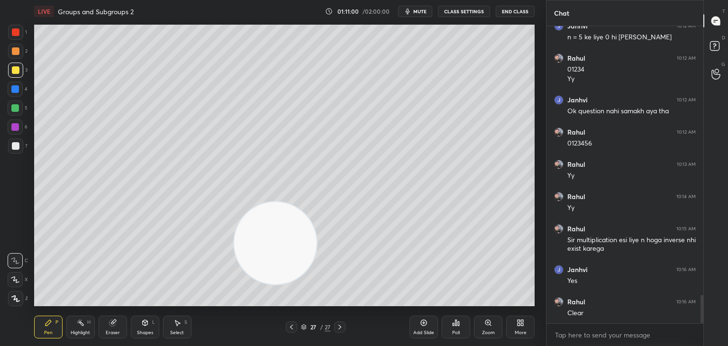
click at [152, 325] on div "Shapes L" at bounding box center [145, 327] width 28 height 23
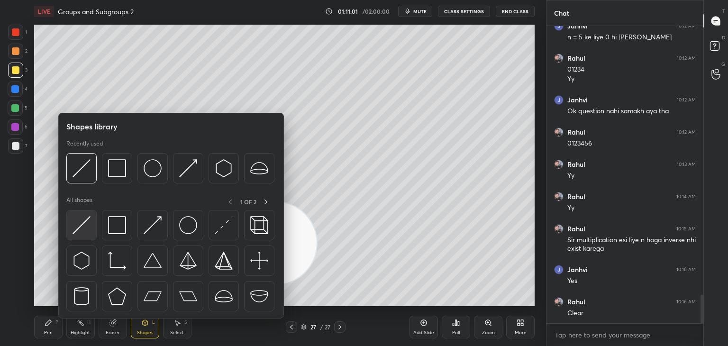
click at [90, 226] on div at bounding box center [81, 225] width 30 height 30
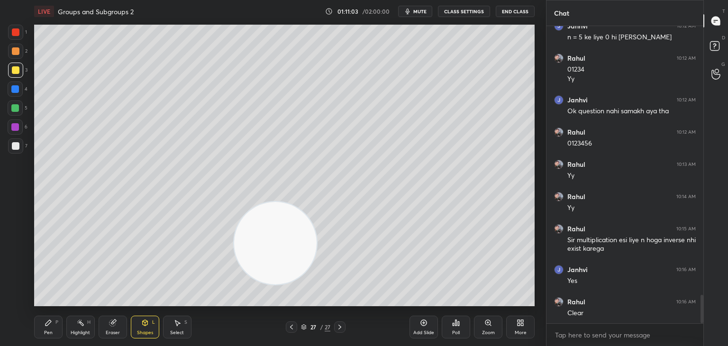
click at [59, 330] on div "Pen P" at bounding box center [48, 327] width 28 height 23
drag, startPoint x: 25, startPoint y: 108, endPoint x: 20, endPoint y: 110, distance: 5.5
click at [24, 110] on div "5" at bounding box center [18, 107] width 20 height 15
click at [116, 318] on div "Eraser" at bounding box center [113, 327] width 28 height 23
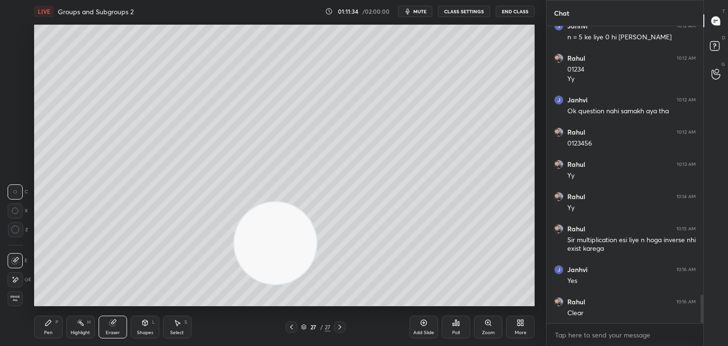
click at [45, 329] on div "Pen P" at bounding box center [48, 327] width 28 height 23
click at [19, 73] on div at bounding box center [15, 70] width 15 height 15
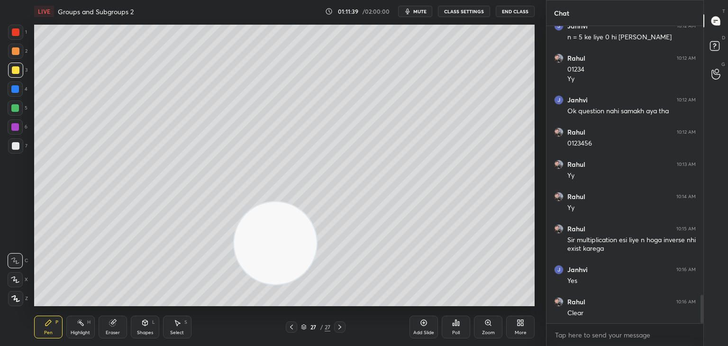
click at [18, 149] on div at bounding box center [16, 146] width 8 height 8
click at [144, 337] on div "Shapes L" at bounding box center [145, 327] width 28 height 23
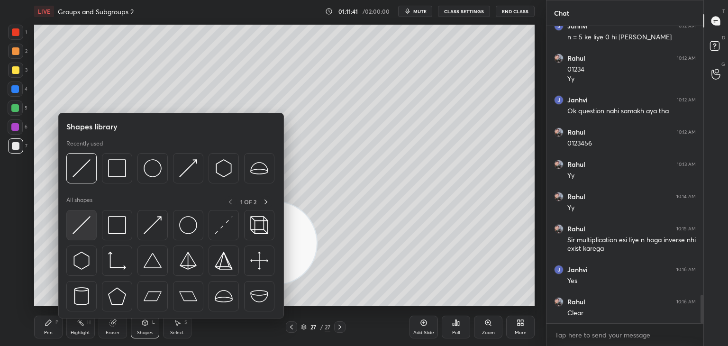
click at [87, 226] on img at bounding box center [81, 225] width 18 height 18
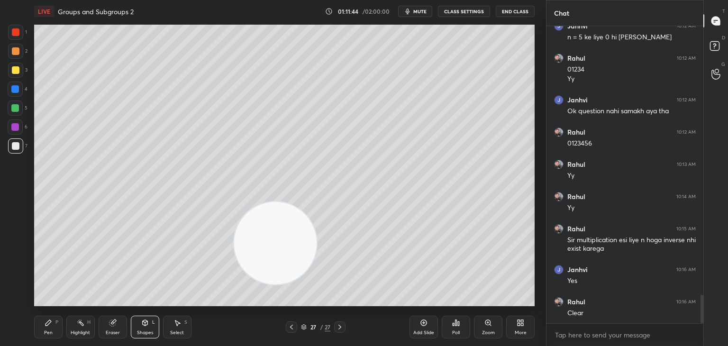
click at [54, 331] on div "Pen P" at bounding box center [48, 327] width 28 height 23
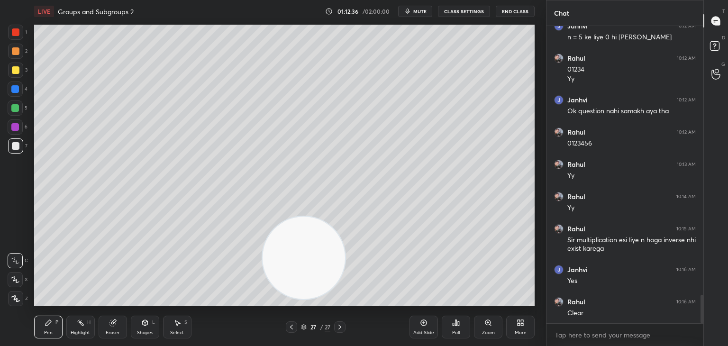
drag, startPoint x: 269, startPoint y: 259, endPoint x: 298, endPoint y: 276, distance: 33.2
click at [295, 277] on video at bounding box center [303, 258] width 82 height 82
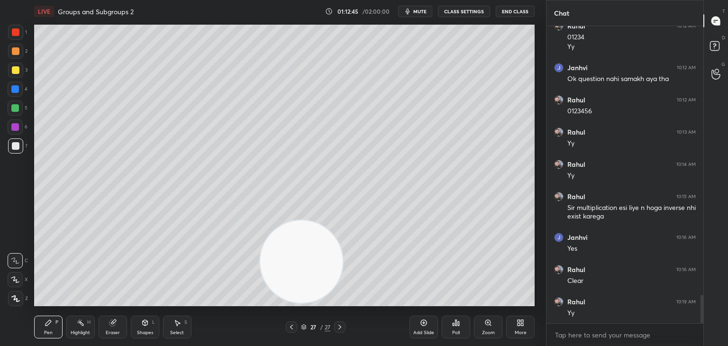
scroll to position [2862, 0]
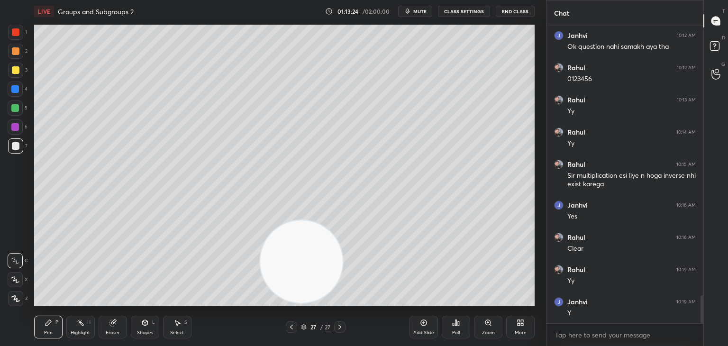
click at [16, 38] on div at bounding box center [15, 32] width 15 height 15
click at [145, 336] on div "Shapes L" at bounding box center [145, 327] width 28 height 23
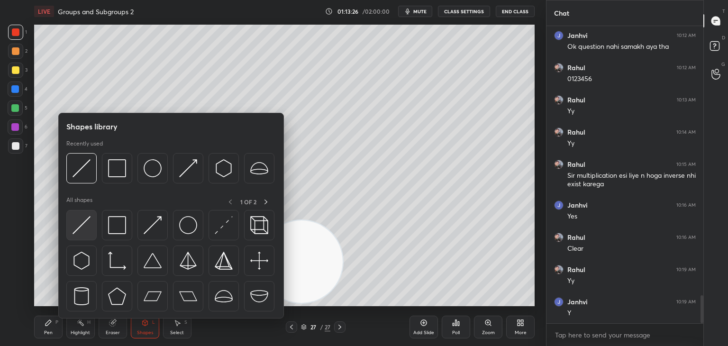
click at [96, 226] on div at bounding box center [81, 225] width 30 height 30
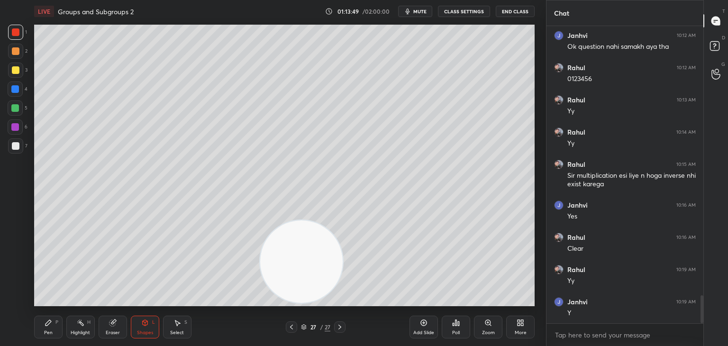
click at [12, 91] on div at bounding box center [15, 89] width 8 height 8
drag, startPoint x: 146, startPoint y: 327, endPoint x: 143, endPoint y: 322, distance: 6.4
click at [144, 327] on div "Shapes L" at bounding box center [145, 327] width 28 height 23
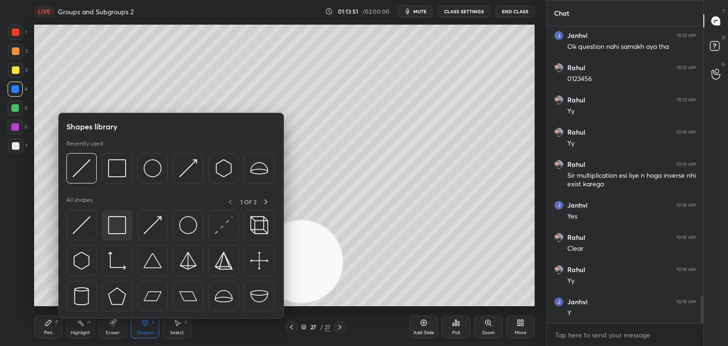
click at [123, 229] on img at bounding box center [117, 225] width 18 height 18
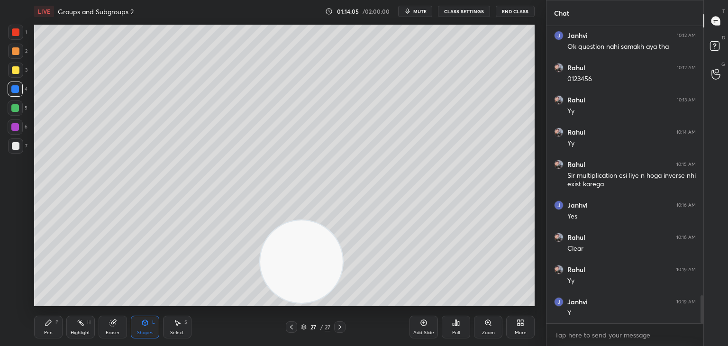
click at [268, 328] on div "27 / 27" at bounding box center [316, 326] width 188 height 11
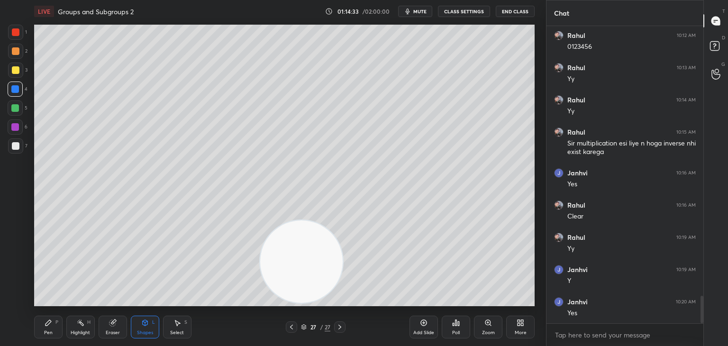
click at [519, 327] on div "More" at bounding box center [520, 327] width 28 height 23
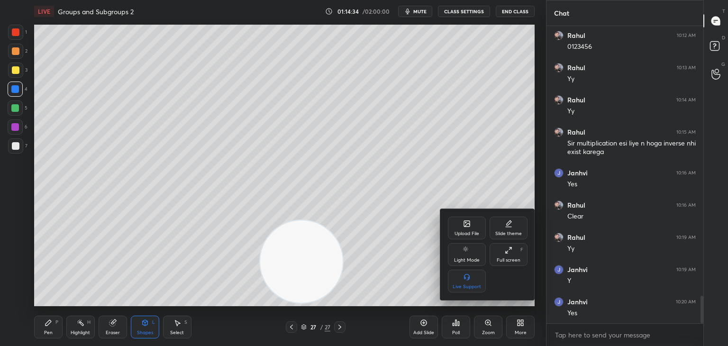
click at [461, 236] on div "Upload File" at bounding box center [466, 233] width 25 height 5
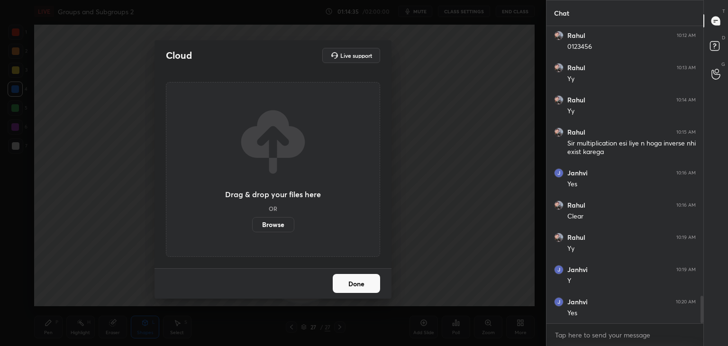
click at [453, 251] on div "Cloud Live support Drag & drop your files here OR Browse Done" at bounding box center [273, 173] width 546 height 346
drag, startPoint x: 365, startPoint y: 287, endPoint x: 376, endPoint y: 290, distance: 11.5
click at [366, 287] on button "Done" at bounding box center [356, 283] width 47 height 19
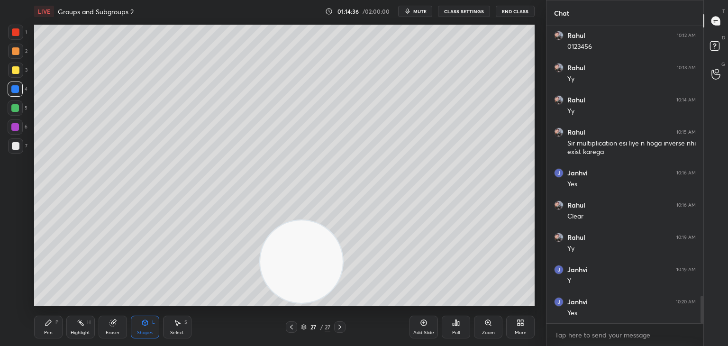
click at [421, 325] on icon at bounding box center [424, 323] width 8 height 8
click at [43, 328] on div "Pen P" at bounding box center [48, 327] width 28 height 23
click at [13, 145] on div at bounding box center [16, 146] width 8 height 8
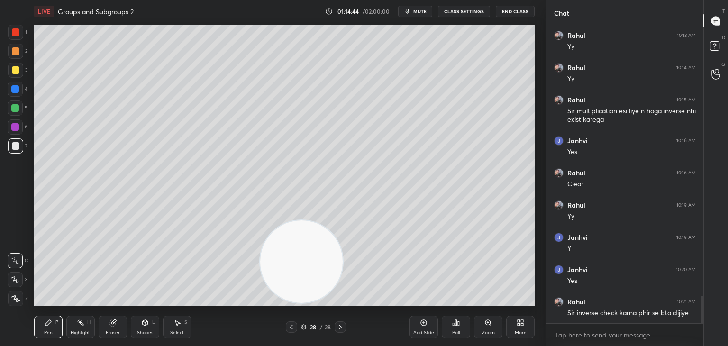
click at [292, 329] on icon at bounding box center [292, 327] width 8 height 8
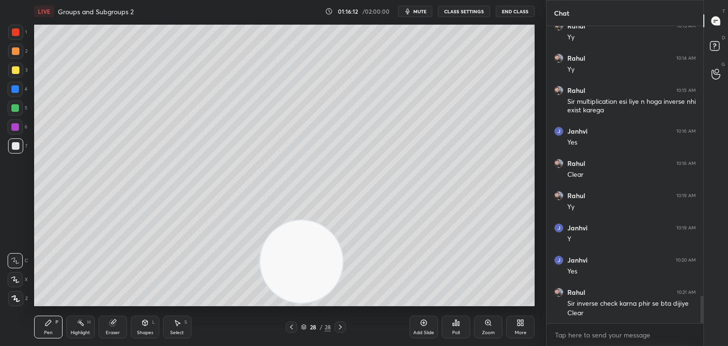
click at [110, 332] on div "Eraser" at bounding box center [113, 332] width 14 height 5
click at [51, 326] on div "Pen P" at bounding box center [48, 327] width 28 height 23
click at [19, 35] on div at bounding box center [15, 32] width 15 height 15
click at [55, 332] on div "Pen P" at bounding box center [48, 327] width 28 height 23
click at [17, 150] on div at bounding box center [15, 145] width 15 height 15
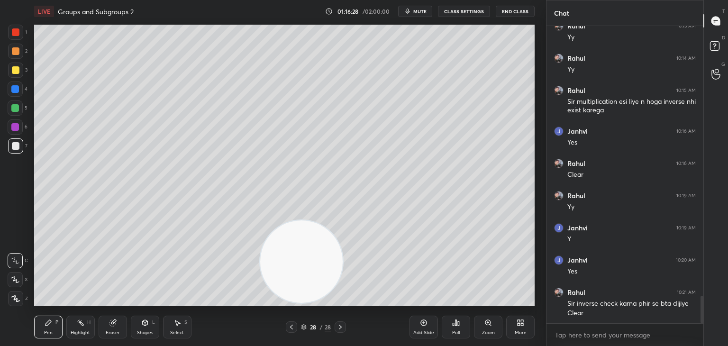
scroll to position [2968, 0]
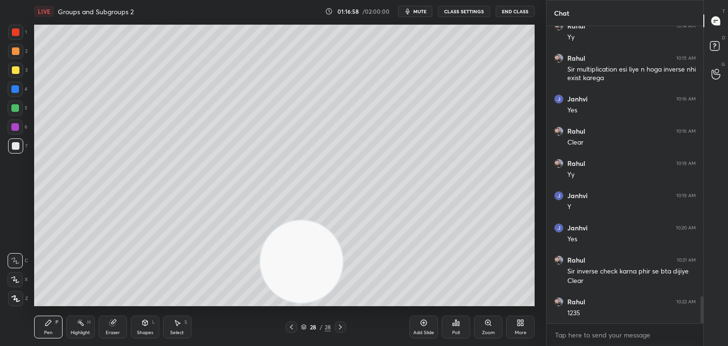
click at [14, 74] on div at bounding box center [15, 70] width 15 height 15
click at [23, 146] on div "7" at bounding box center [17, 145] width 19 height 15
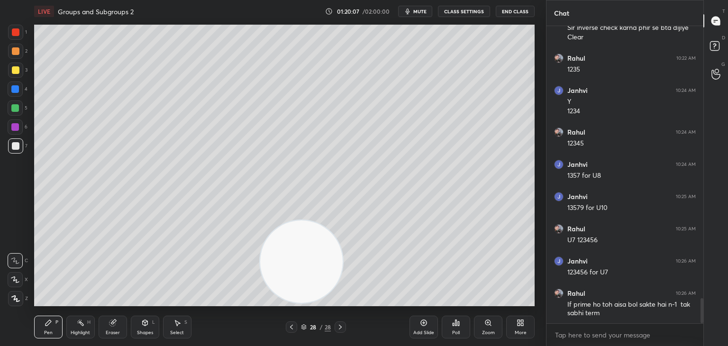
scroll to position [3243, 0]
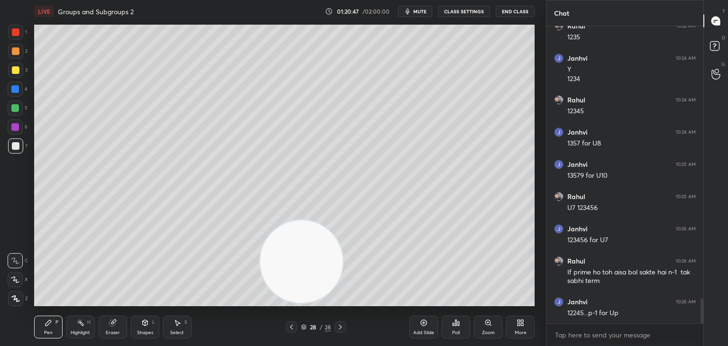
click at [13, 39] on div at bounding box center [15, 32] width 15 height 15
click at [19, 294] on div "Z" at bounding box center [18, 298] width 20 height 15
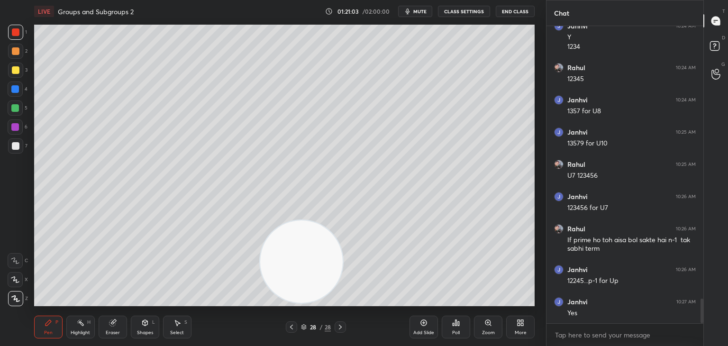
click at [30, 332] on div "LIVE Groups and Subgroups 2 01:21:03 / 02:00:00 mute CLASS SETTINGS End Class S…" at bounding box center [284, 173] width 508 height 346
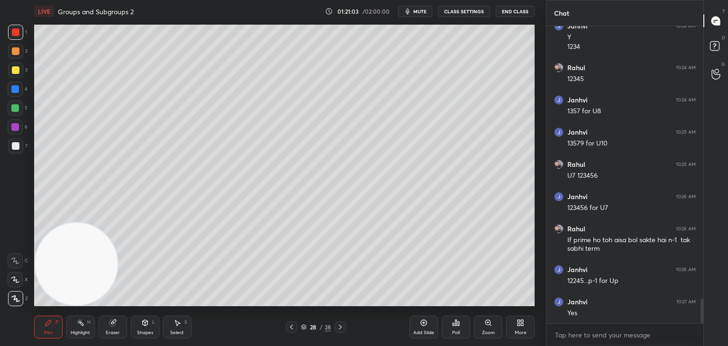
click at [16, 137] on div "6" at bounding box center [18, 128] width 20 height 19
click at [16, 145] on div at bounding box center [16, 146] width 8 height 8
drag, startPoint x: 14, startPoint y: 262, endPoint x: 19, endPoint y: 264, distance: 5.9
click at [19, 264] on div at bounding box center [15, 260] width 15 height 15
click at [141, 330] on div "Shapes" at bounding box center [145, 332] width 16 height 5
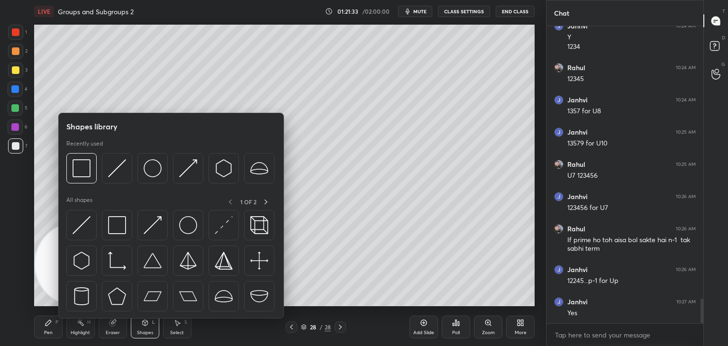
drag, startPoint x: 107, startPoint y: 219, endPoint x: 103, endPoint y: 222, distance: 5.0
click at [107, 219] on div at bounding box center [117, 225] width 30 height 30
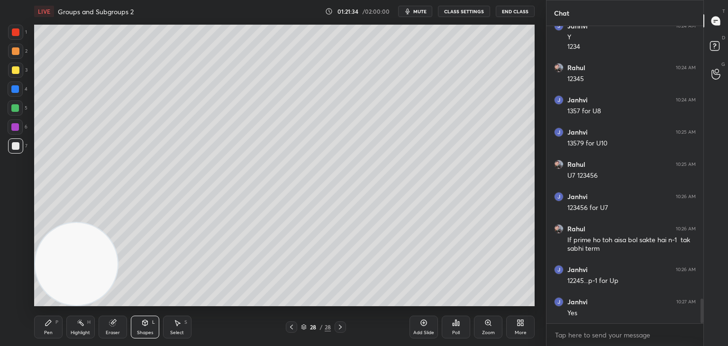
click at [13, 116] on div "5" at bounding box center [18, 109] width 20 height 19
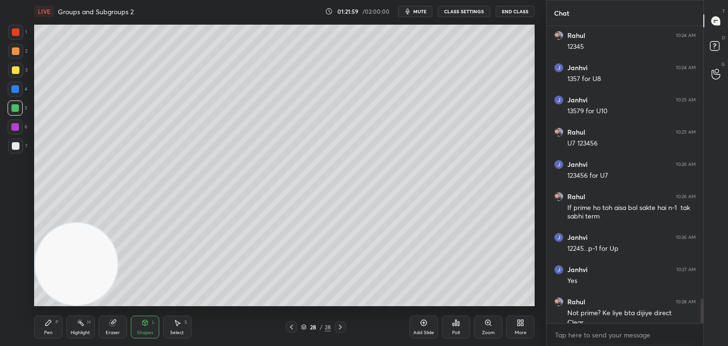
scroll to position [3317, 0]
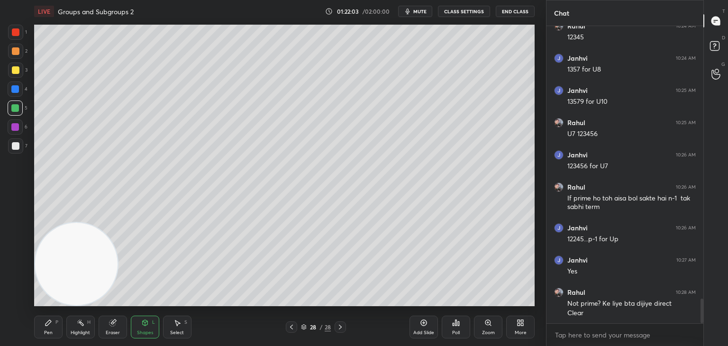
click at [522, 329] on div "More" at bounding box center [520, 327] width 28 height 23
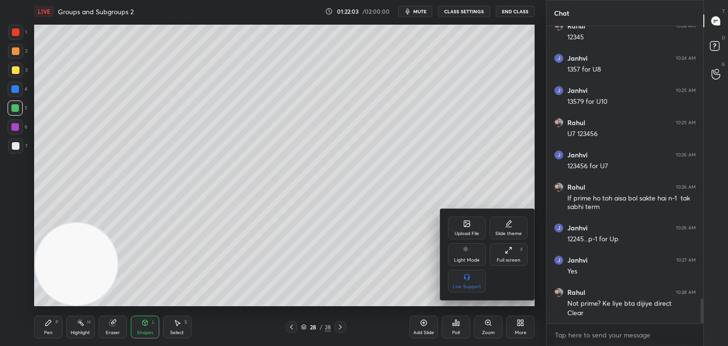
click at [466, 231] on div "Upload File" at bounding box center [466, 233] width 25 height 5
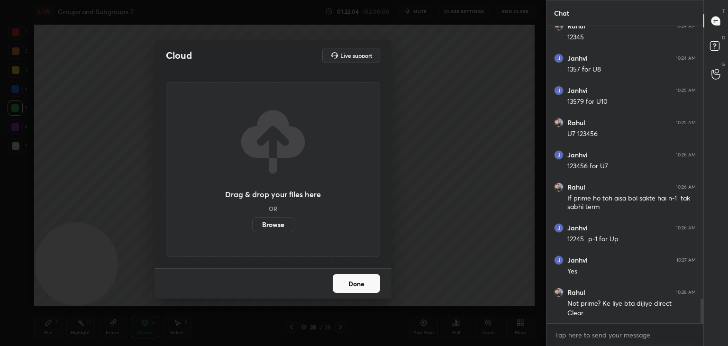
click at [289, 222] on label "Browse" at bounding box center [273, 224] width 42 height 15
click at [252, 222] on input "Browse" at bounding box center [252, 224] width 0 height 15
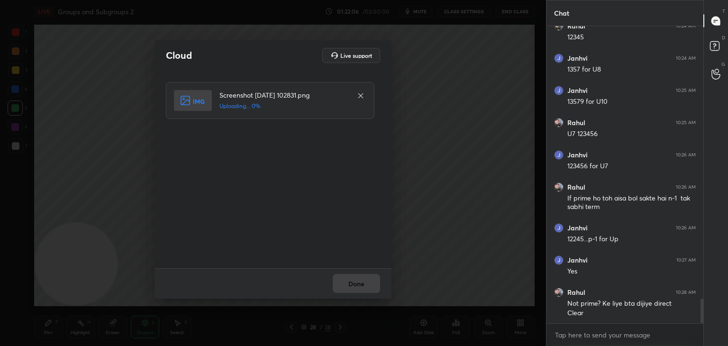
click at [120, 113] on div "Cloud Live support Screenshot [DATE] 102831.png Uploading... 0% Done" at bounding box center [273, 173] width 546 height 346
click at [360, 290] on div "Done" at bounding box center [272, 283] width 237 height 30
click at [360, 289] on div "Done" at bounding box center [272, 283] width 237 height 30
click at [361, 284] on button "Done" at bounding box center [356, 283] width 47 height 19
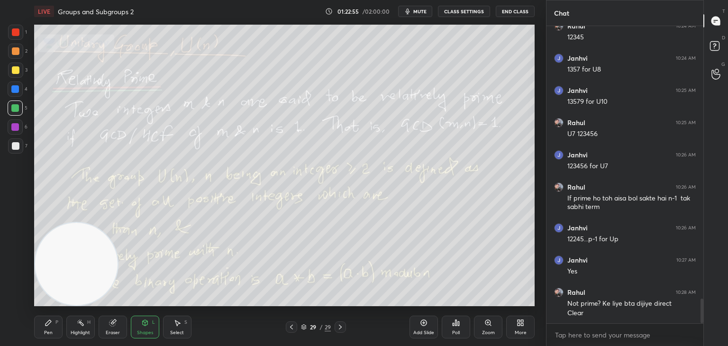
click at [420, 13] on span "mute" at bounding box center [419, 11] width 13 height 7
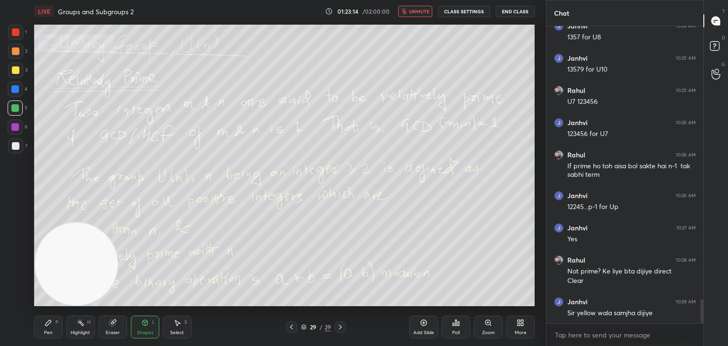
click at [423, 12] on span "unmute" at bounding box center [419, 11] width 20 height 7
drag, startPoint x: 129, startPoint y: 94, endPoint x: 129, endPoint y: 108, distance: 14.2
click at [117, 223] on video at bounding box center [76, 264] width 82 height 82
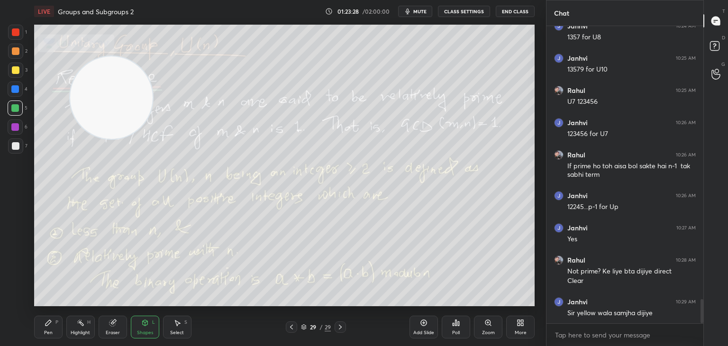
scroll to position [3390, 0]
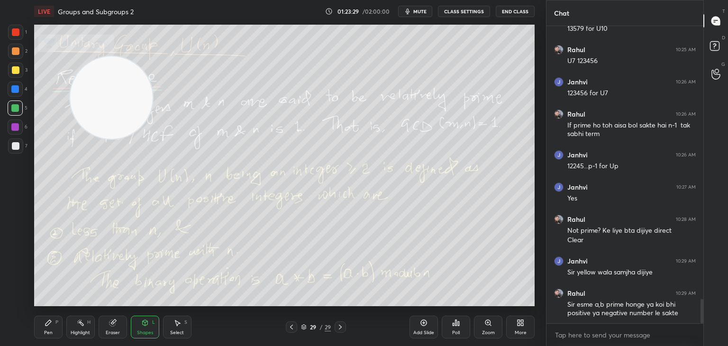
click at [21, 143] on div at bounding box center [15, 145] width 15 height 15
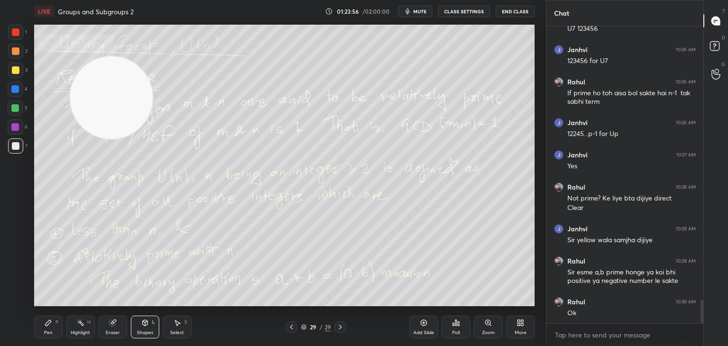
click at [13, 145] on div at bounding box center [16, 146] width 8 height 8
click at [411, 8] on icon "button" at bounding box center [408, 12] width 8 height 8
click at [413, 11] on span "unmute" at bounding box center [419, 11] width 20 height 7
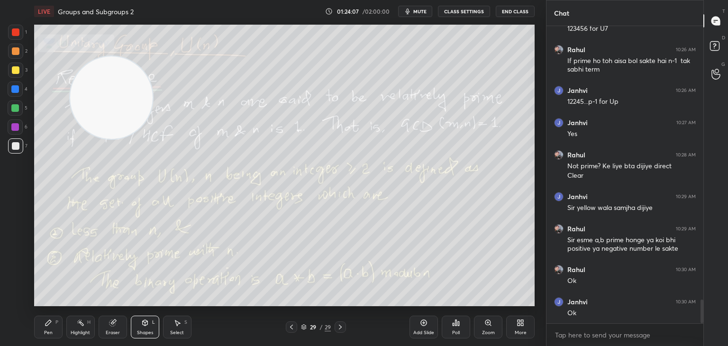
click at [342, 327] on icon at bounding box center [340, 327] width 8 height 8
click at [1, 241] on div "1 2 3 4 5 6 7 C X Z C X Z E E Erase all H H" at bounding box center [15, 165] width 30 height 281
click at [419, 333] on div "Add Slide" at bounding box center [423, 332] width 21 height 5
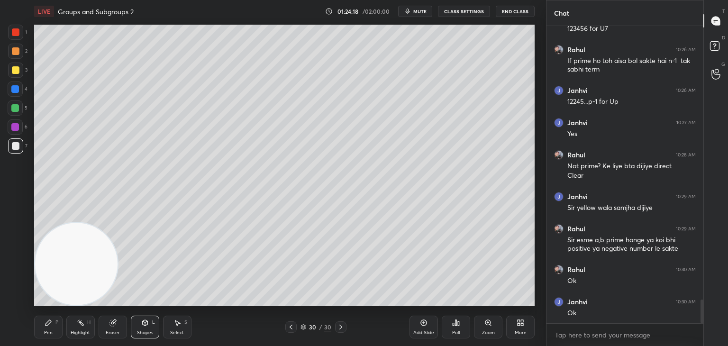
drag, startPoint x: 103, startPoint y: 107, endPoint x: 29, endPoint y: 321, distance: 226.5
click at [29, 321] on div "1 2 3 4 5 6 7 C X Z C X Z E E Erase all H H LIVE Groups and Subgroups 2 01:24:1…" at bounding box center [269, 173] width 538 height 346
click at [48, 325] on icon at bounding box center [49, 323] width 8 height 8
click at [16, 145] on div at bounding box center [16, 146] width 8 height 8
click at [413, 13] on button "mute" at bounding box center [415, 11] width 34 height 11
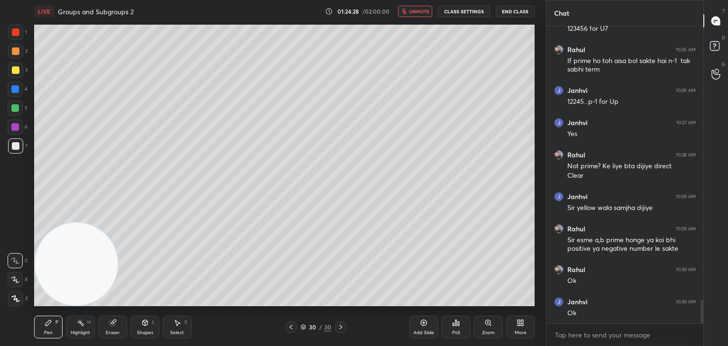
click at [146, 326] on div "Shapes L" at bounding box center [145, 327] width 28 height 23
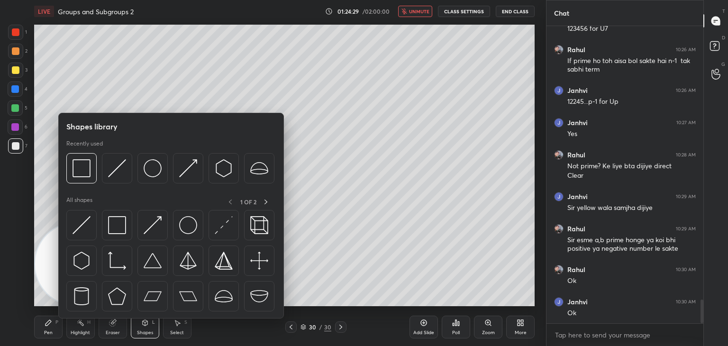
click at [85, 235] on div at bounding box center [81, 225] width 30 height 30
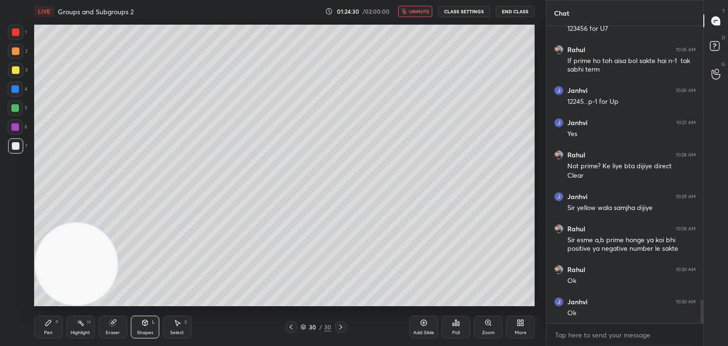
click at [16, 28] on div at bounding box center [15, 32] width 15 height 15
click at [17, 72] on div at bounding box center [16, 70] width 8 height 8
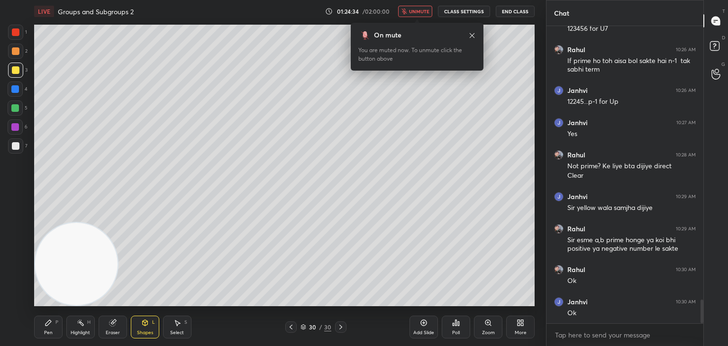
click at [50, 324] on icon at bounding box center [49, 323] width 8 height 8
click at [411, 12] on span "unmute" at bounding box center [419, 11] width 20 height 7
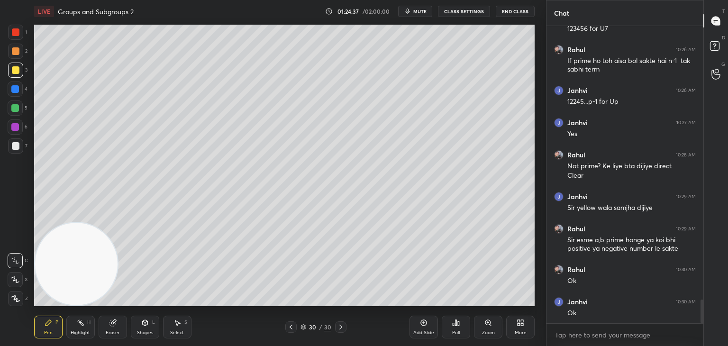
click at [15, 150] on div at bounding box center [15, 145] width 15 height 15
click at [44, 333] on div "Pen" at bounding box center [48, 332] width 9 height 5
click at [419, 11] on span "mute" at bounding box center [419, 11] width 13 height 7
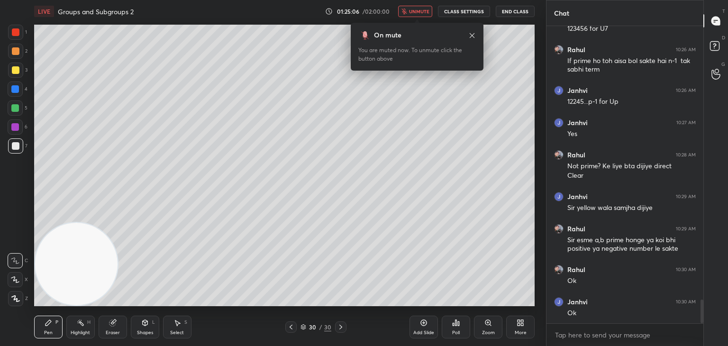
click at [425, 10] on span "unmute" at bounding box center [419, 11] width 20 height 7
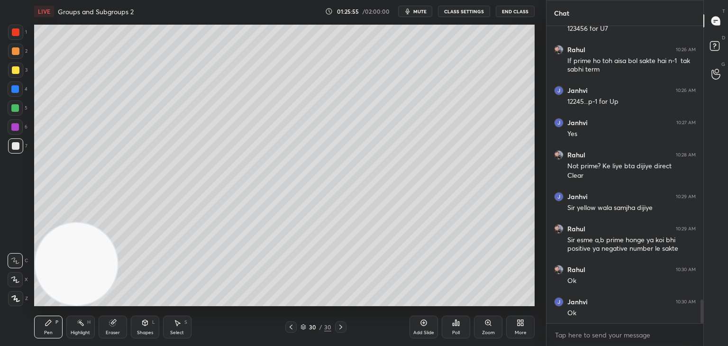
drag, startPoint x: 78, startPoint y: 249, endPoint x: 61, endPoint y: 105, distance: 145.6
click at [53, 223] on video at bounding box center [76, 264] width 82 height 82
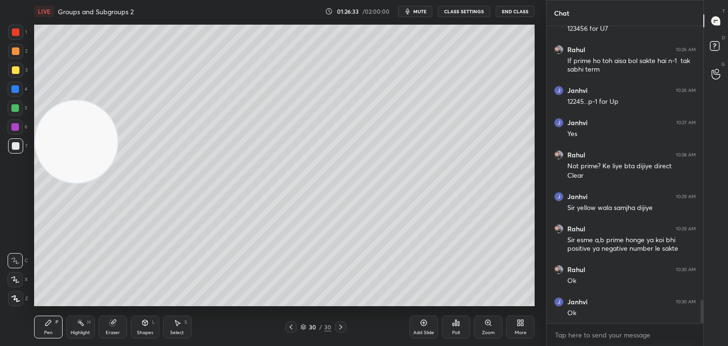
click at [4, 235] on div "1 2 3 4 5 6 7 C X Z C X Z E E Erase all H H" at bounding box center [15, 165] width 30 height 281
click at [0, 194] on div "1 2 3 4 5 6 7 C X Z C X Z E E Erase all H H" at bounding box center [15, 165] width 30 height 281
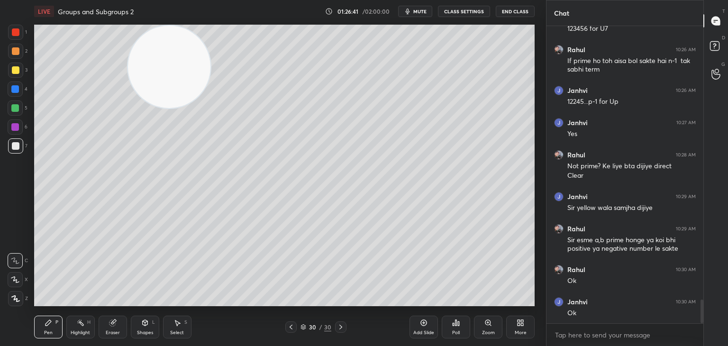
drag, startPoint x: 134, startPoint y: 84, endPoint x: 187, endPoint y: 3, distance: 96.8
click at [200, 4] on div "LIVE Groups and Subgroups 2 01:26:41 / 02:00:00 mute CLASS SETTINGS End Class S…" at bounding box center [284, 173] width 508 height 346
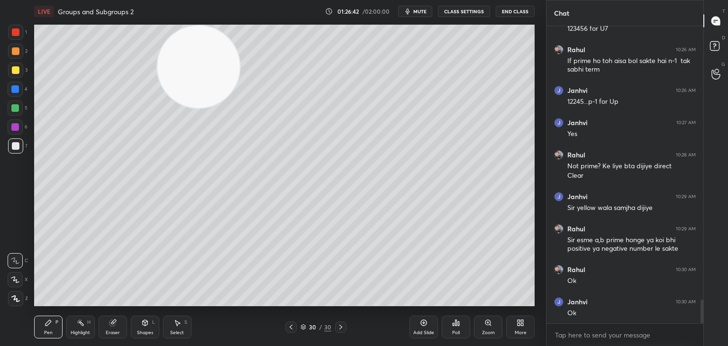
drag, startPoint x: 217, startPoint y: 58, endPoint x: 199, endPoint y: 210, distance: 153.6
click at [197, 108] on video at bounding box center [198, 67] width 82 height 82
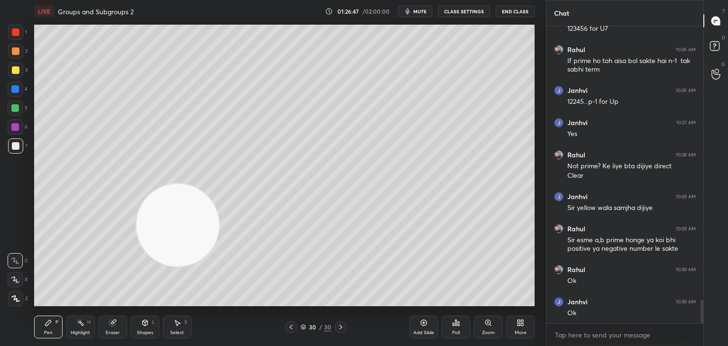
click at [176, 217] on video at bounding box center [177, 225] width 82 height 82
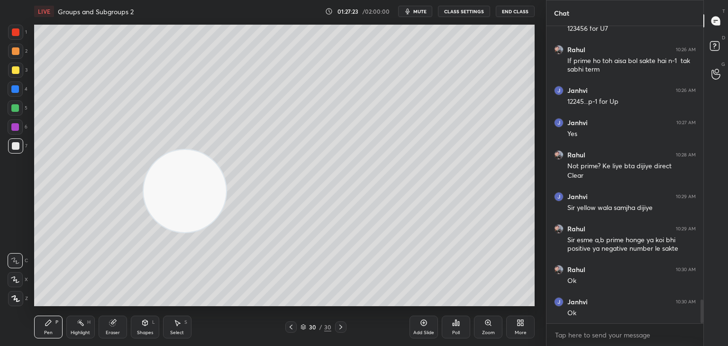
click at [420, 10] on span "mute" at bounding box center [419, 11] width 13 height 7
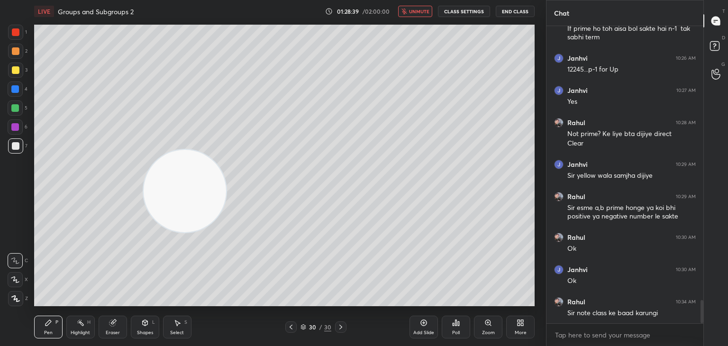
click at [426, 12] on span "unmute" at bounding box center [419, 11] width 20 height 7
click at [19, 90] on div at bounding box center [15, 88] width 15 height 15
click at [144, 330] on div "Shapes" at bounding box center [145, 332] width 16 height 5
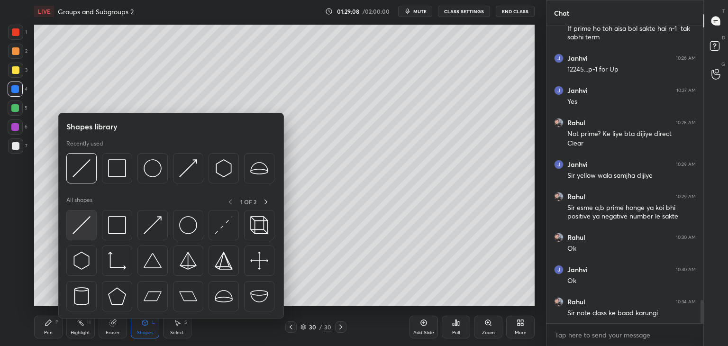
click at [91, 233] on div at bounding box center [81, 225] width 30 height 30
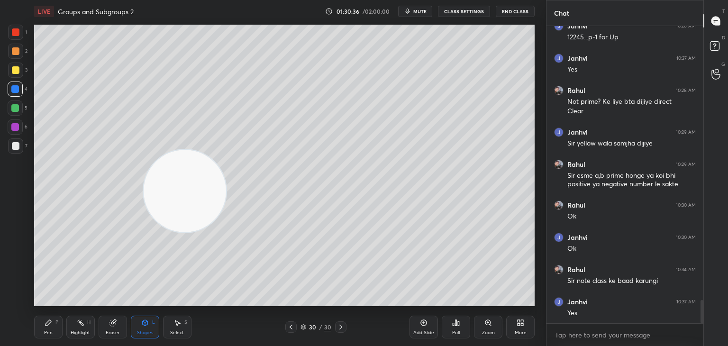
scroll to position [3551, 0]
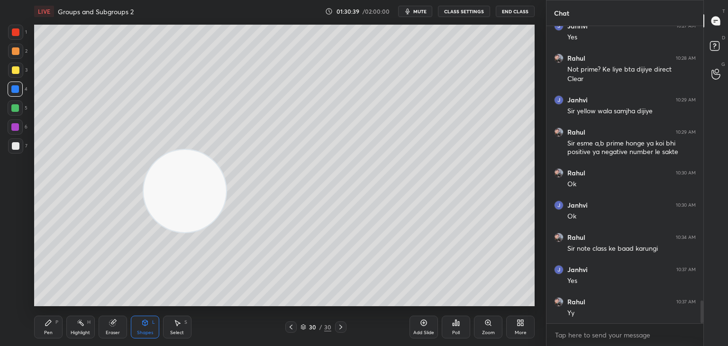
click at [417, 332] on div "Add Slide" at bounding box center [423, 332] width 21 height 5
click at [11, 57] on div at bounding box center [15, 51] width 15 height 15
click at [51, 325] on icon at bounding box center [49, 323] width 8 height 8
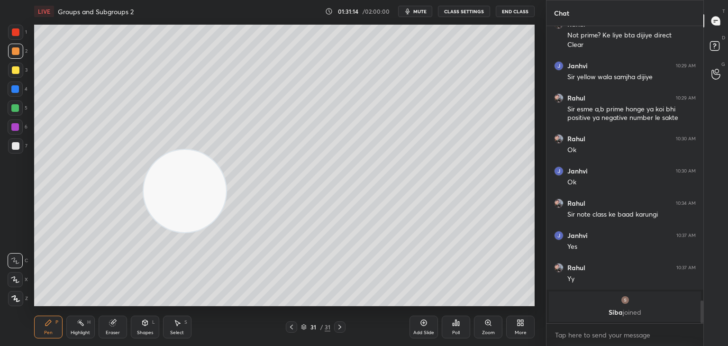
drag, startPoint x: 187, startPoint y: 215, endPoint x: 153, endPoint y: 314, distance: 104.7
click at [153, 314] on div "LIVE Groups and Subgroups 2 01:31:14 / 02:00:00 mute CLASS SETTINGS End Class S…" at bounding box center [284, 173] width 508 height 346
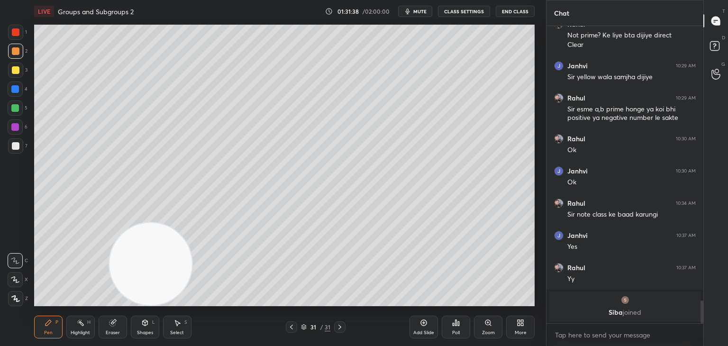
click at [423, 14] on button "mute" at bounding box center [415, 11] width 34 height 11
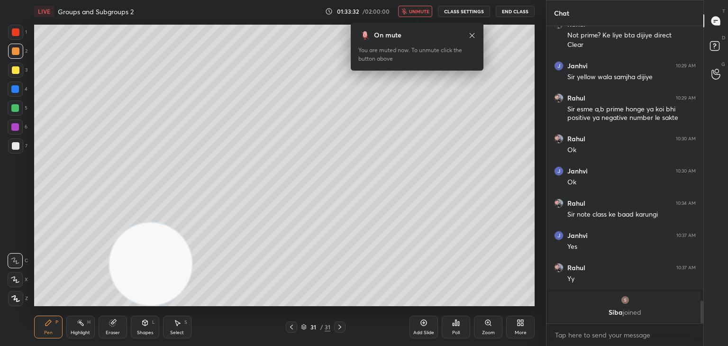
scroll to position [2575, 0]
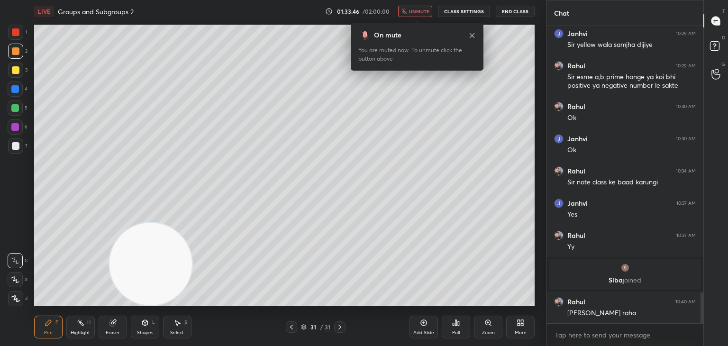
click at [423, 10] on span "unmute" at bounding box center [419, 11] width 20 height 7
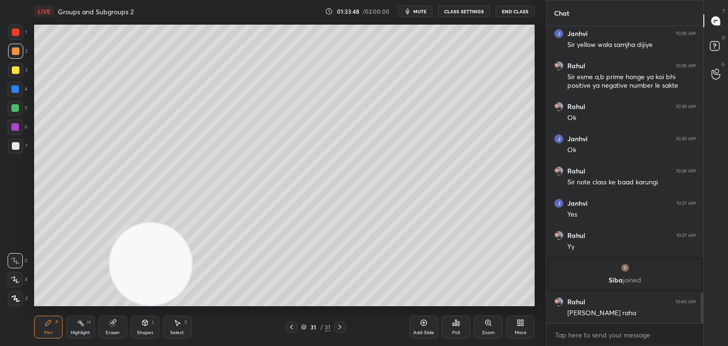
drag, startPoint x: 231, startPoint y: 229, endPoint x: 369, endPoint y: 127, distance: 171.8
click at [192, 223] on video at bounding box center [150, 264] width 82 height 82
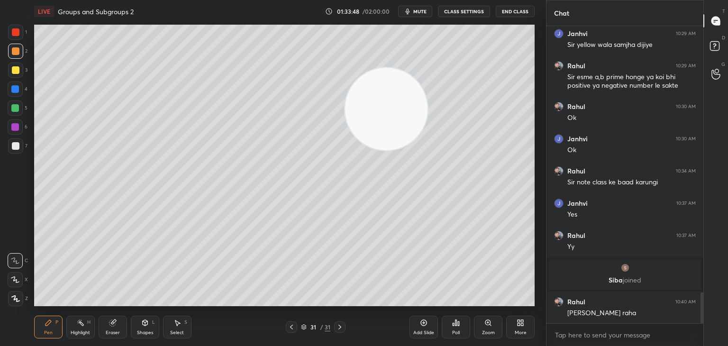
click at [142, 330] on div "Shapes L" at bounding box center [145, 327] width 28 height 23
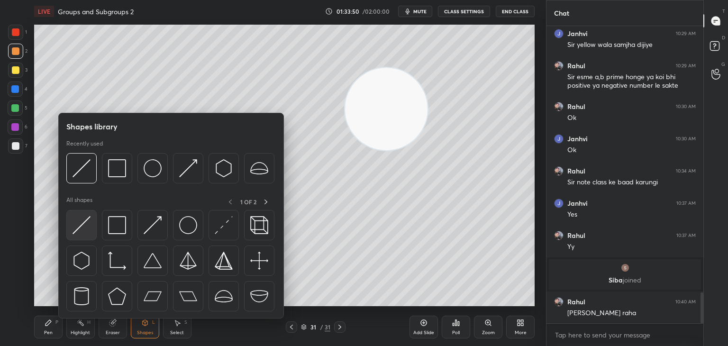
click at [86, 226] on img at bounding box center [81, 225] width 18 height 18
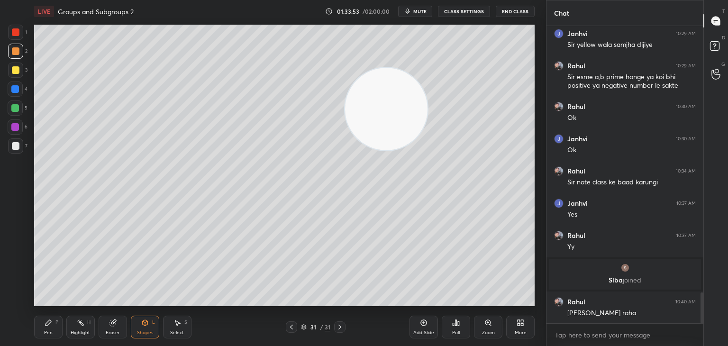
click at [54, 321] on div "Pen P" at bounding box center [48, 327] width 28 height 23
click at [13, 148] on div at bounding box center [16, 146] width 8 height 8
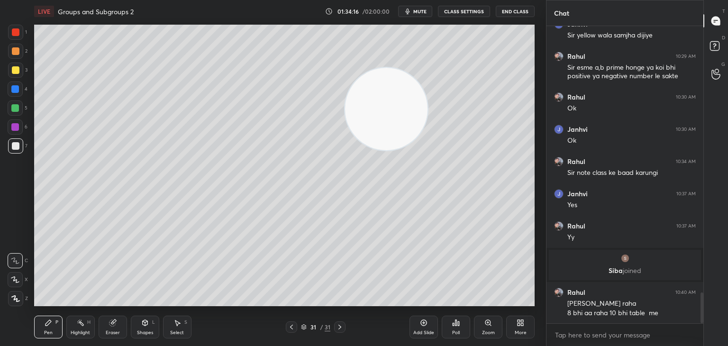
click at [109, 325] on icon at bounding box center [113, 323] width 8 height 8
click at [49, 327] on div "Pen P" at bounding box center [48, 327] width 28 height 23
drag, startPoint x: 373, startPoint y: 122, endPoint x: 89, endPoint y: 67, distance: 290.1
click at [343, 74] on video at bounding box center [384, 110] width 82 height 82
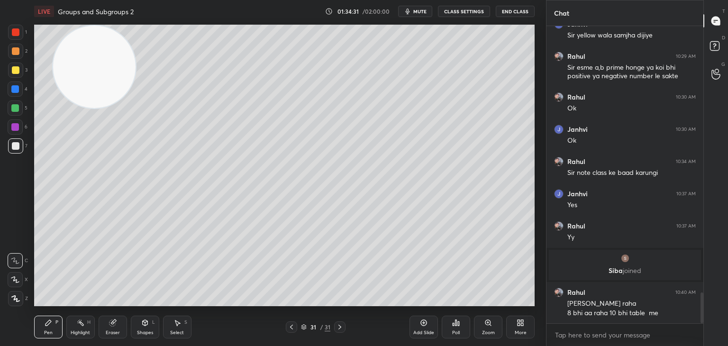
click at [137, 332] on div "Shapes" at bounding box center [145, 332] width 16 height 5
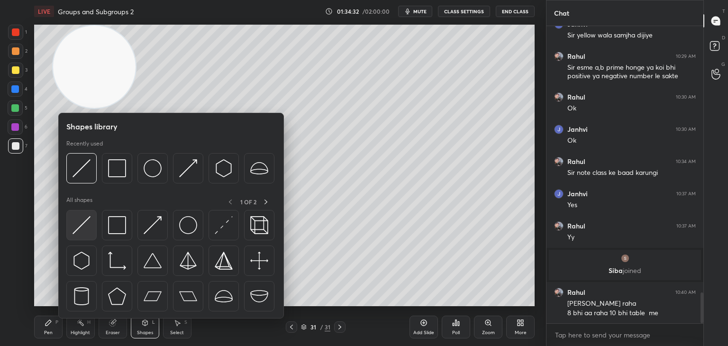
click at [84, 228] on img at bounding box center [81, 225] width 18 height 18
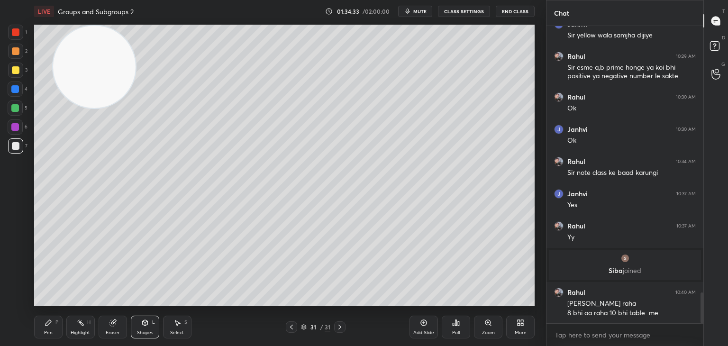
click at [15, 34] on div at bounding box center [16, 32] width 8 height 8
click at [58, 334] on div "Pen P Highlight H Eraser Shapes L Select S" at bounding box center [128, 327] width 188 height 23
click at [53, 325] on div "Pen P" at bounding box center [48, 327] width 28 height 23
click at [12, 148] on div at bounding box center [16, 146] width 8 height 8
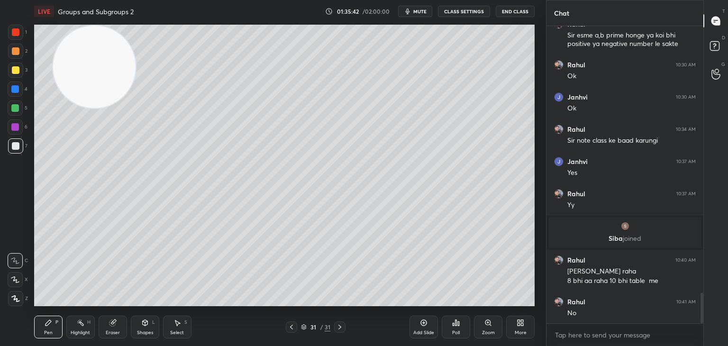
click at [119, 328] on div "Eraser" at bounding box center [113, 327] width 28 height 23
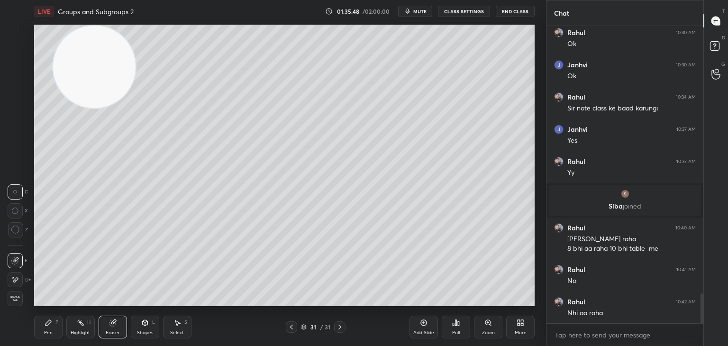
click at [54, 313] on div "Pen P Highlight H Eraser Shapes L Select S 31 / 31 Add Slide Poll Zoom More" at bounding box center [284, 327] width 500 height 38
click at [46, 321] on div "Pen P" at bounding box center [48, 327] width 28 height 23
click at [13, 145] on div at bounding box center [16, 146] width 8 height 8
click at [140, 323] on div "Shapes L" at bounding box center [145, 327] width 28 height 23
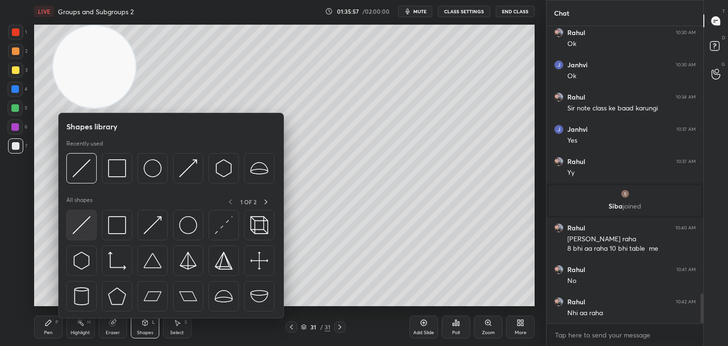
click at [90, 235] on div at bounding box center [81, 225] width 30 height 30
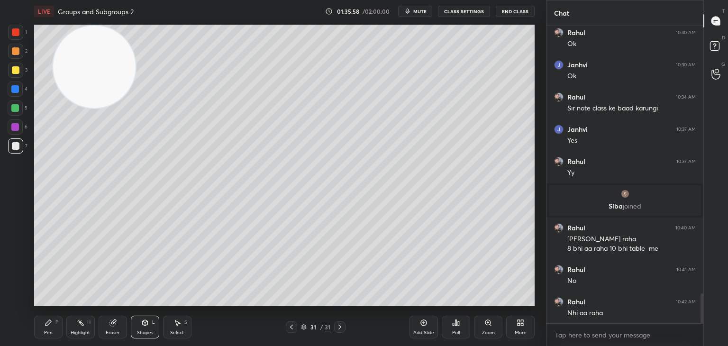
click at [17, 36] on div at bounding box center [15, 32] width 15 height 15
click at [51, 330] on div "Pen P" at bounding box center [48, 327] width 28 height 23
click at [16, 79] on div "3" at bounding box center [17, 72] width 19 height 19
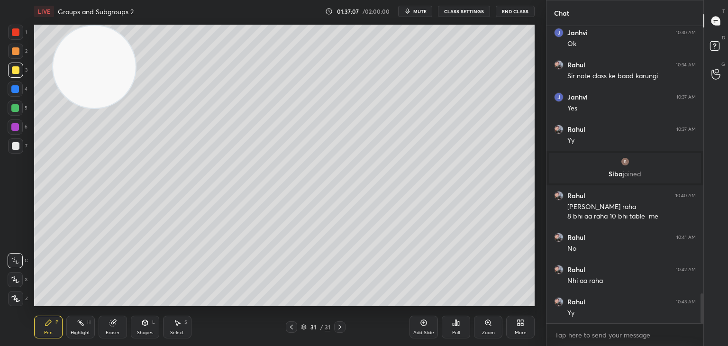
click at [16, 153] on div "7" at bounding box center [17, 147] width 19 height 19
click at [141, 322] on icon at bounding box center [145, 323] width 8 height 8
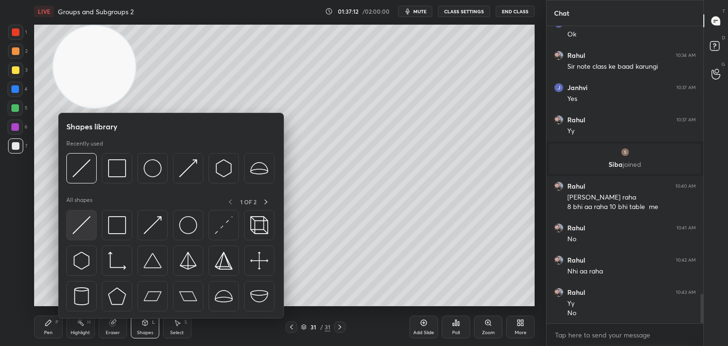
click at [87, 227] on img at bounding box center [81, 225] width 18 height 18
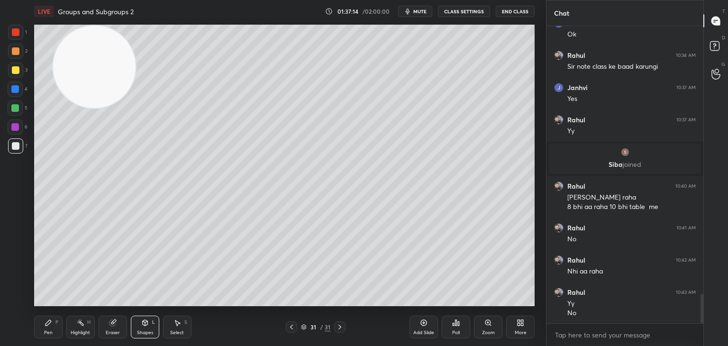
scroll to position [2723, 0]
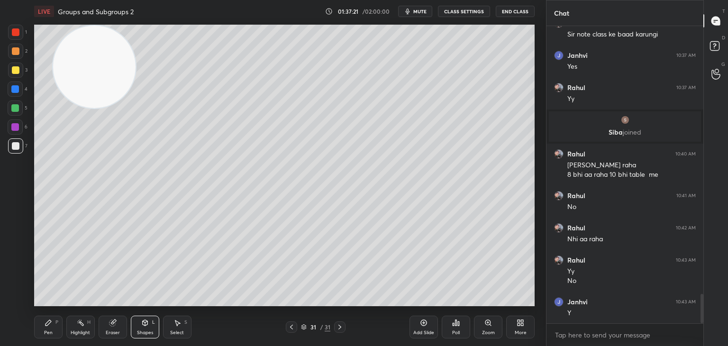
click at [42, 326] on div "Pen P" at bounding box center [48, 327] width 28 height 23
click at [21, 146] on div at bounding box center [15, 145] width 15 height 15
click at [18, 126] on div at bounding box center [15, 127] width 8 height 8
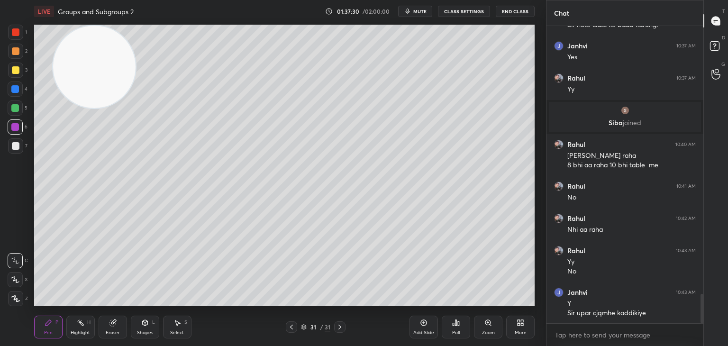
drag, startPoint x: 116, startPoint y: 334, endPoint x: 117, endPoint y: 330, distance: 5.1
click at [117, 334] on div "Eraser" at bounding box center [113, 332] width 14 height 5
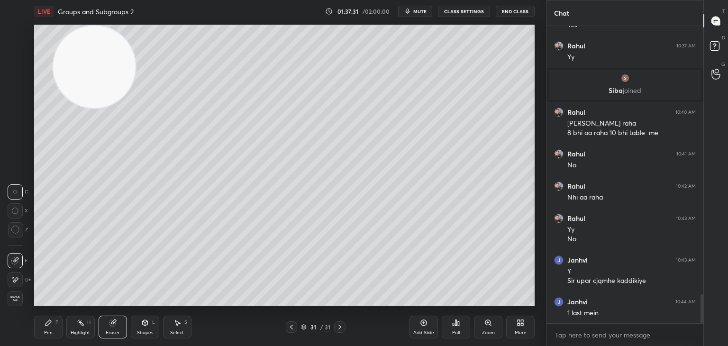
scroll to position [2797, 0]
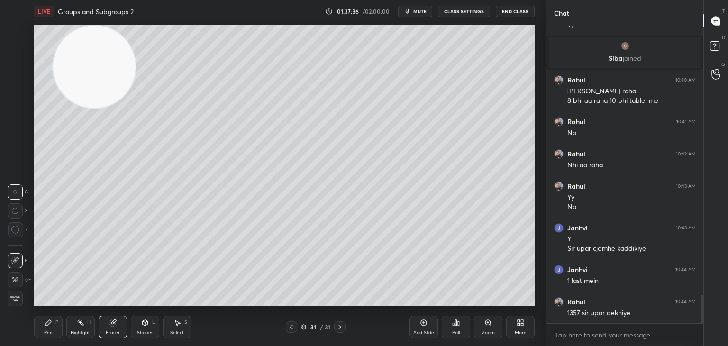
click at [11, 286] on div at bounding box center [15, 279] width 15 height 15
click at [136, 326] on div "Shapes L" at bounding box center [145, 327] width 28 height 23
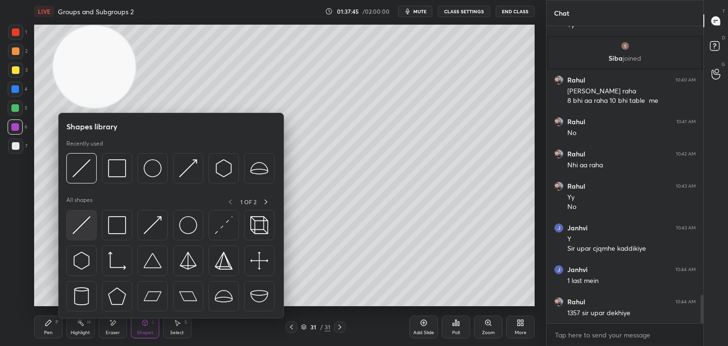
click at [75, 224] on img at bounding box center [81, 225] width 18 height 18
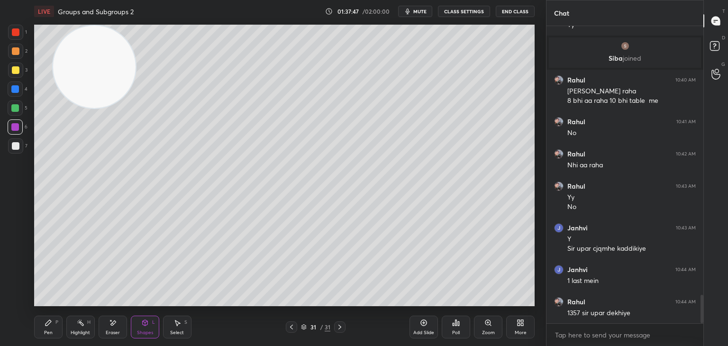
click at [19, 110] on div at bounding box center [15, 107] width 15 height 15
click at [44, 328] on div "Pen P" at bounding box center [48, 327] width 28 height 23
click at [13, 146] on div at bounding box center [16, 146] width 8 height 8
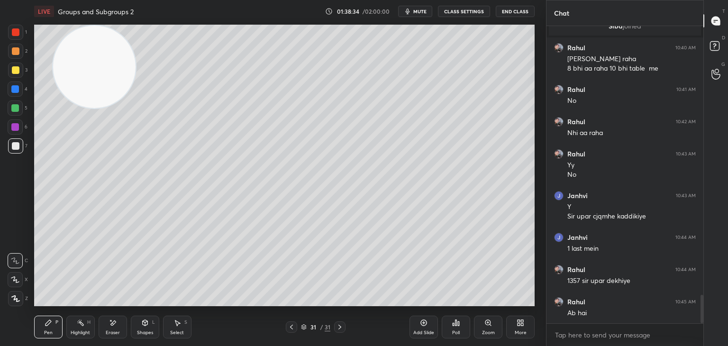
click at [133, 326] on div "Shapes L" at bounding box center [145, 327] width 28 height 23
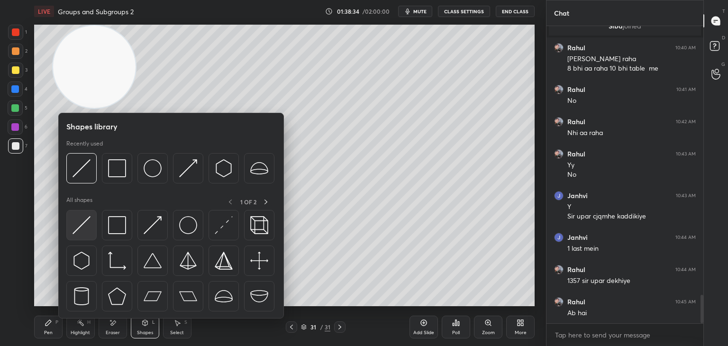
click at [92, 232] on div at bounding box center [81, 225] width 30 height 30
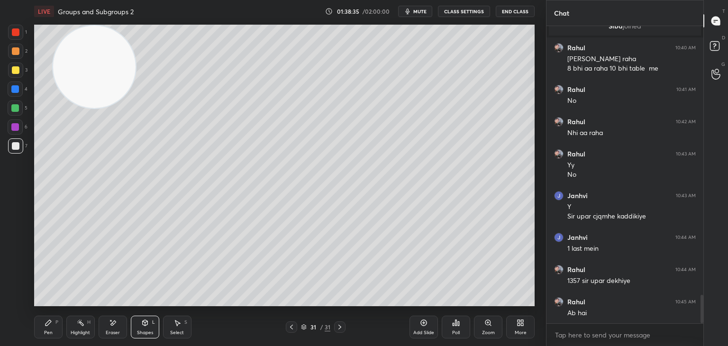
click at [14, 36] on div at bounding box center [15, 32] width 15 height 15
click at [47, 334] on div "Pen" at bounding box center [48, 332] width 9 height 5
click at [17, 144] on div at bounding box center [16, 146] width 8 height 8
click at [16, 67] on div at bounding box center [15, 70] width 15 height 15
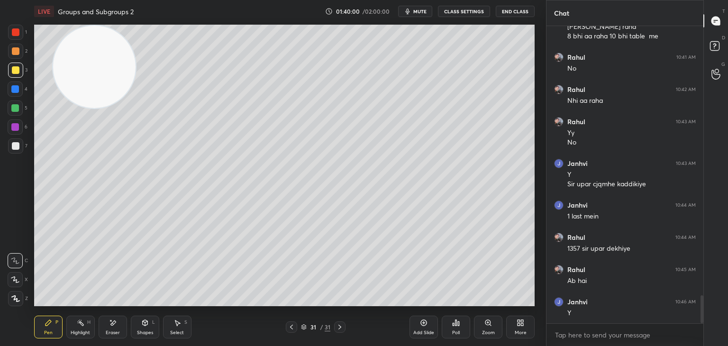
click at [137, 326] on div "Shapes L" at bounding box center [145, 327] width 28 height 23
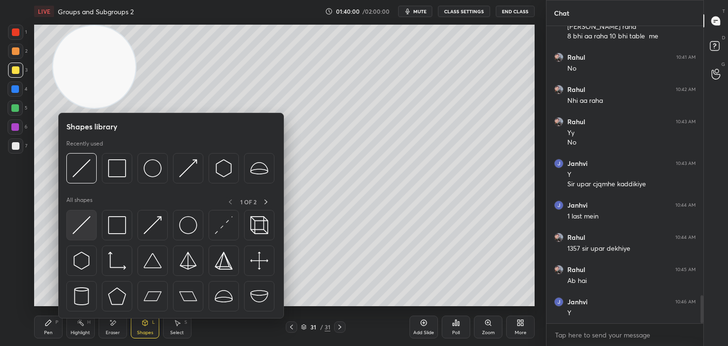
click at [88, 236] on div at bounding box center [81, 225] width 30 height 30
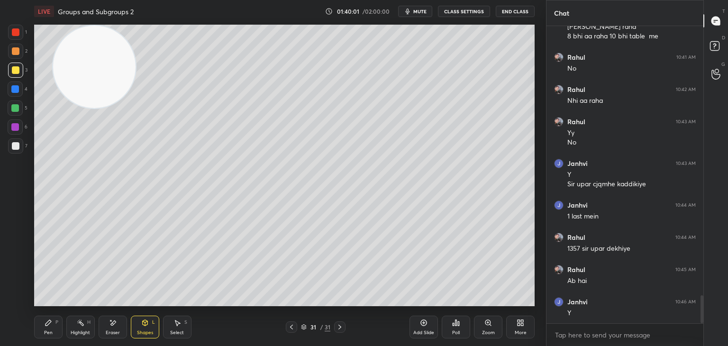
click at [15, 91] on div at bounding box center [15, 89] width 8 height 8
click at [38, 326] on div "Pen P" at bounding box center [48, 327] width 28 height 23
click at [17, 156] on div "7" at bounding box center [17, 147] width 19 height 19
click at [19, 150] on div at bounding box center [15, 145] width 15 height 15
click at [110, 332] on div "Eraser" at bounding box center [113, 327] width 28 height 23
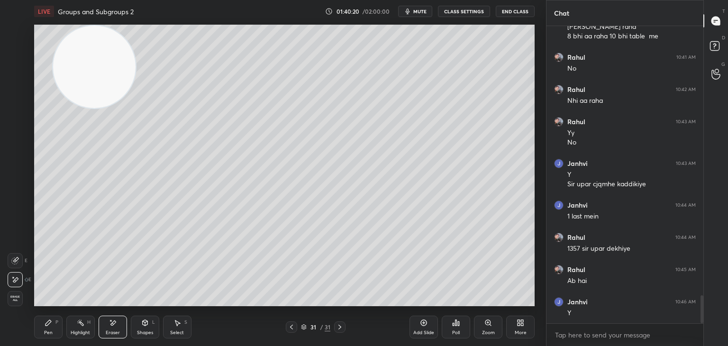
click at [45, 326] on icon at bounding box center [49, 323] width 8 height 8
drag, startPoint x: 120, startPoint y: 78, endPoint x: 95, endPoint y: 217, distance: 141.2
click at [95, 108] on video at bounding box center [94, 67] width 82 height 82
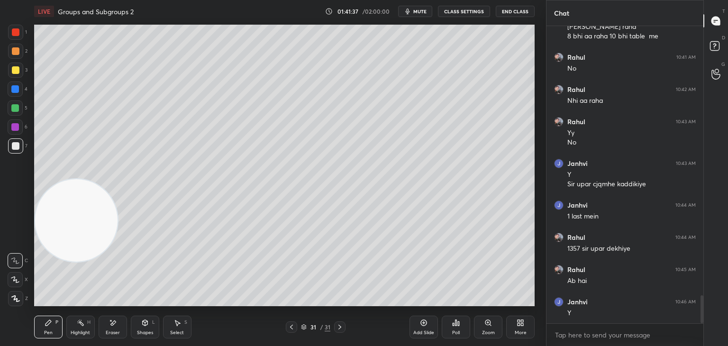
click at [420, 327] on div "Add Slide" at bounding box center [423, 327] width 28 height 23
click at [110, 323] on icon at bounding box center [113, 323] width 8 height 8
drag, startPoint x: 55, startPoint y: 318, endPoint x: 46, endPoint y: 319, distance: 8.6
click at [50, 318] on div "Pen P" at bounding box center [48, 327] width 28 height 23
click at [10, 72] on div at bounding box center [15, 70] width 15 height 15
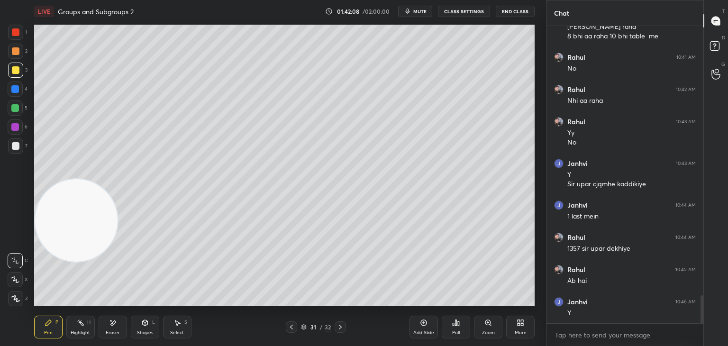
click at [14, 111] on div at bounding box center [15, 108] width 8 height 8
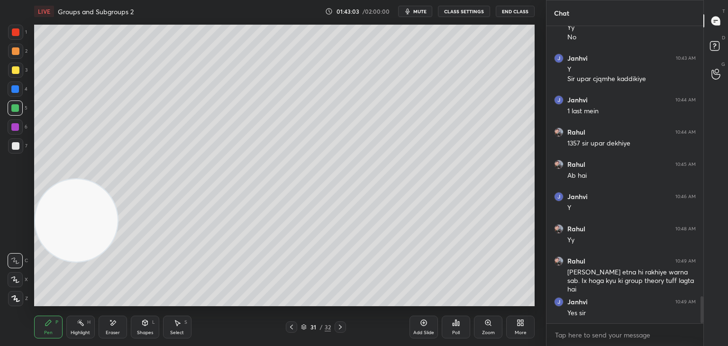
scroll to position [2999, 0]
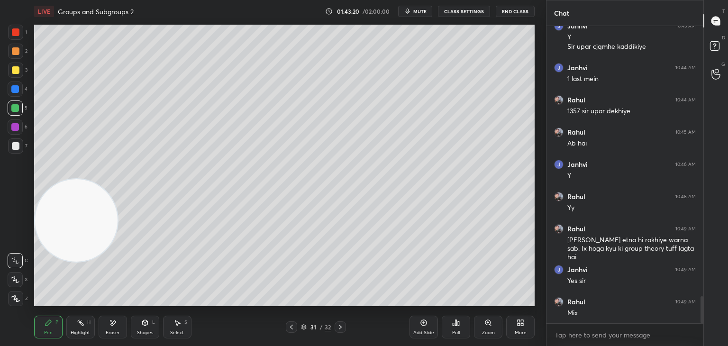
click at [521, 9] on button "End Class" at bounding box center [515, 11] width 39 height 11
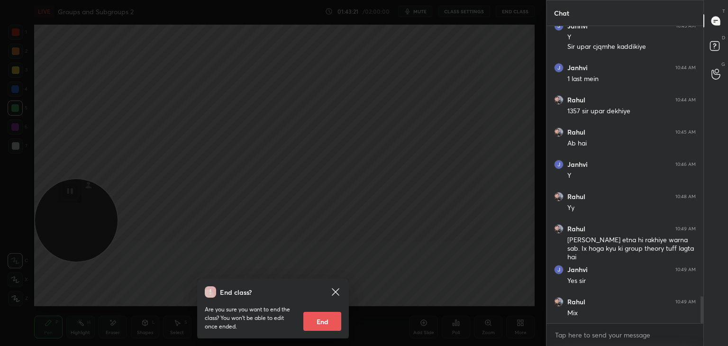
click at [322, 325] on button "End" at bounding box center [322, 321] width 38 height 19
type textarea "x"
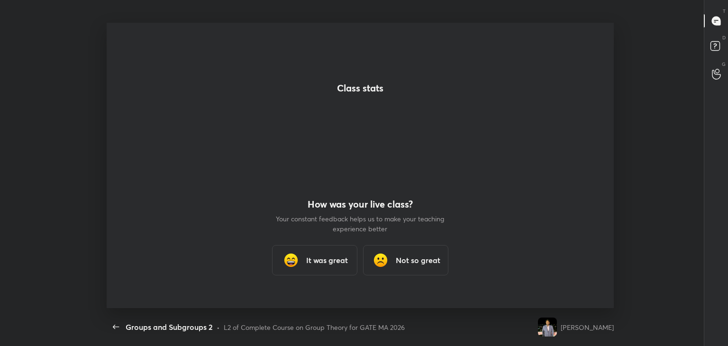
scroll to position [0, 0]
